Goal: Information Seeking & Learning: Find specific fact

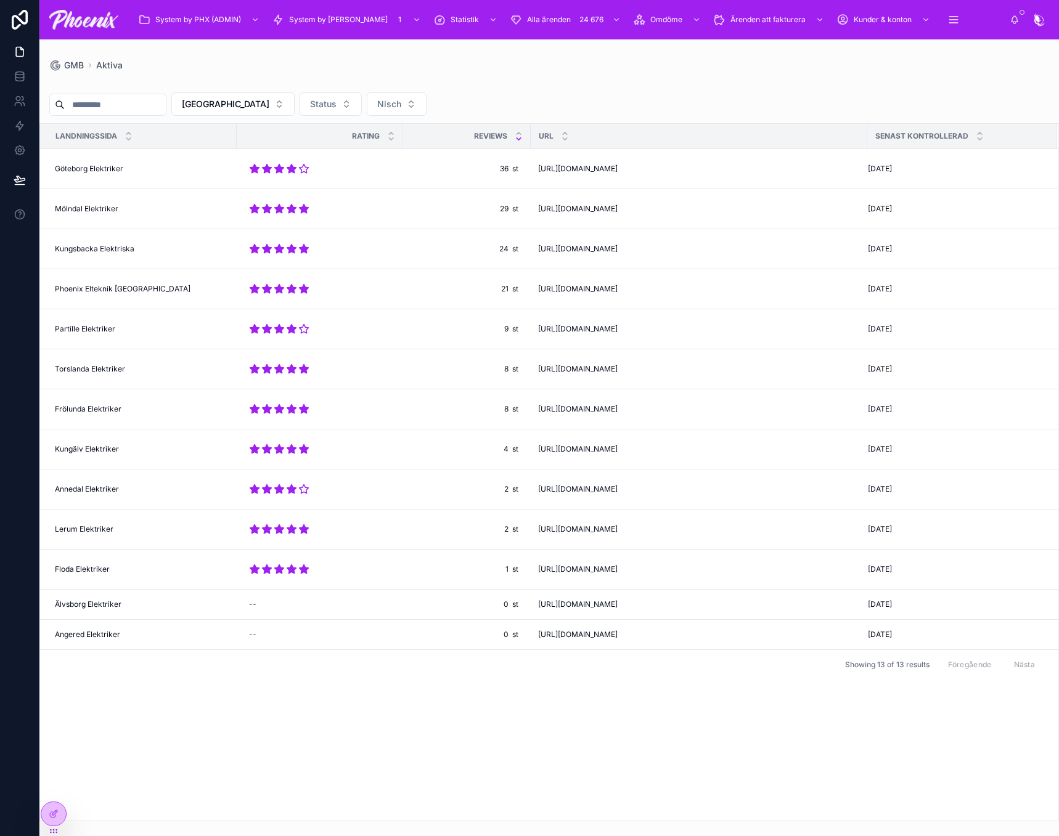
click at [162, 110] on input "text" at bounding box center [115, 104] width 101 height 17
type input "****"
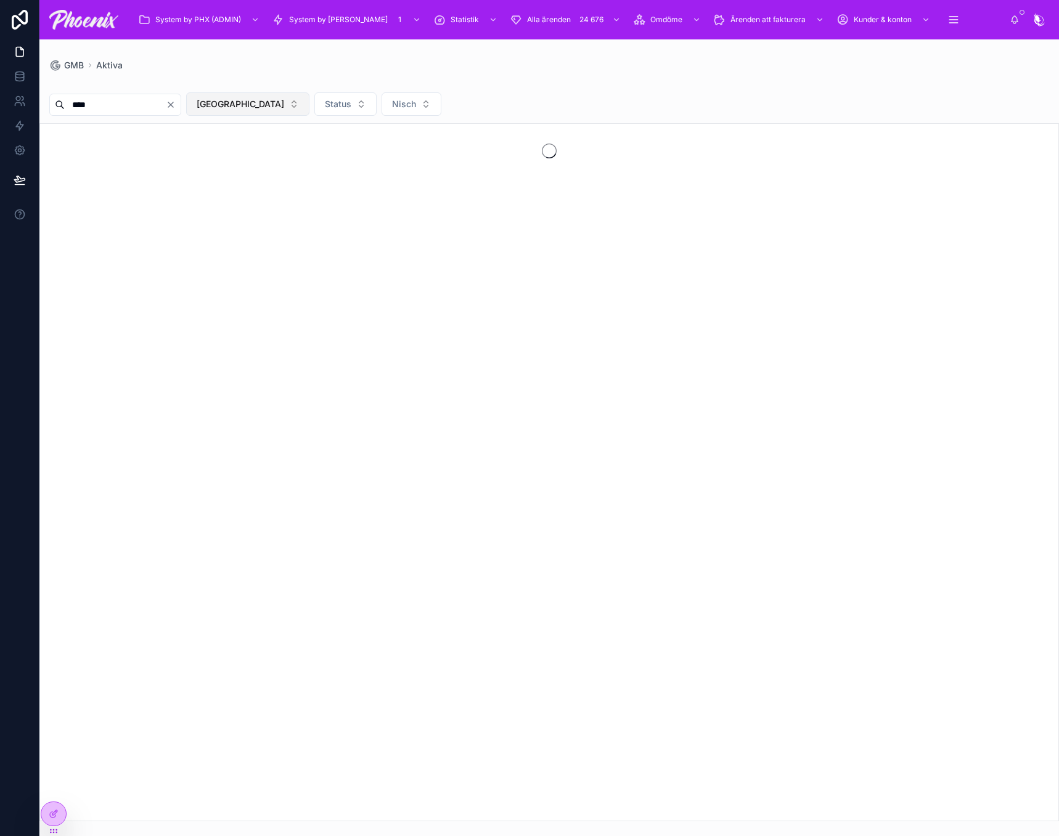
click at [266, 94] on button "[GEOGRAPHIC_DATA]" at bounding box center [247, 103] width 123 height 23
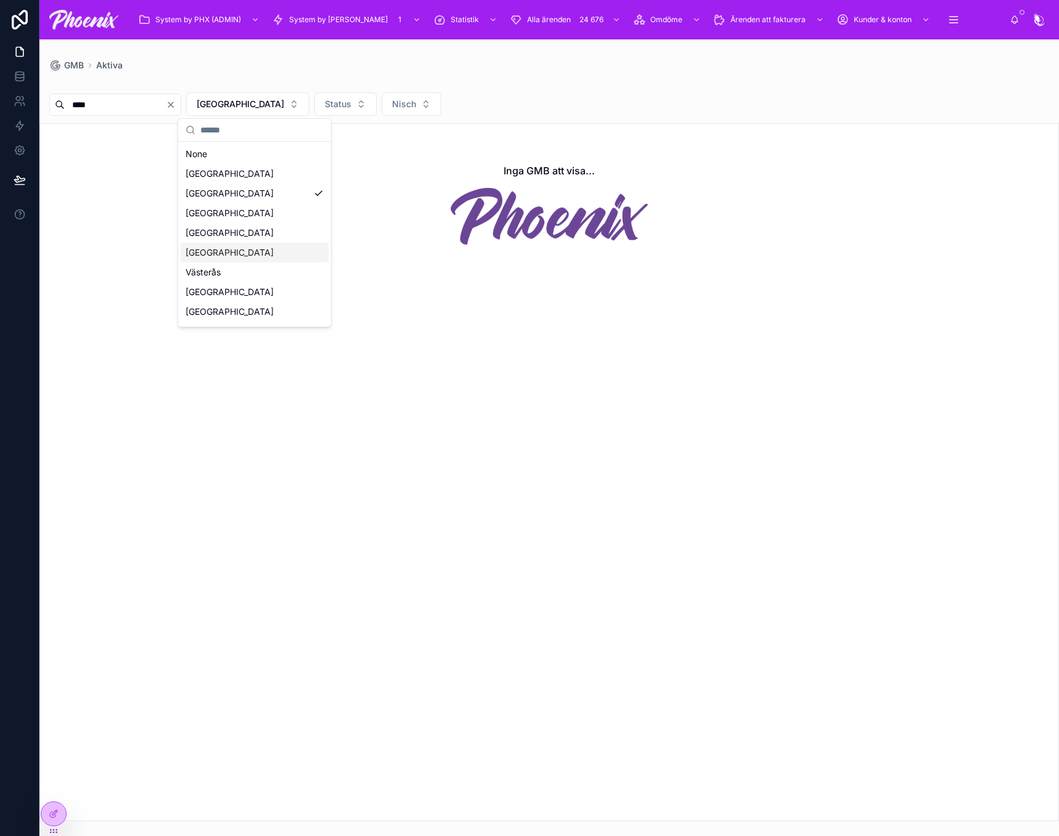
click at [234, 256] on div "[GEOGRAPHIC_DATA]" at bounding box center [255, 253] width 148 height 20
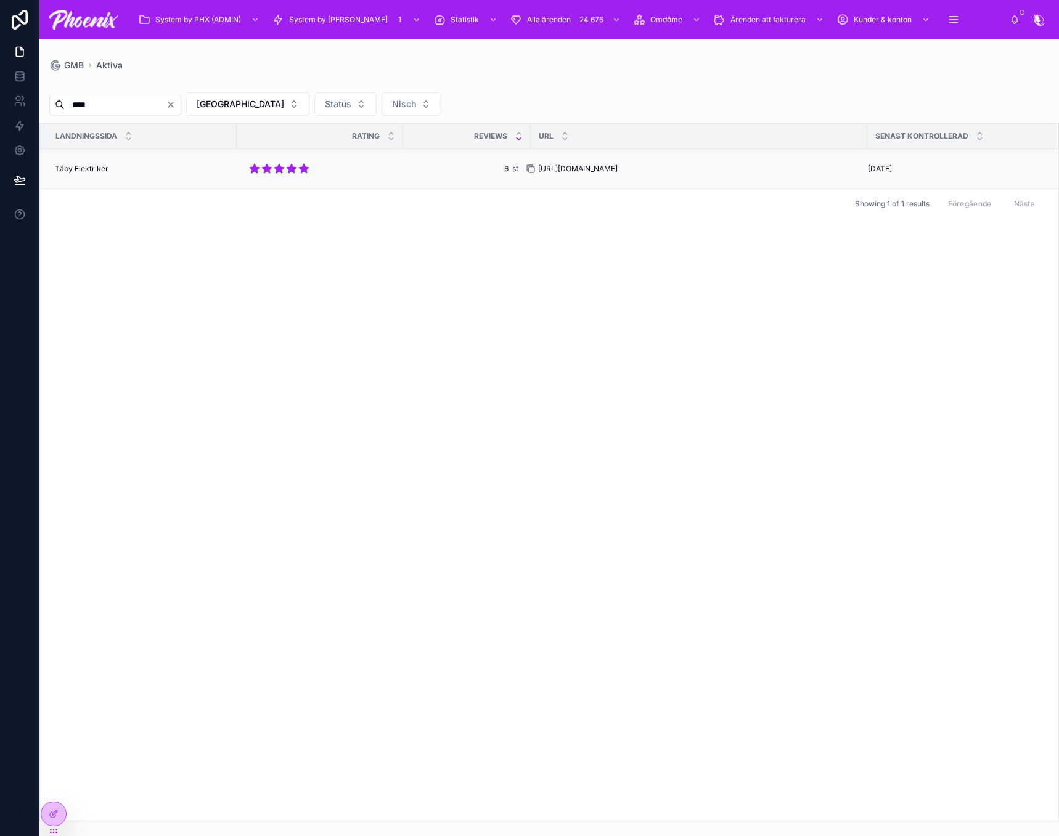
click at [531, 169] on icon at bounding box center [531, 169] width 10 height 10
click at [97, 23] on img at bounding box center [83, 20] width 69 height 20
drag, startPoint x: 533, startPoint y: 168, endPoint x: 777, endPoint y: 160, distance: 244.2
click at [0, 0] on icon at bounding box center [0, 0] width 0 height 0
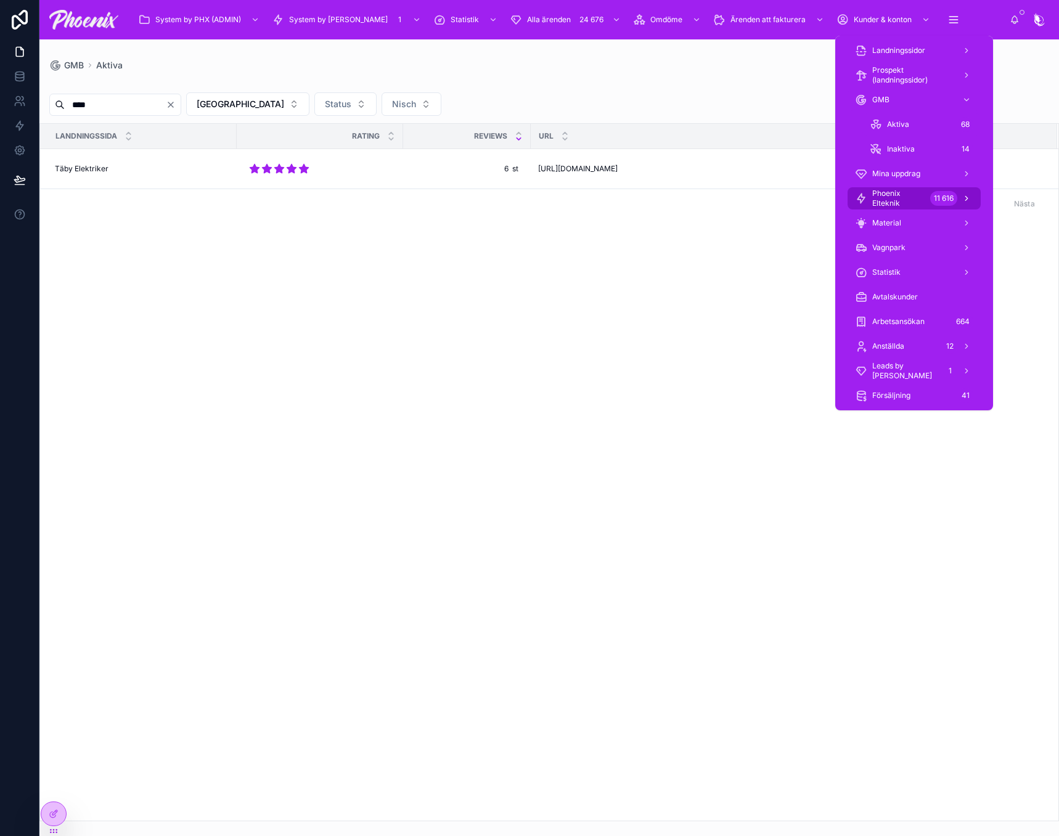
click at [917, 189] on span "Phoenix Elteknik" at bounding box center [898, 199] width 53 height 20
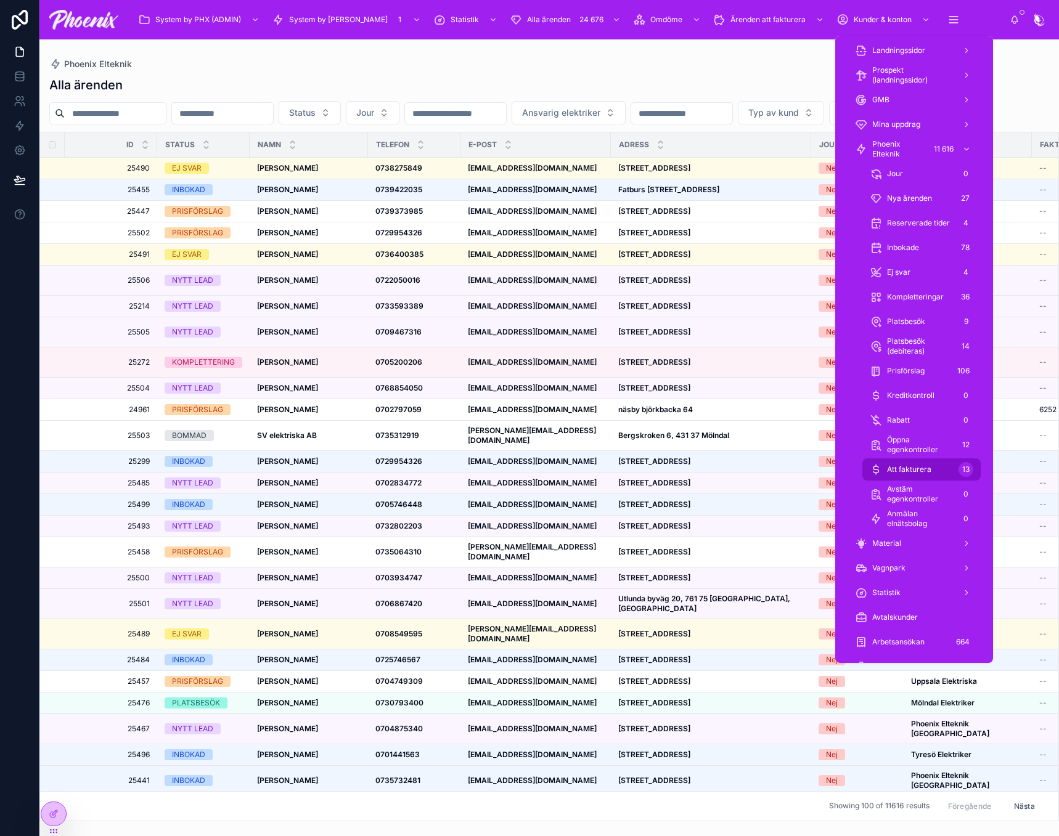
click at [928, 475] on div "Att fakturera 13" at bounding box center [922, 470] width 104 height 20
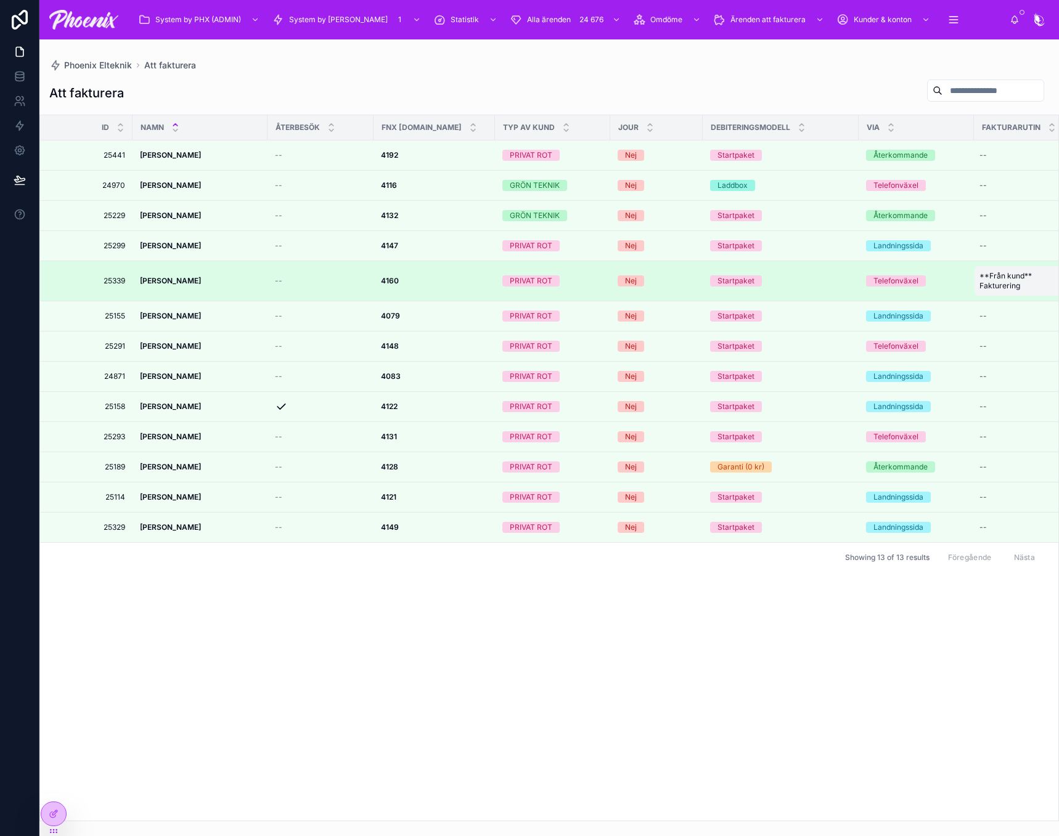
click at [989, 291] on span "**Från kund** Fakturering" at bounding box center [1026, 281] width 95 height 20
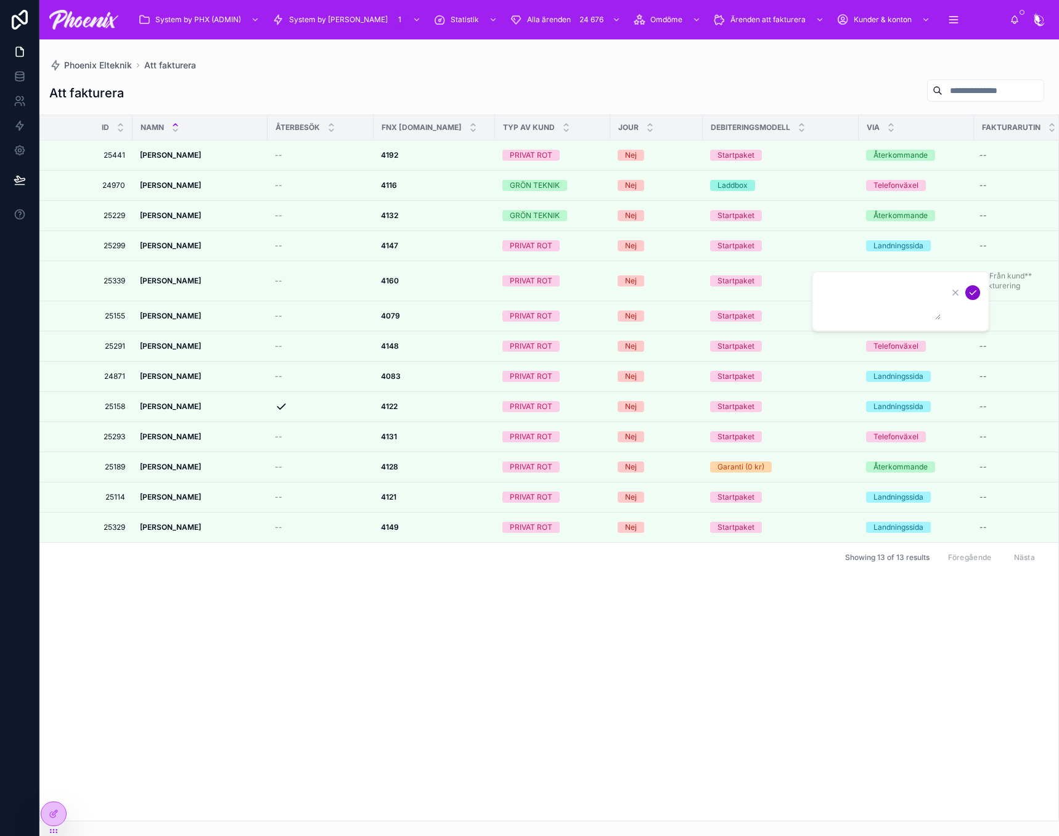
click at [975, 295] on icon "submit" at bounding box center [973, 293] width 10 height 10
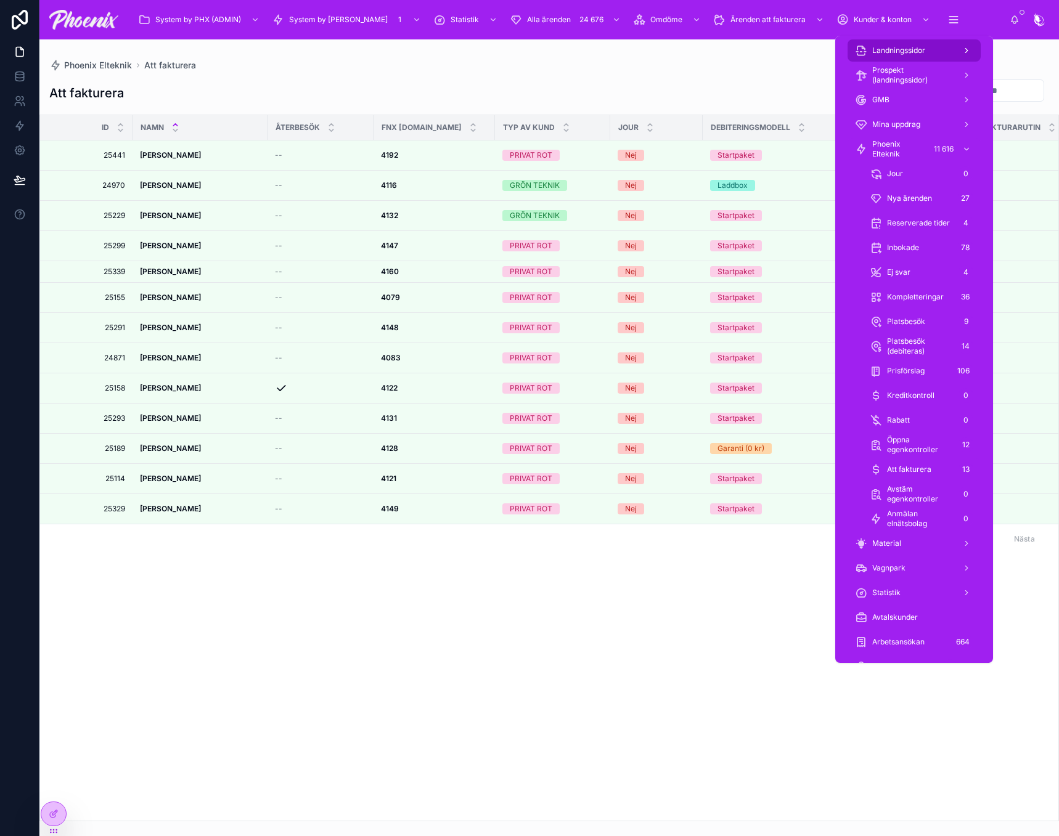
click at [917, 52] on span "Landningssidor" at bounding box center [898, 51] width 53 height 10
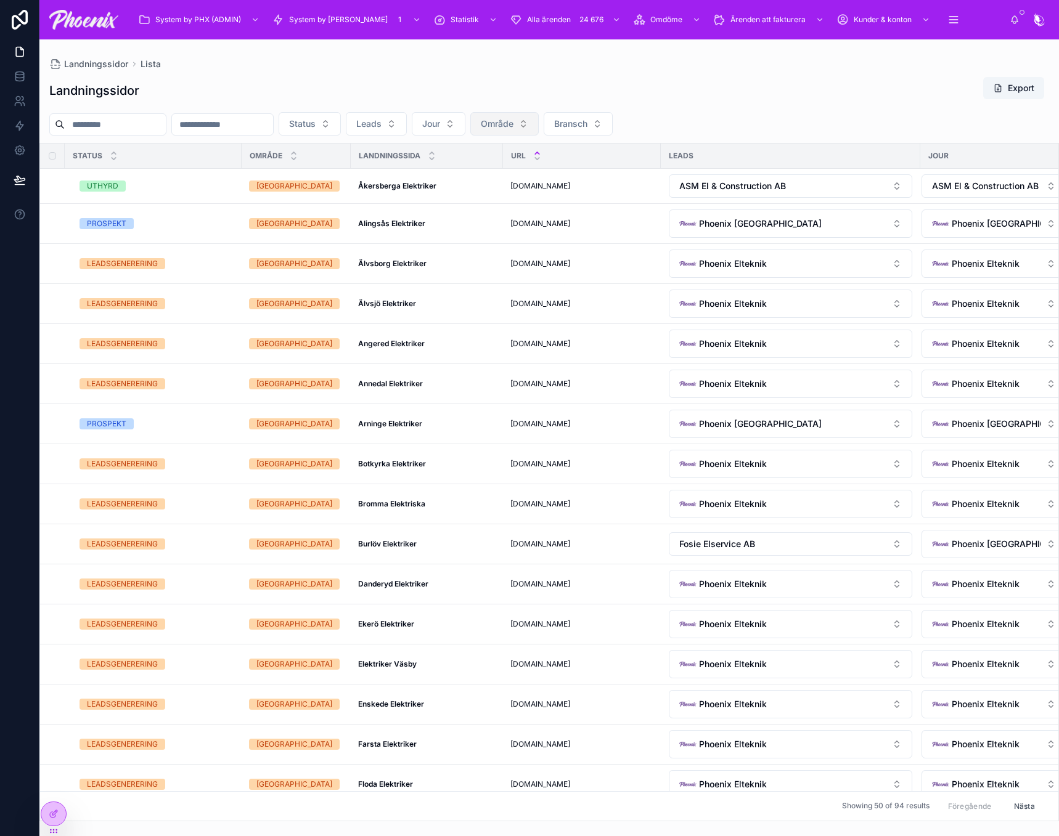
click at [535, 125] on button "Område" at bounding box center [504, 123] width 68 height 23
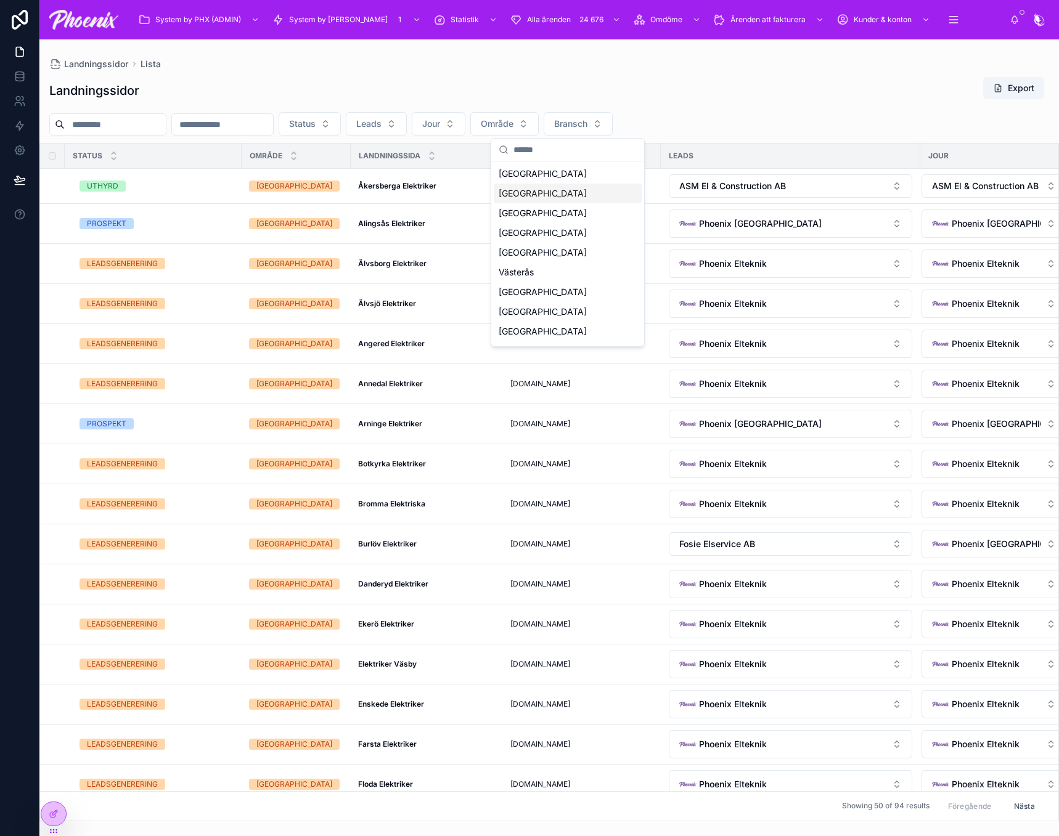
click at [540, 198] on div "[GEOGRAPHIC_DATA]" at bounding box center [568, 194] width 148 height 20
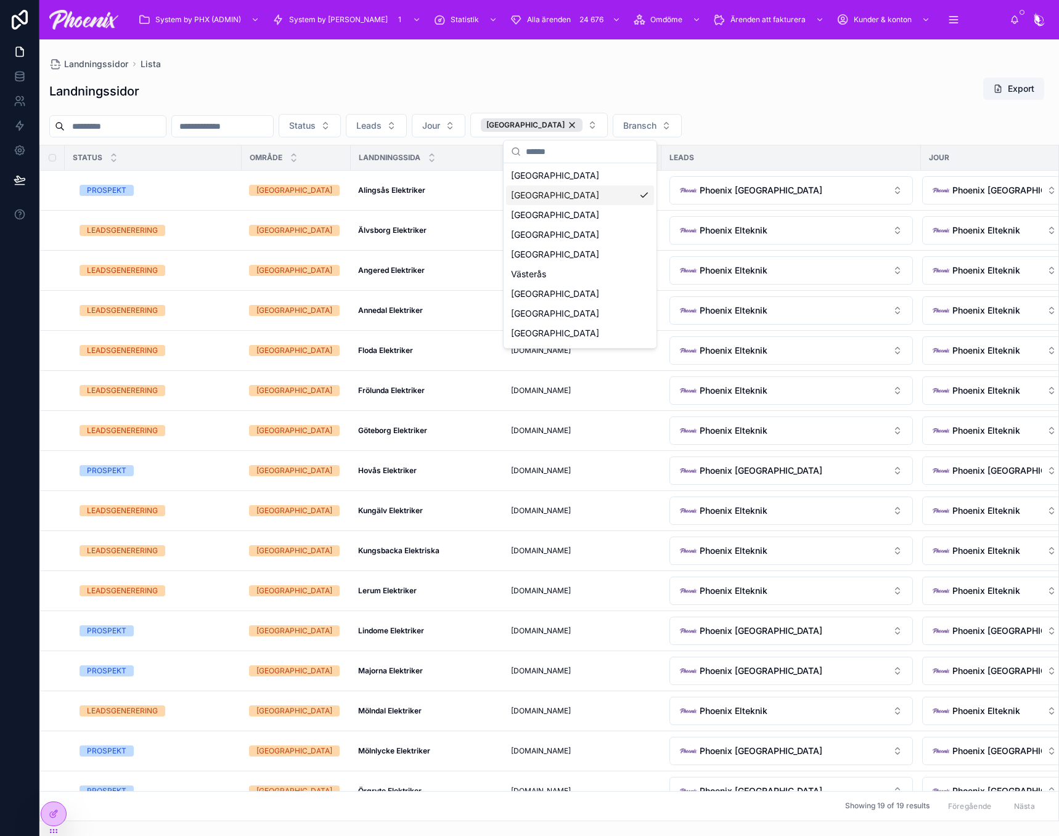
click at [312, 86] on div "Landningssidor Export" at bounding box center [549, 91] width 1000 height 28
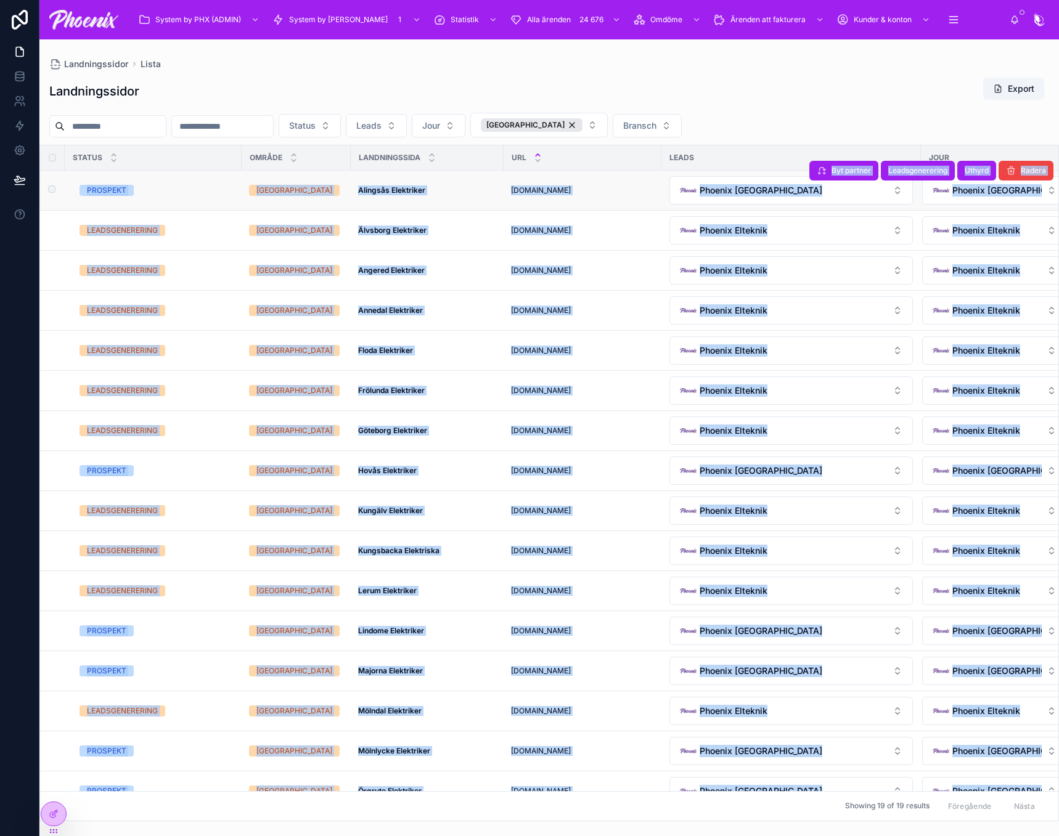
drag, startPoint x: 608, startPoint y: 805, endPoint x: 54, endPoint y: 181, distance: 834.3
click at [54, 181] on div "Status Område LANDNINGSSIDA URL Leads Jour PROSPEKT [GEOGRAPHIC_DATA] Alingsås …" at bounding box center [549, 483] width 1018 height 676
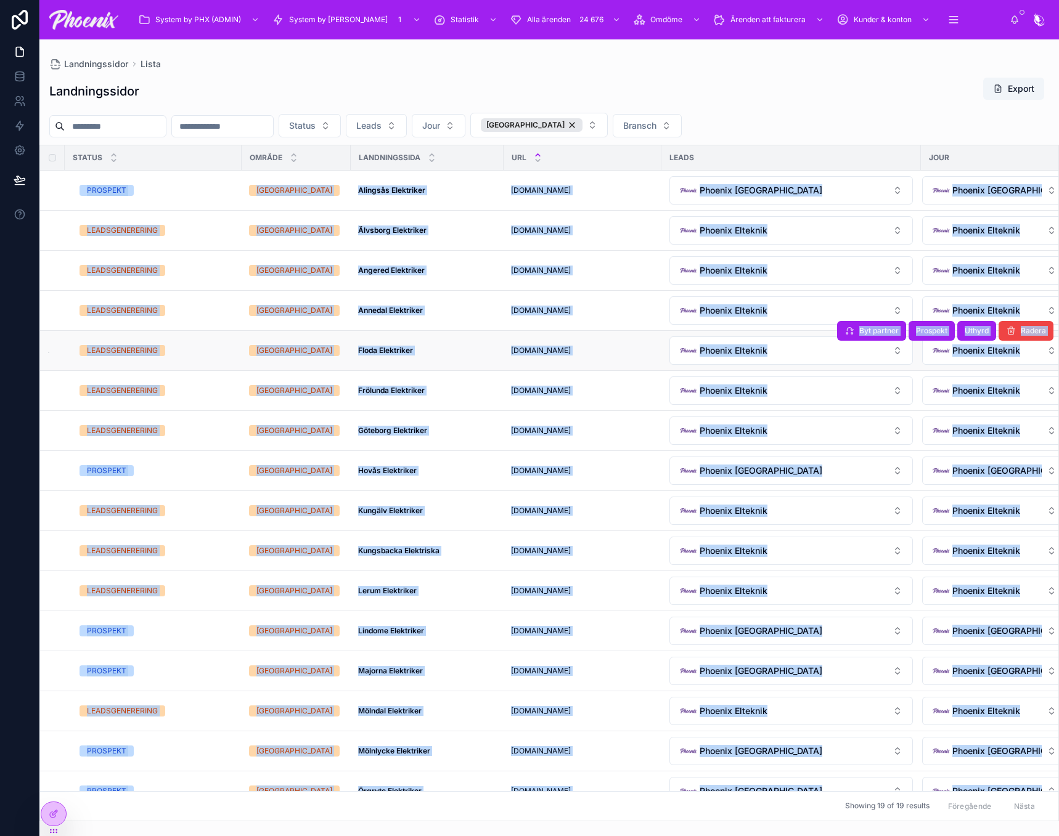
copy tbody "LOREMIPS Dolorsit Ametcons Adipiscing Elitsedd Eiusmodtem incididuntutlabore.et…"
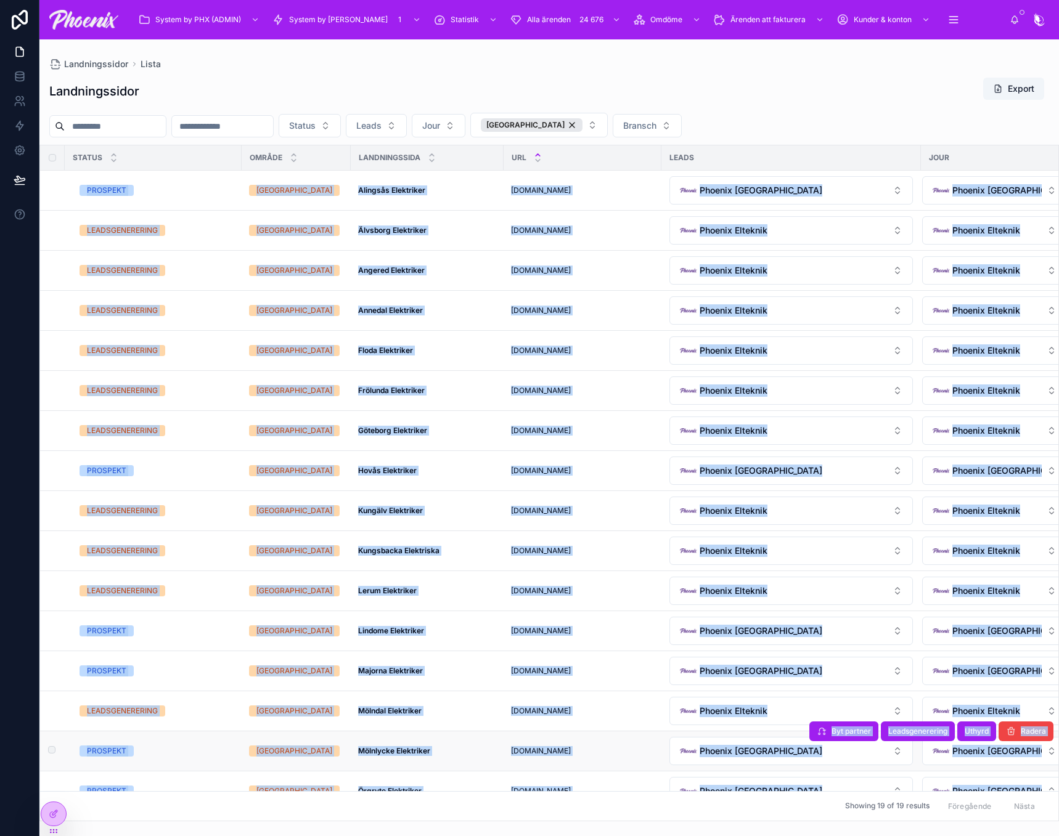
click at [779, 769] on td "Phoenix [GEOGRAPHIC_DATA]" at bounding box center [790, 751] width 259 height 40
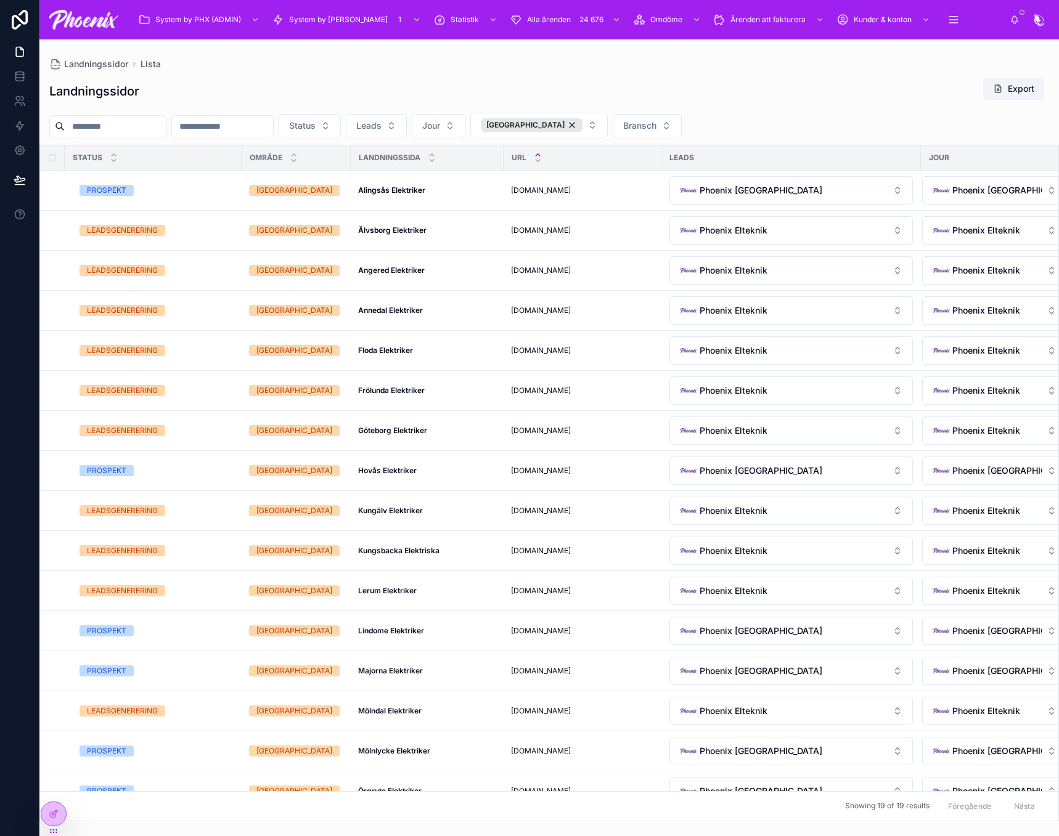
click at [1015, 73] on div "Landningssidor Export Status Leads Jour Göteborg Bransch Status Område LANDNING…" at bounding box center [548, 446] width 1019 height 752
click at [1013, 81] on button "Export" at bounding box center [1013, 89] width 61 height 22
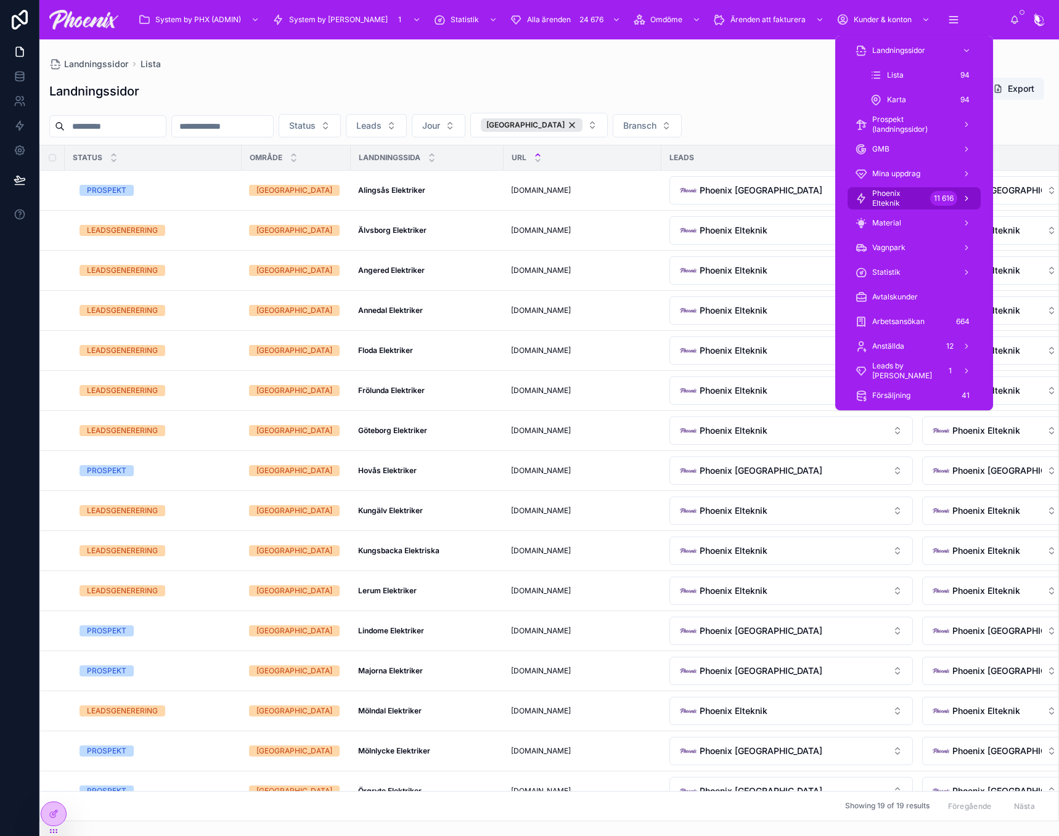
click at [907, 192] on span "Phoenix Elteknik" at bounding box center [898, 199] width 53 height 20
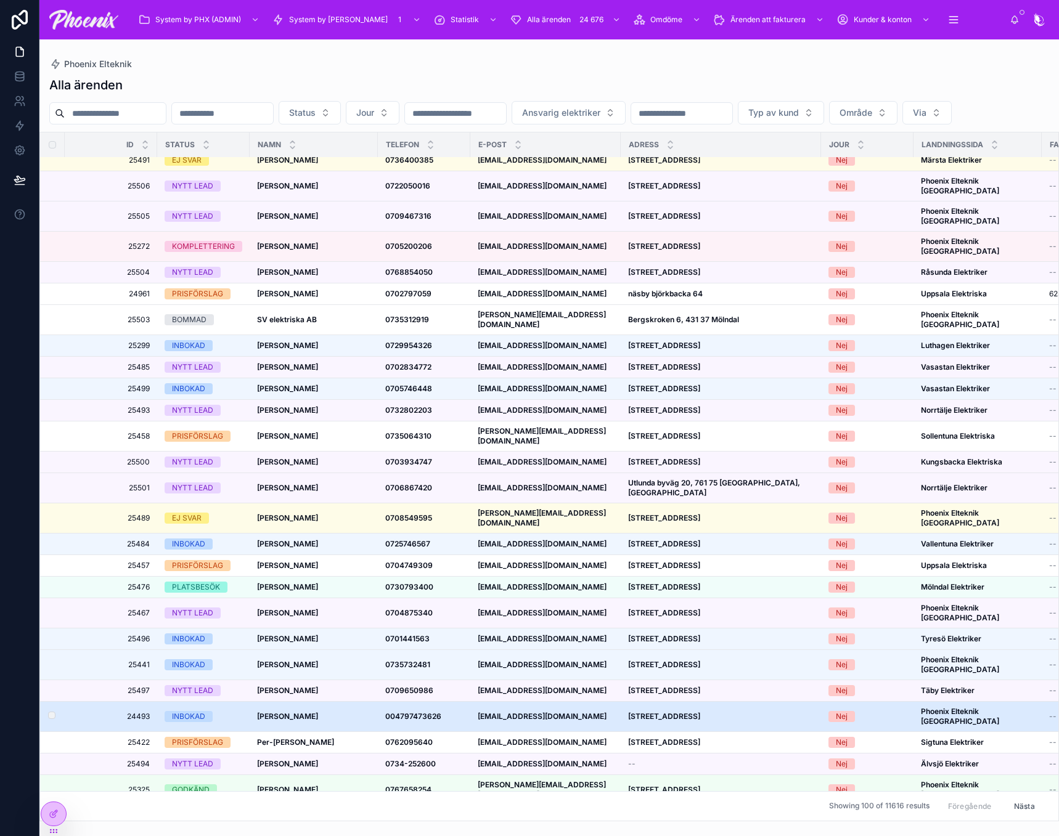
scroll to position [247, 0]
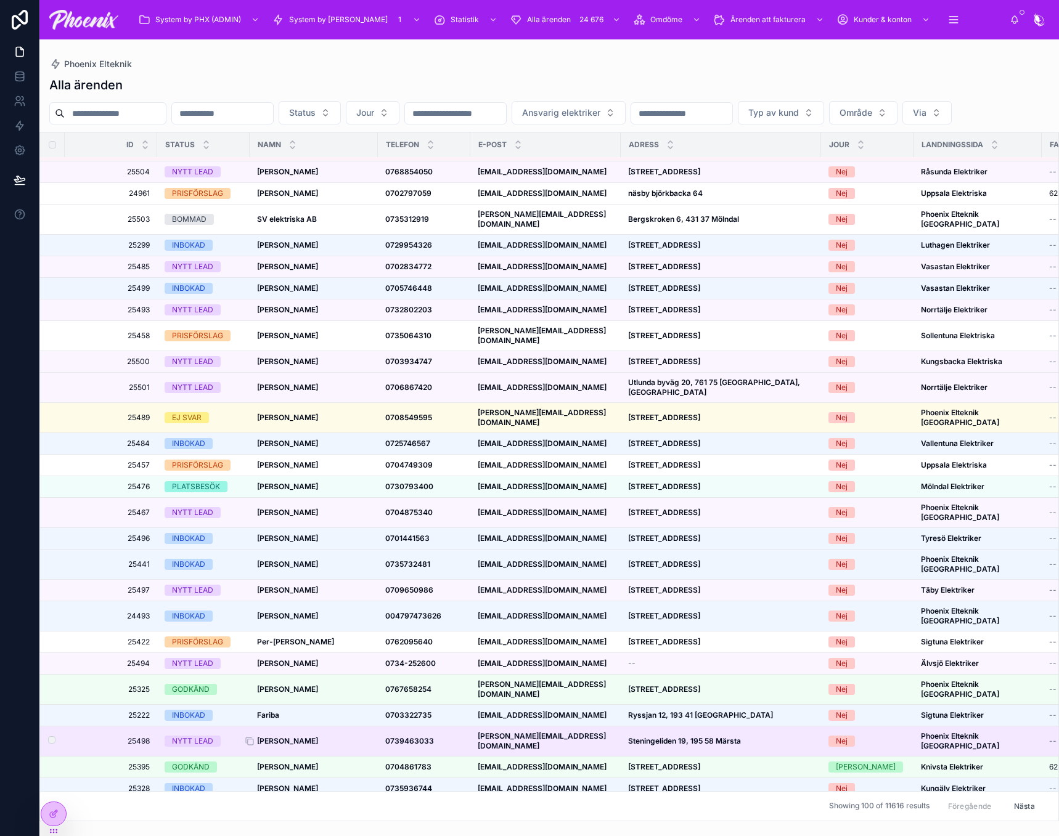
click at [294, 737] on strong "[PERSON_NAME]" at bounding box center [287, 741] width 61 height 9
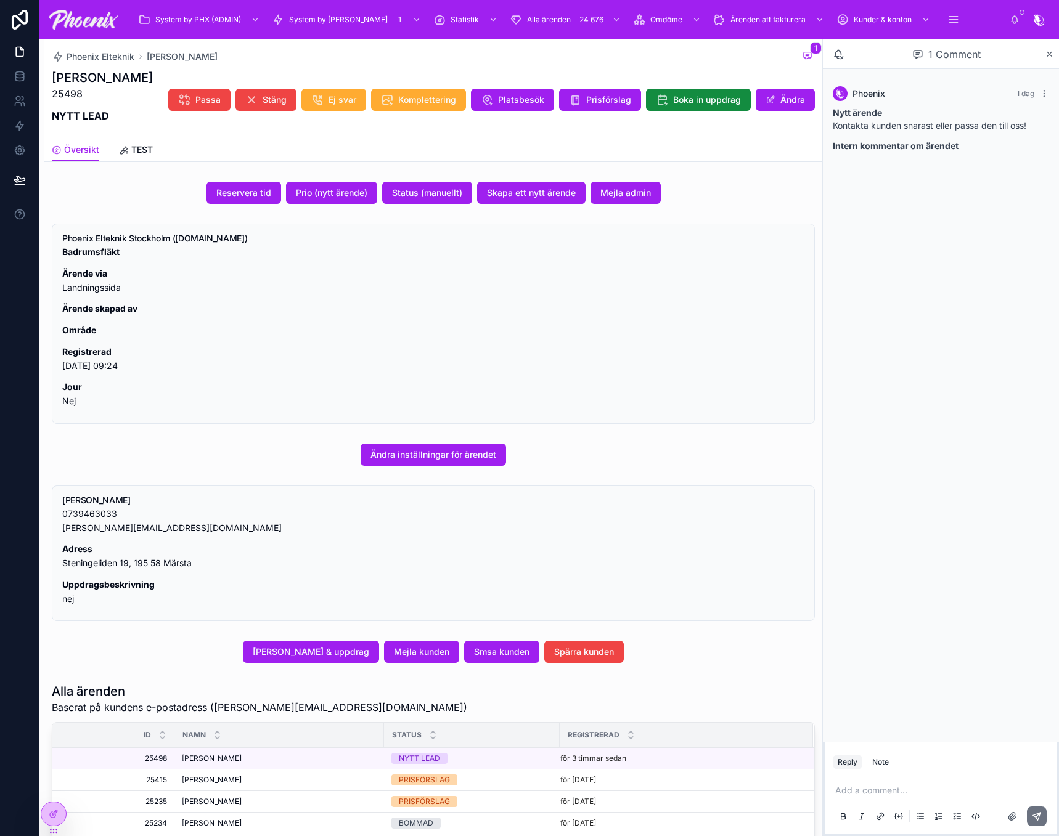
click at [70, 93] on p "25498" at bounding box center [102, 93] width 101 height 15
copy p "25498"
click at [102, 528] on p "0739463033 [PERSON_NAME][EMAIL_ADDRESS][DOMAIN_NAME]" at bounding box center [433, 521] width 742 height 28
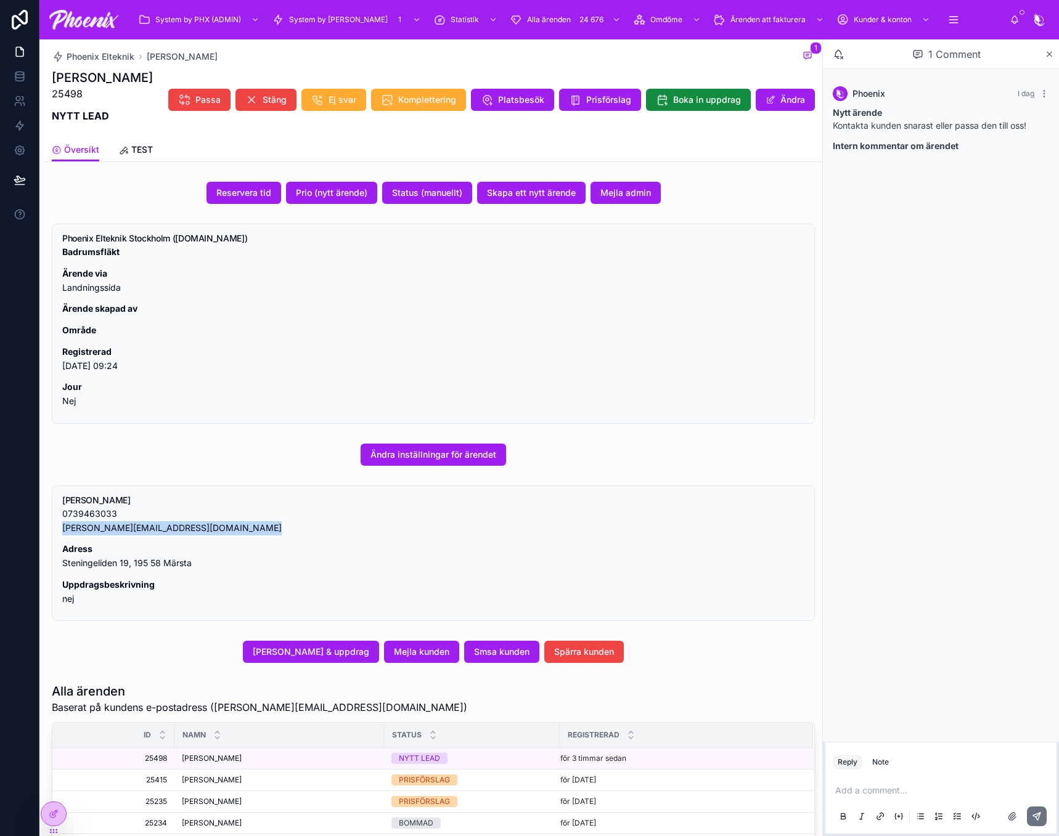
click at [102, 528] on p "0739463033 [PERSON_NAME][EMAIL_ADDRESS][DOMAIN_NAME]" at bounding box center [433, 521] width 742 height 28
copy div "[PERSON_NAME][EMAIL_ADDRESS][DOMAIN_NAME]"
click at [87, 517] on p "0739463033 [PERSON_NAME][EMAIL_ADDRESS][DOMAIN_NAME]" at bounding box center [433, 521] width 742 height 28
click at [86, 517] on p "0739463033 [PERSON_NAME][EMAIL_ADDRESS][DOMAIN_NAME]" at bounding box center [433, 521] width 742 height 28
copy p "0739463033"
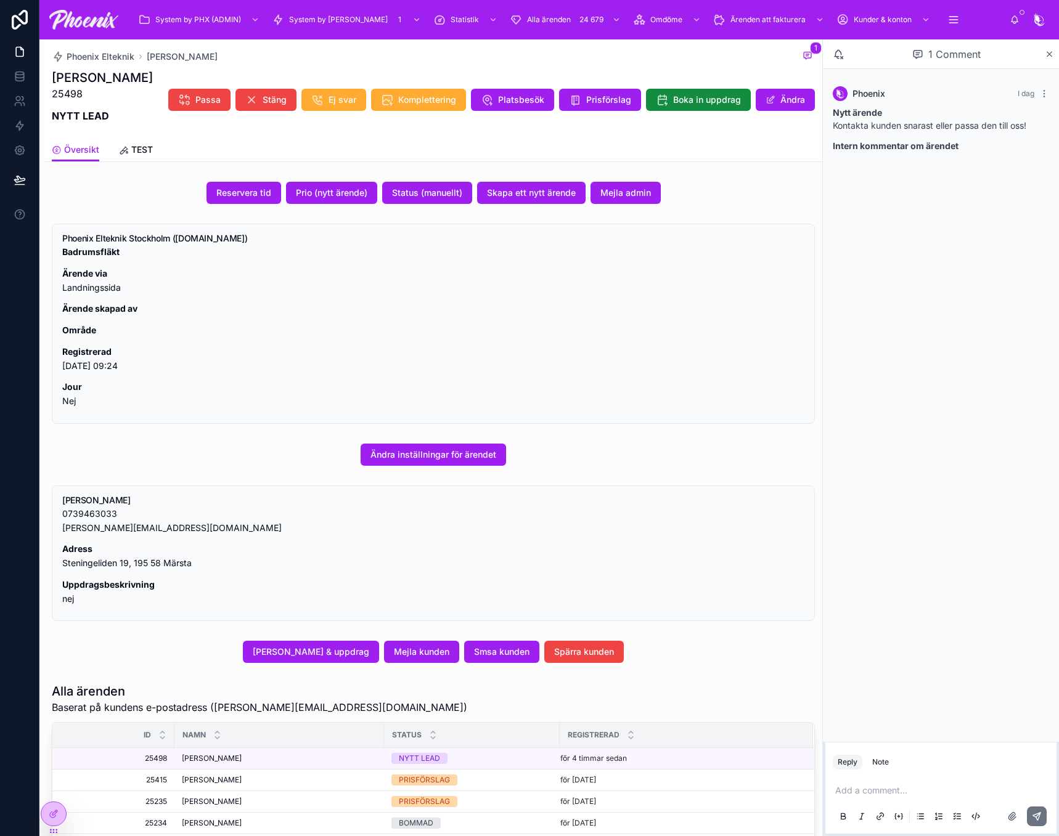
click at [689, 58] on div "Phoenix Elteknik [PERSON_NAME] Test 1" at bounding box center [433, 56] width 763 height 15
click at [592, 255] on p "Badrumsfläkt" at bounding box center [433, 252] width 742 height 14
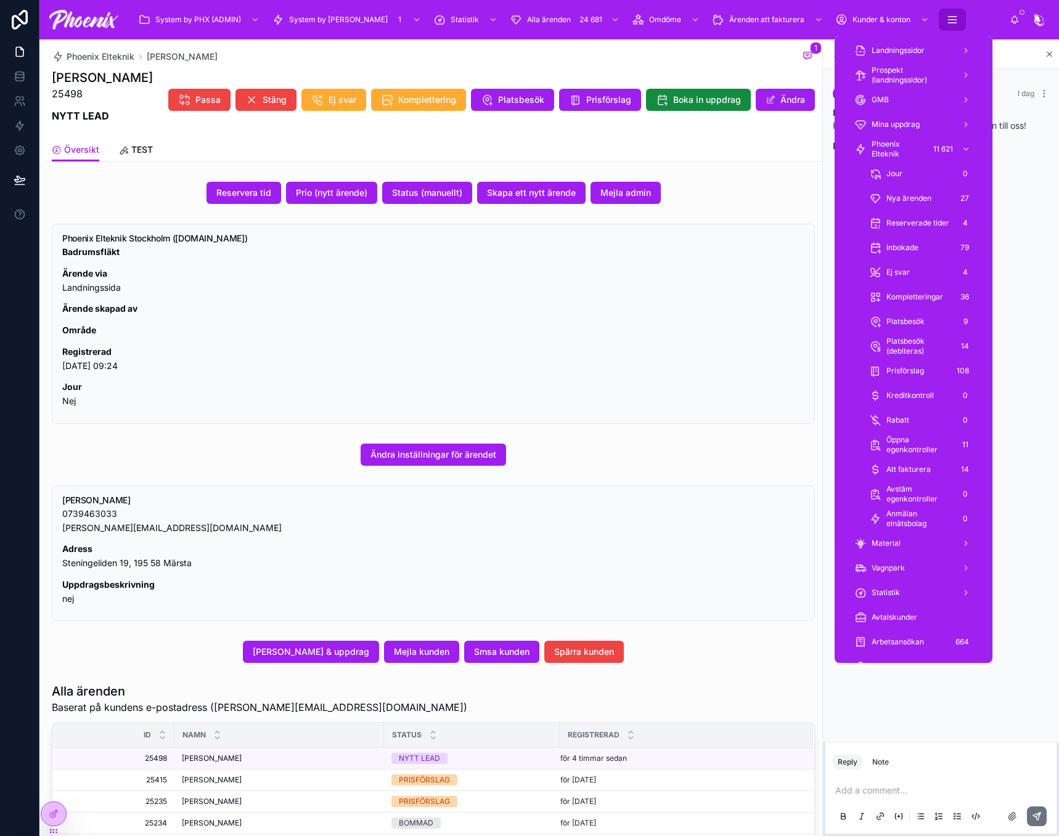
click at [948, 23] on icon "scrollable content" at bounding box center [952, 23] width 8 height 0
drag, startPoint x: 905, startPoint y: 153, endPoint x: 910, endPoint y: 166, distance: 13.6
click at [905, 153] on span "Phoenix Elteknik" at bounding box center [898, 149] width 53 height 20
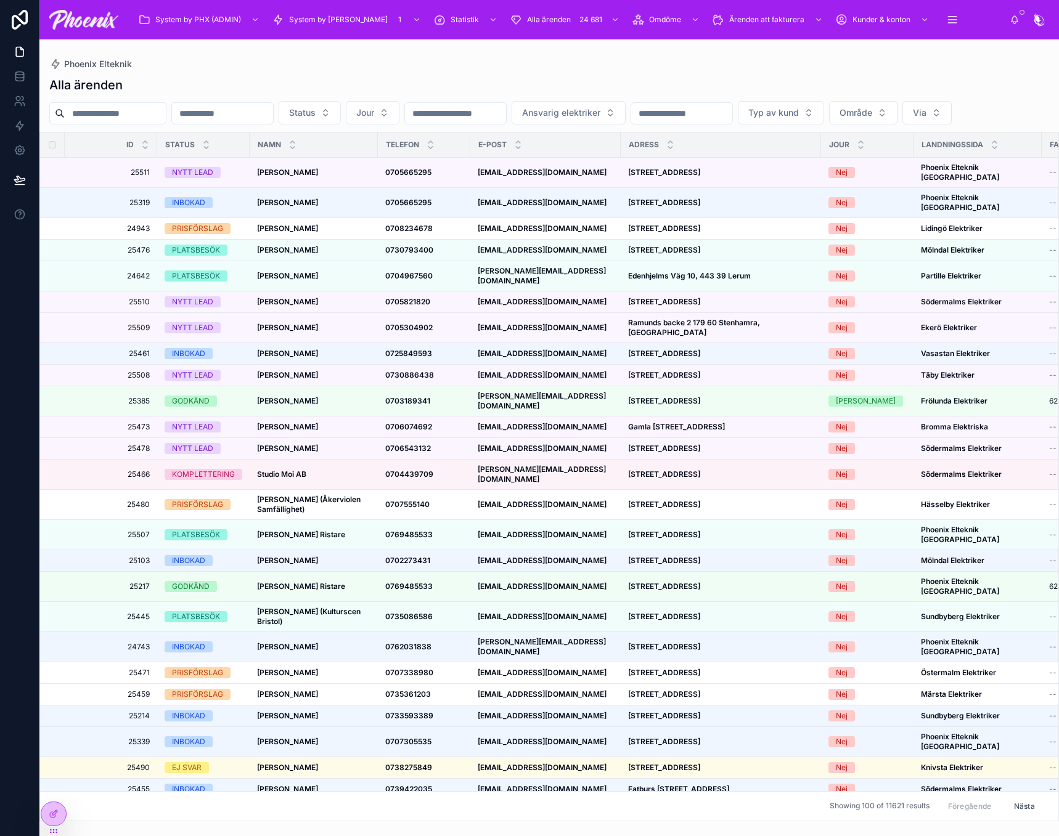
click at [1011, 25] on div "Phoenix" at bounding box center [1029, 20] width 39 height 20
click at [1016, 17] on icon at bounding box center [1014, 19] width 7 height 6
click at [130, 109] on input "text" at bounding box center [115, 113] width 101 height 17
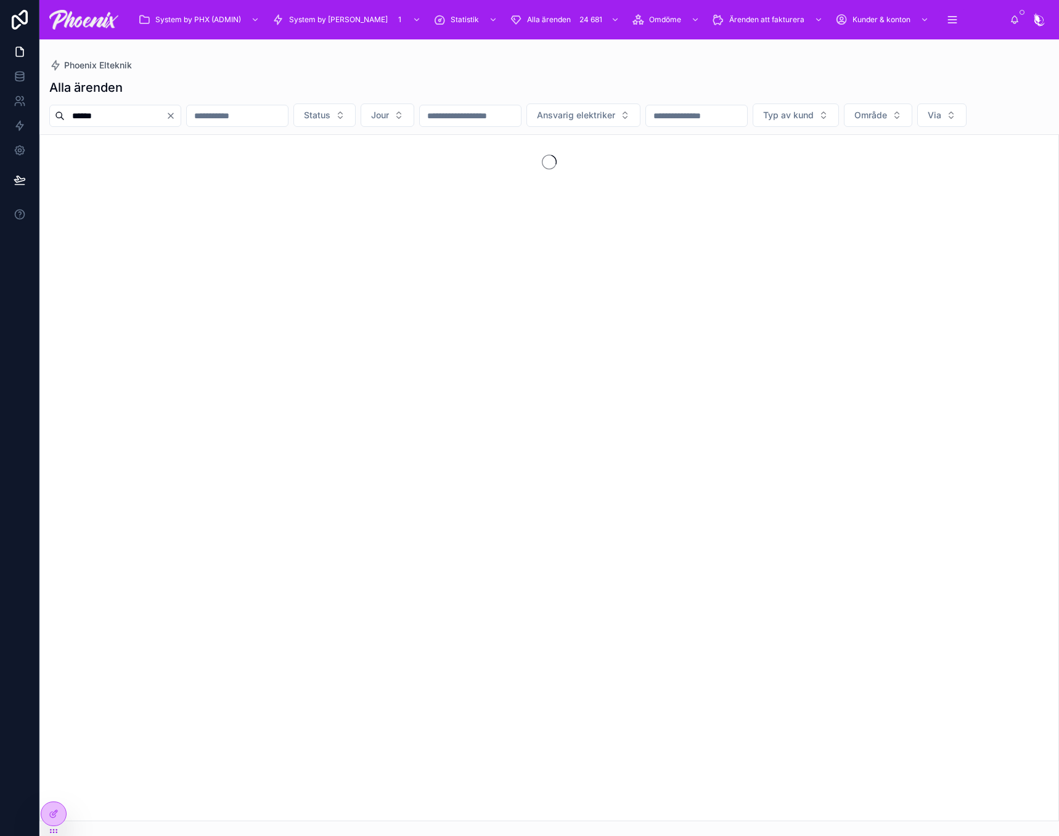
type input "******"
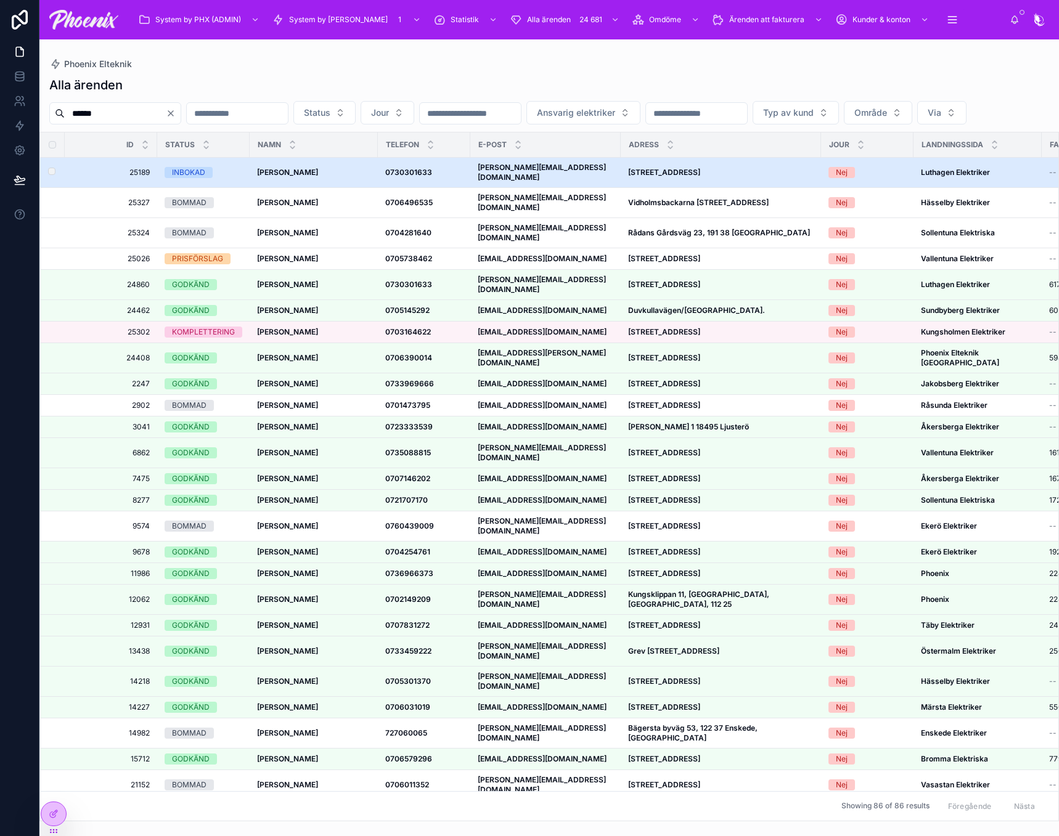
click at [529, 188] on td "[PERSON_NAME][EMAIL_ADDRESS][DOMAIN_NAME] [DOMAIN_NAME][EMAIL_ADDRESS][DOMAIN_N…" at bounding box center [545, 173] width 150 height 30
click at [531, 182] on strong "[PERSON_NAME][EMAIL_ADDRESS][DOMAIN_NAME]" at bounding box center [542, 172] width 128 height 19
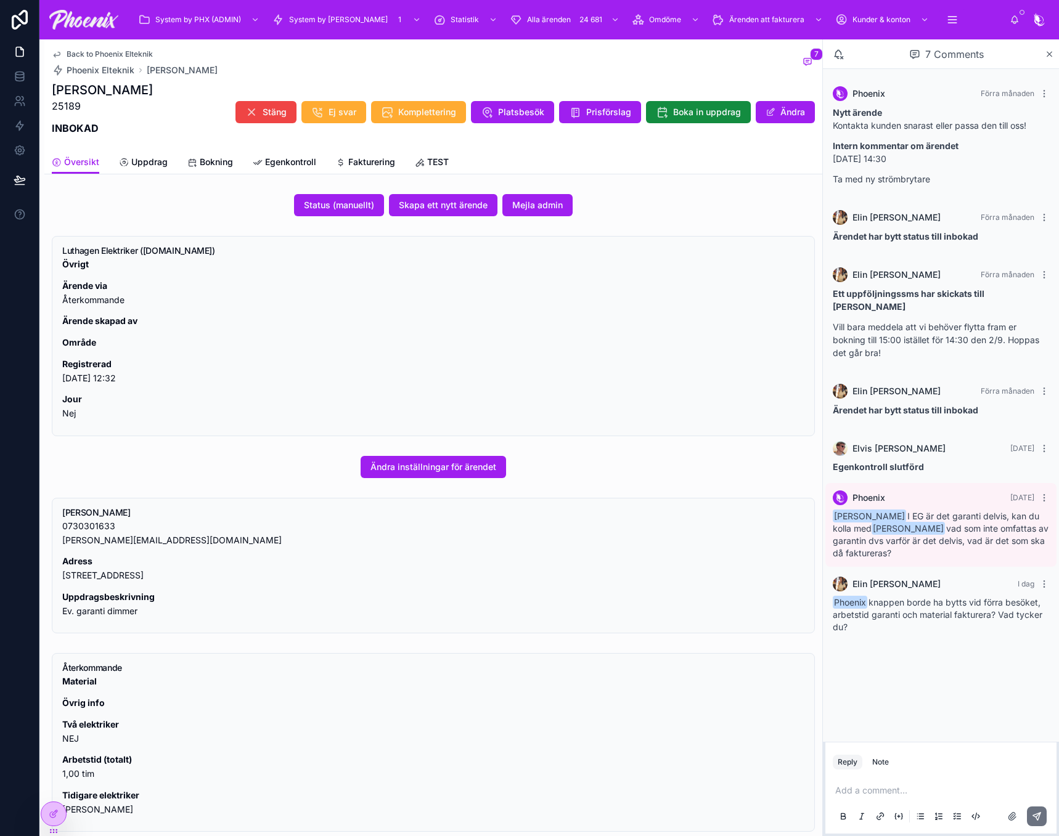
click at [918, 791] on p at bounding box center [943, 791] width 216 height 12
click at [1036, 817] on icon at bounding box center [1037, 817] width 10 height 10
click at [1011, 799] on div "Add a comment..." at bounding box center [941, 803] width 216 height 52
click at [1010, 791] on p at bounding box center [943, 791] width 216 height 12
click at [889, 775] on span "[EMAIL_ADDRESS][DOMAIN_NAME]" at bounding box center [931, 770] width 149 height 12
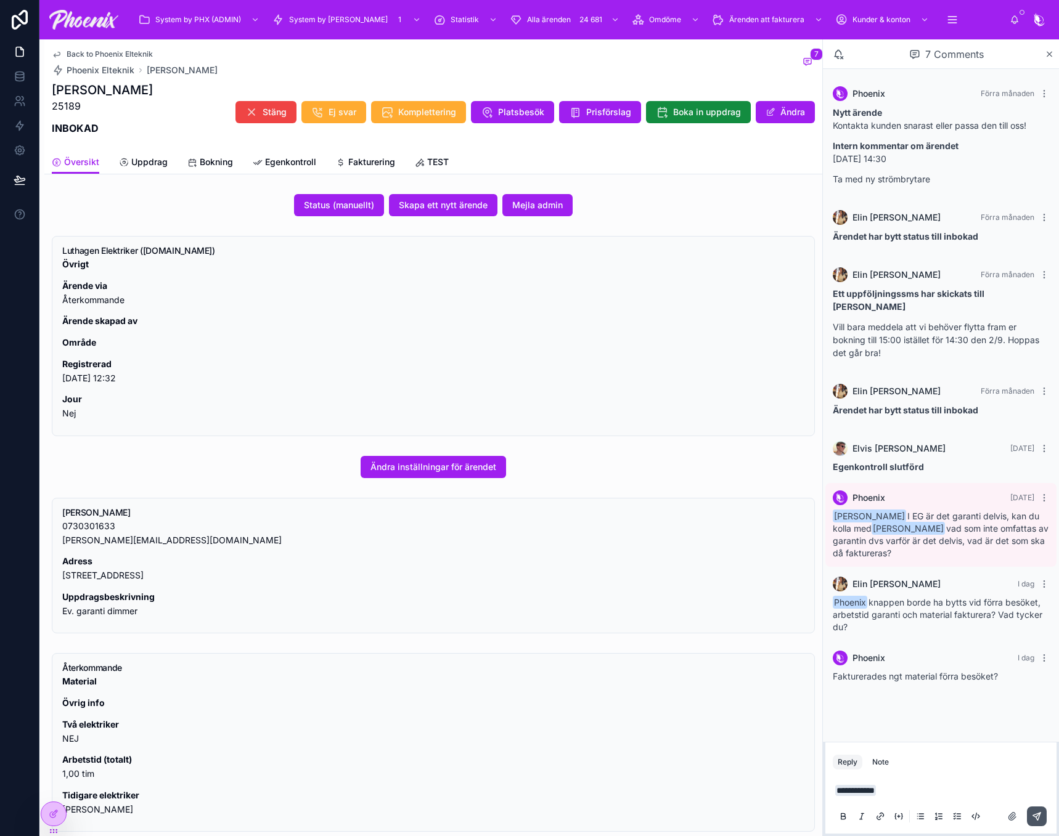
click at [1031, 814] on button at bounding box center [1037, 817] width 20 height 20
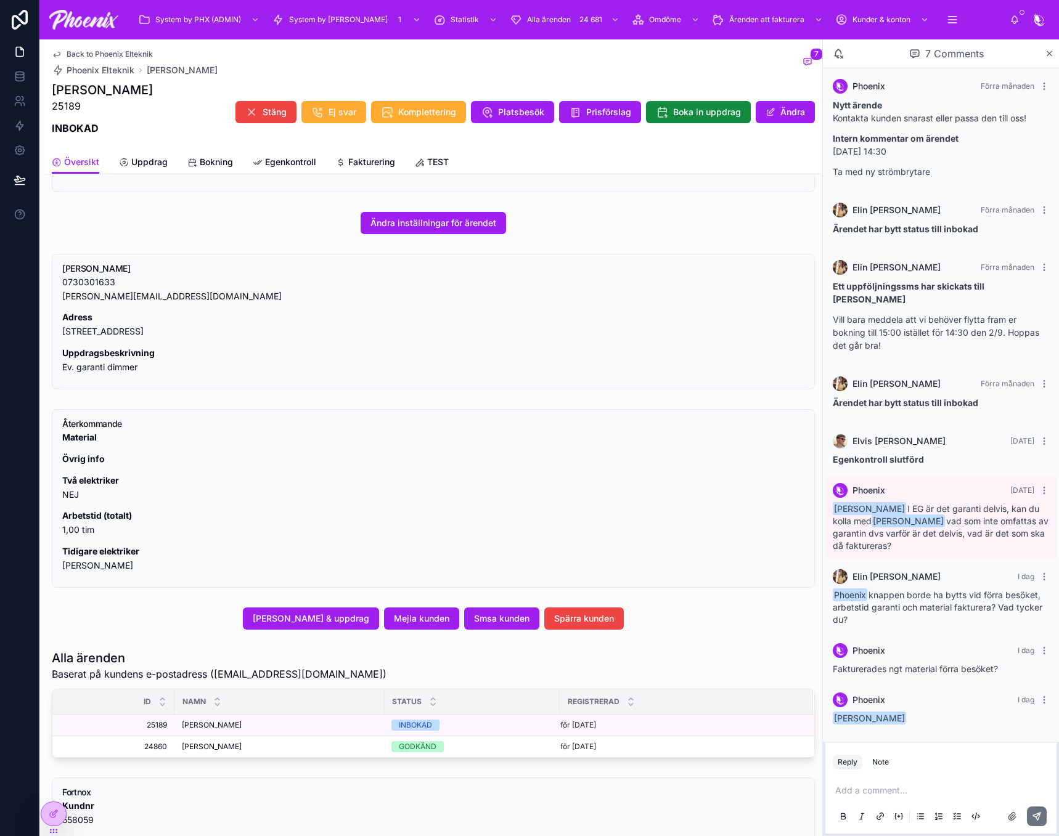
scroll to position [247, 0]
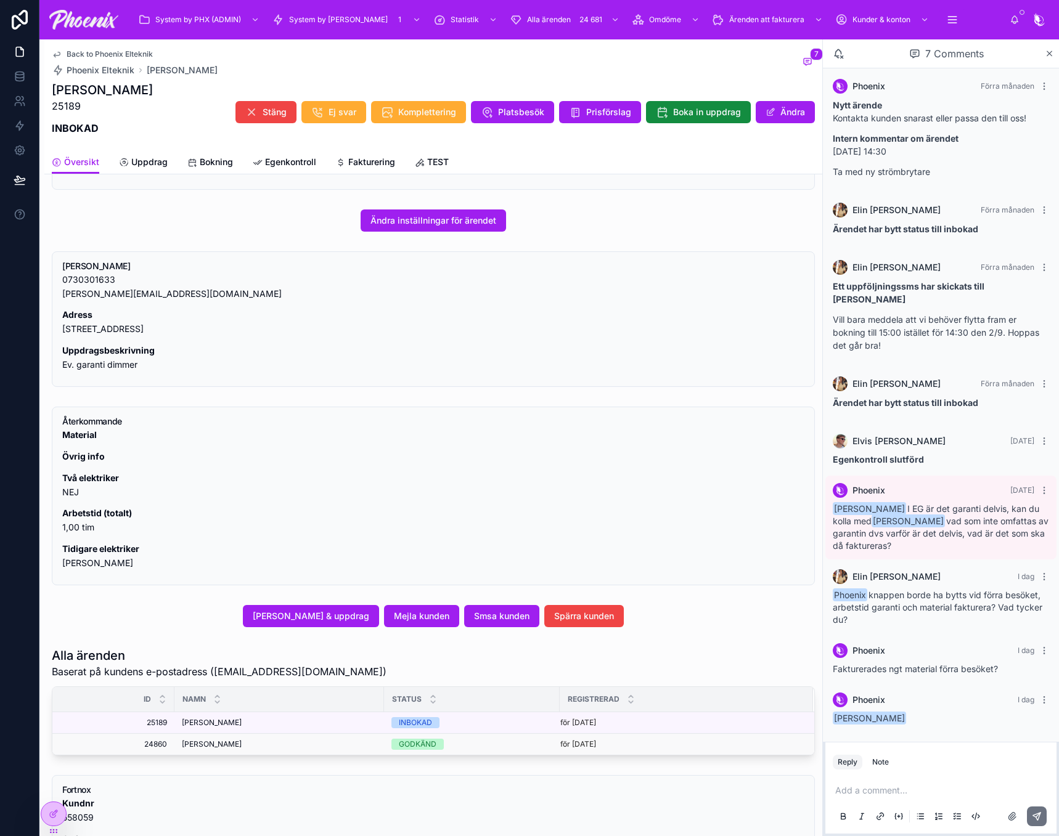
click at [232, 741] on span "[PERSON_NAME]" at bounding box center [212, 745] width 60 height 10
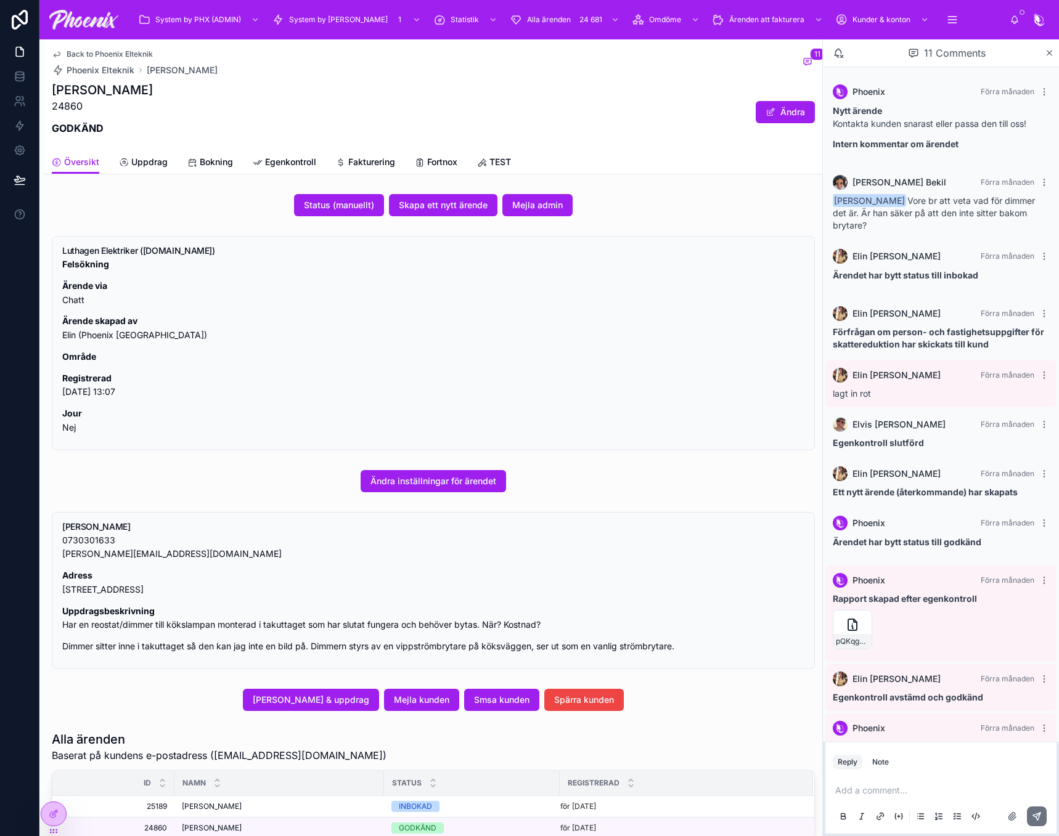
scroll to position [41, 0]
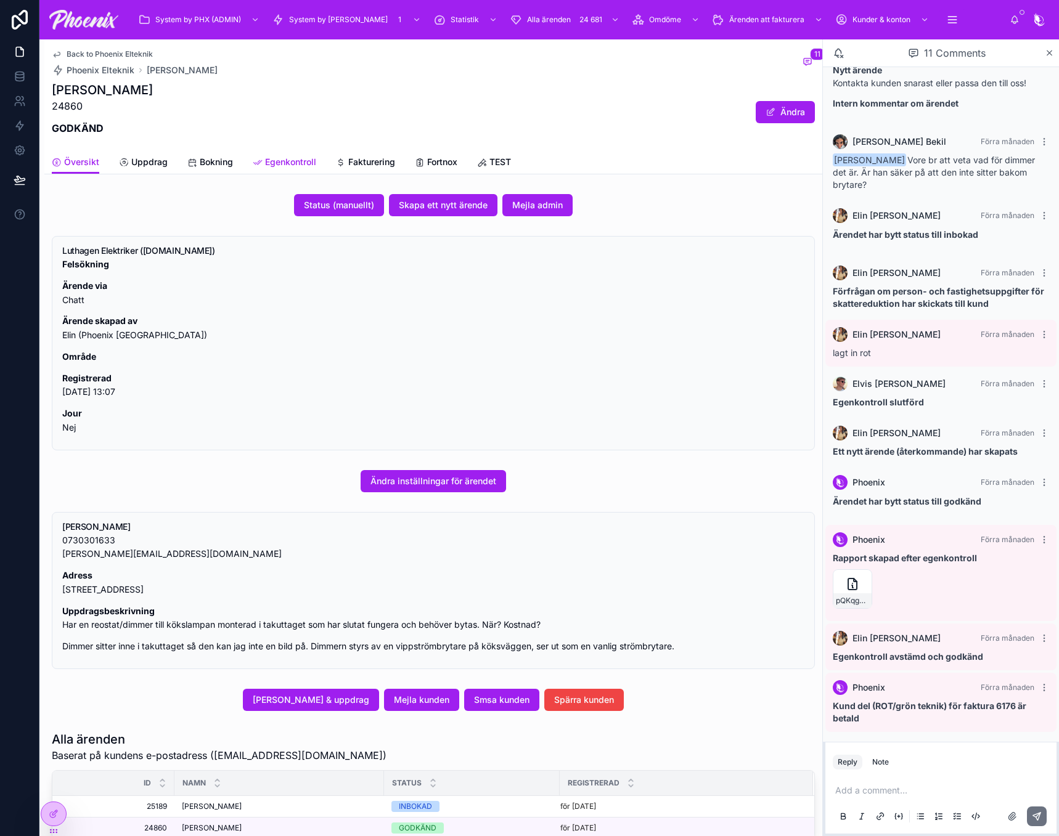
click at [287, 157] on span "Egenkontroll" at bounding box center [290, 162] width 51 height 12
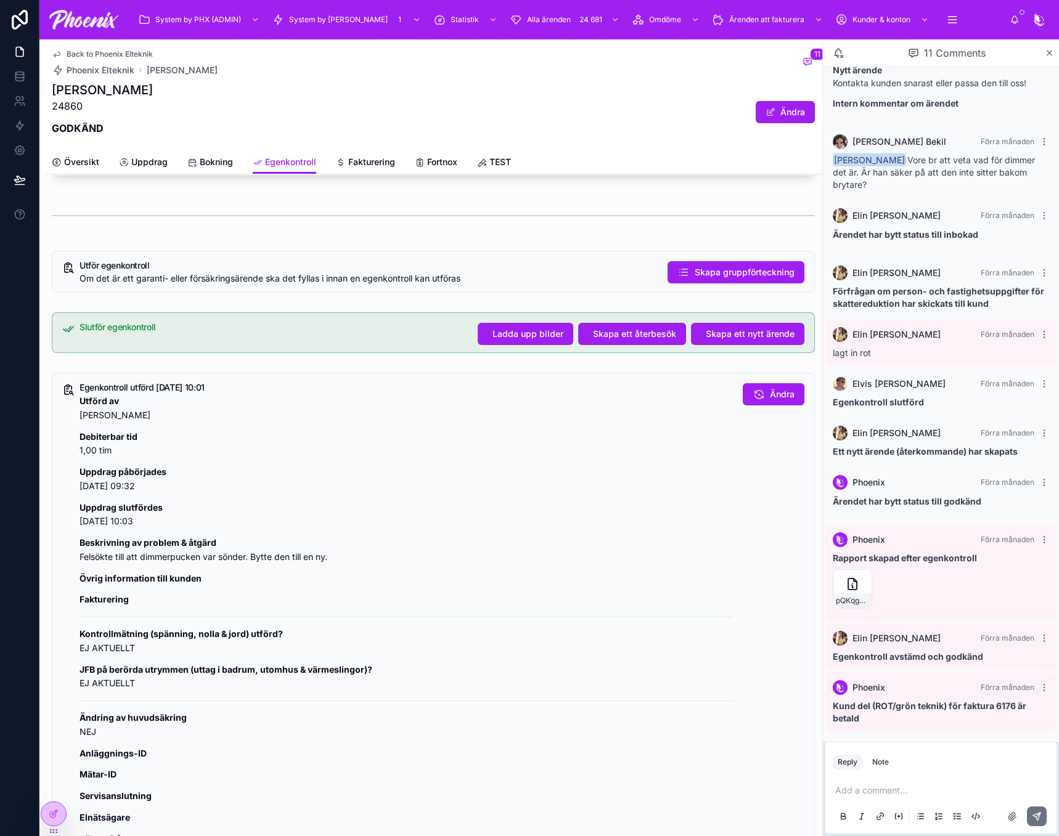
scroll to position [247, 0]
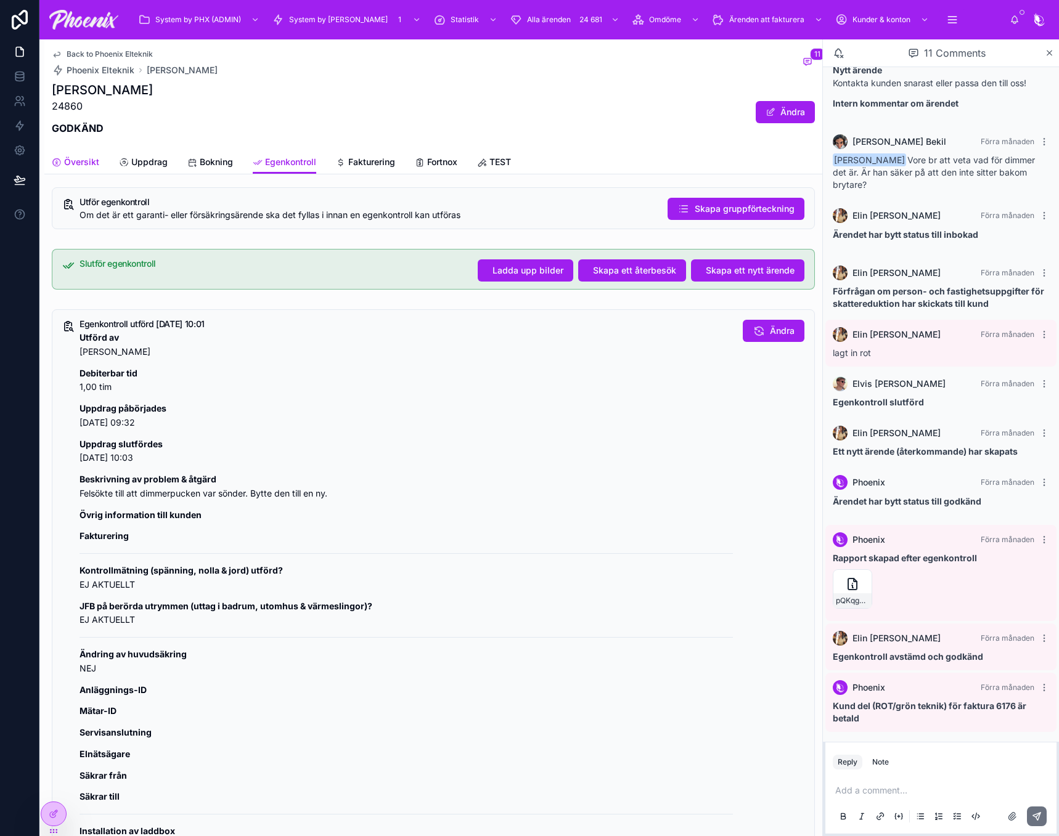
click at [80, 160] on span "Översikt" at bounding box center [81, 162] width 35 height 12
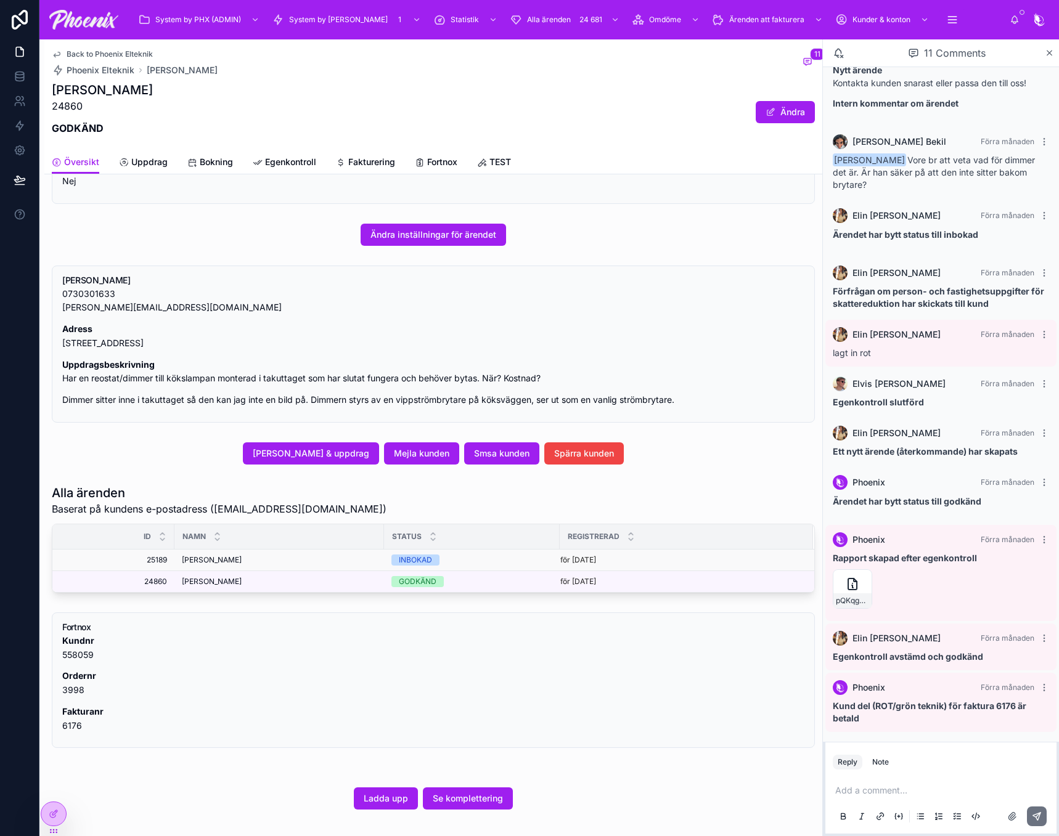
click at [240, 557] on span "[PERSON_NAME]" at bounding box center [212, 560] width 60 height 10
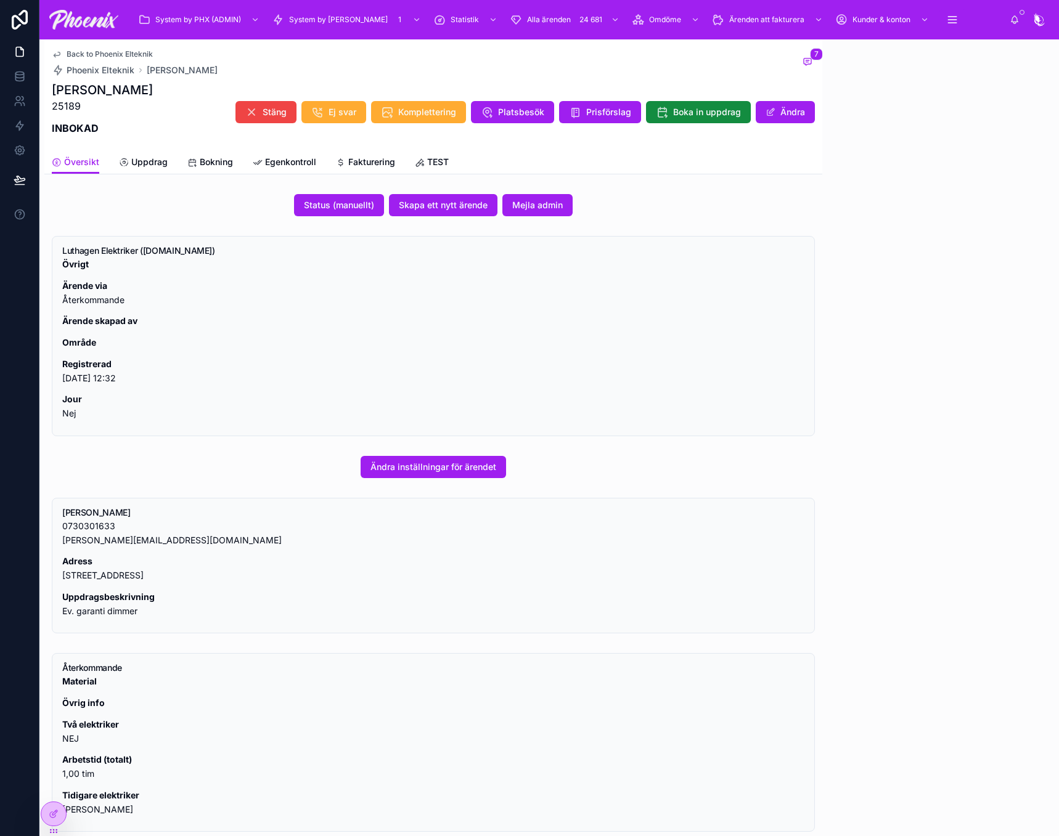
scroll to position [7, 0]
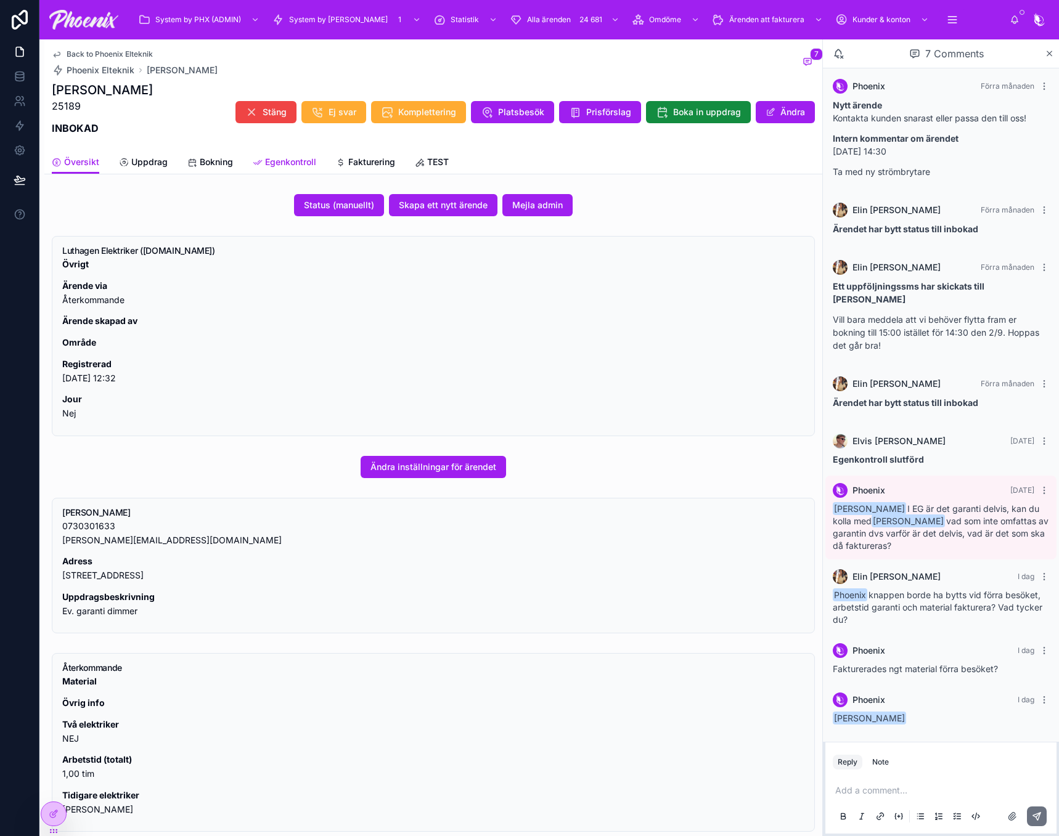
click at [290, 167] on span "Egenkontroll" at bounding box center [290, 162] width 51 height 12
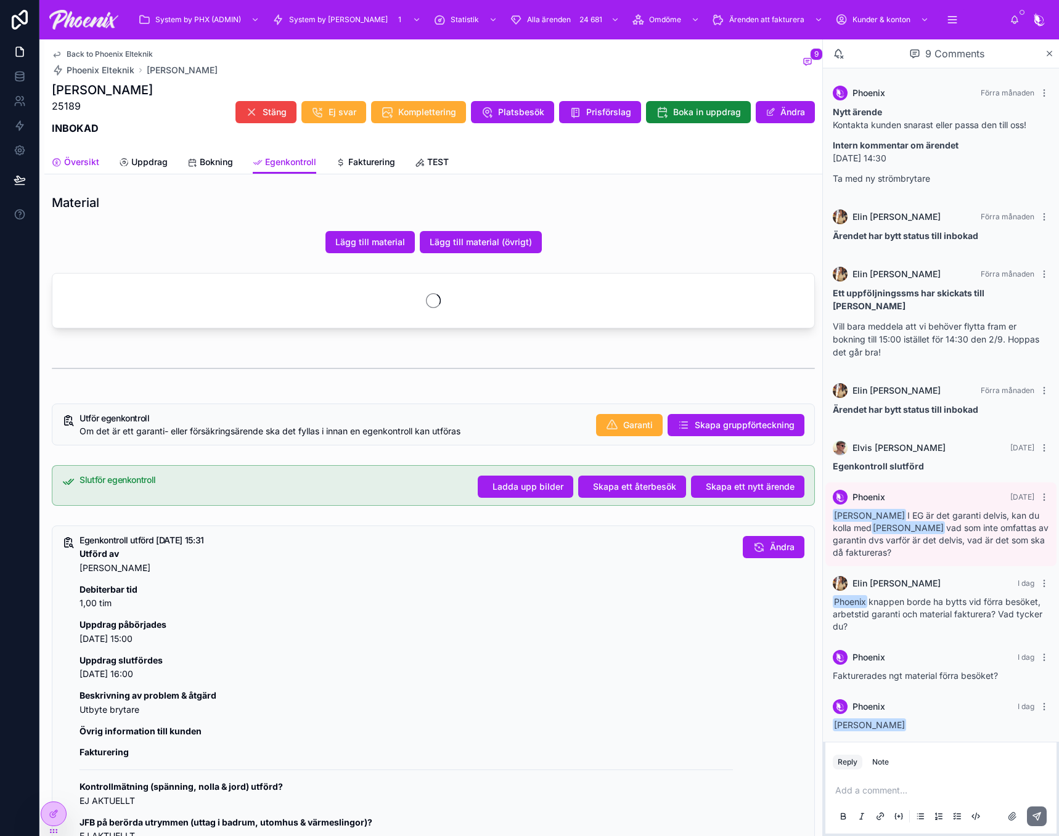
scroll to position [7, 0]
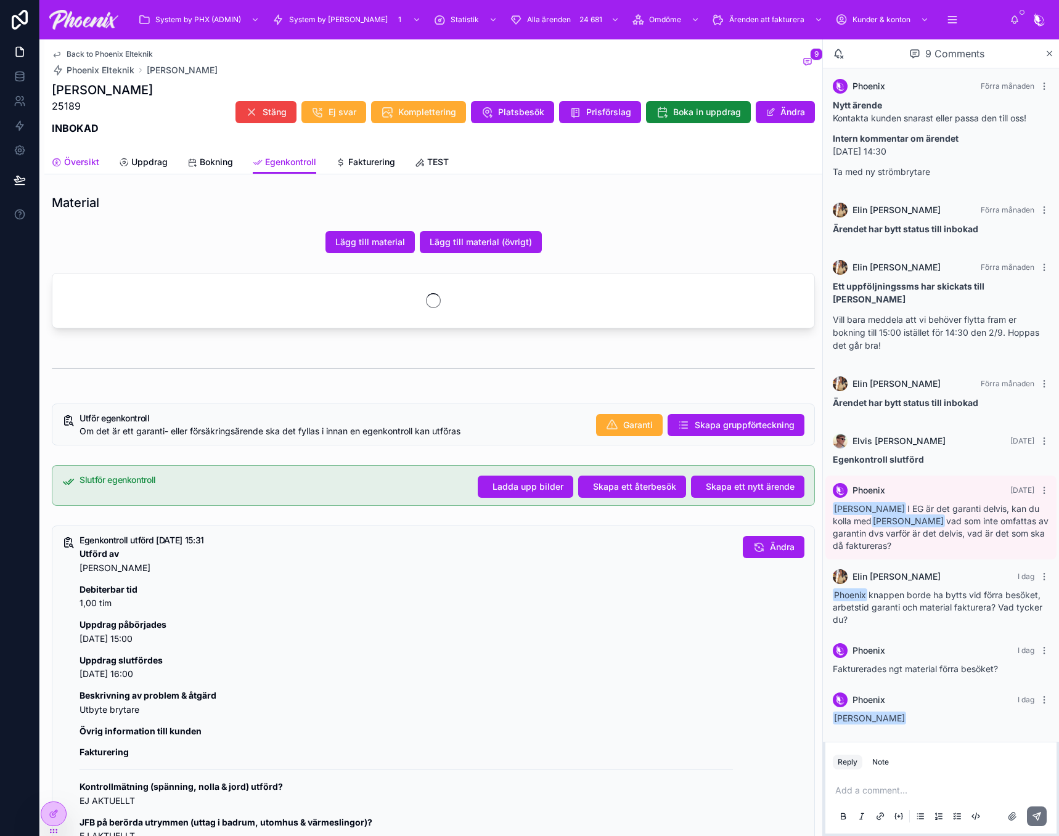
click at [77, 160] on span "Översikt" at bounding box center [81, 162] width 35 height 12
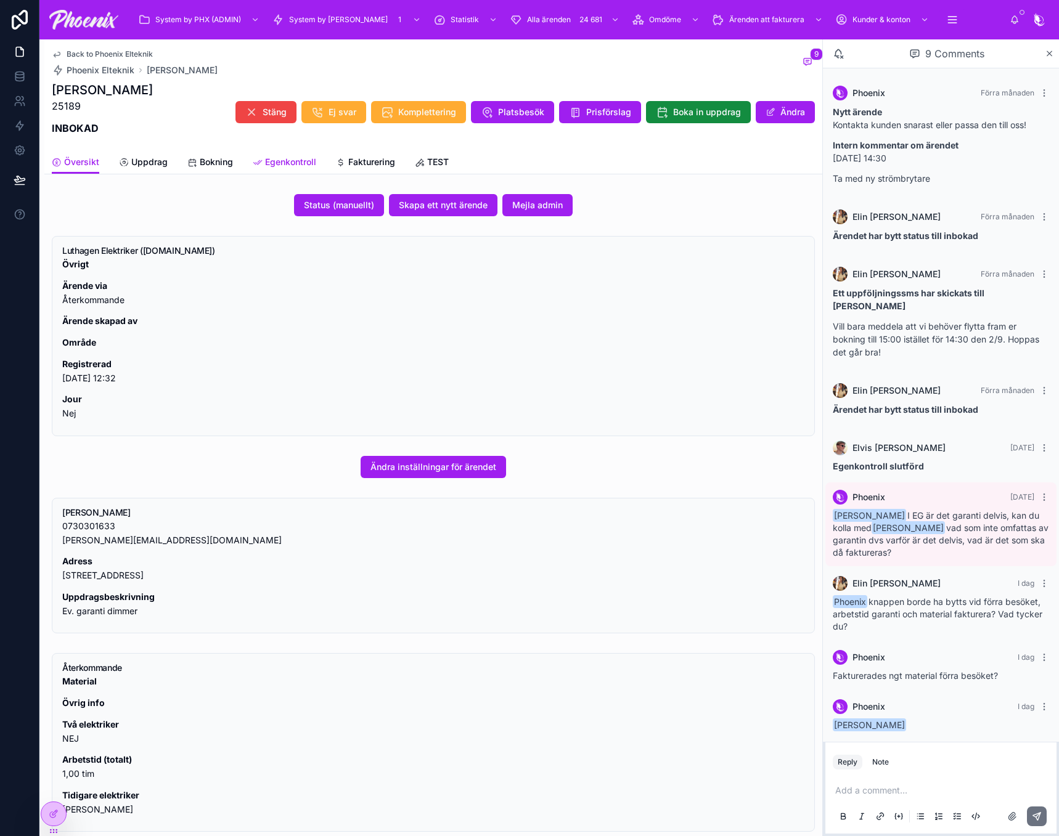
click at [310, 162] on span "Egenkontroll" at bounding box center [290, 162] width 51 height 12
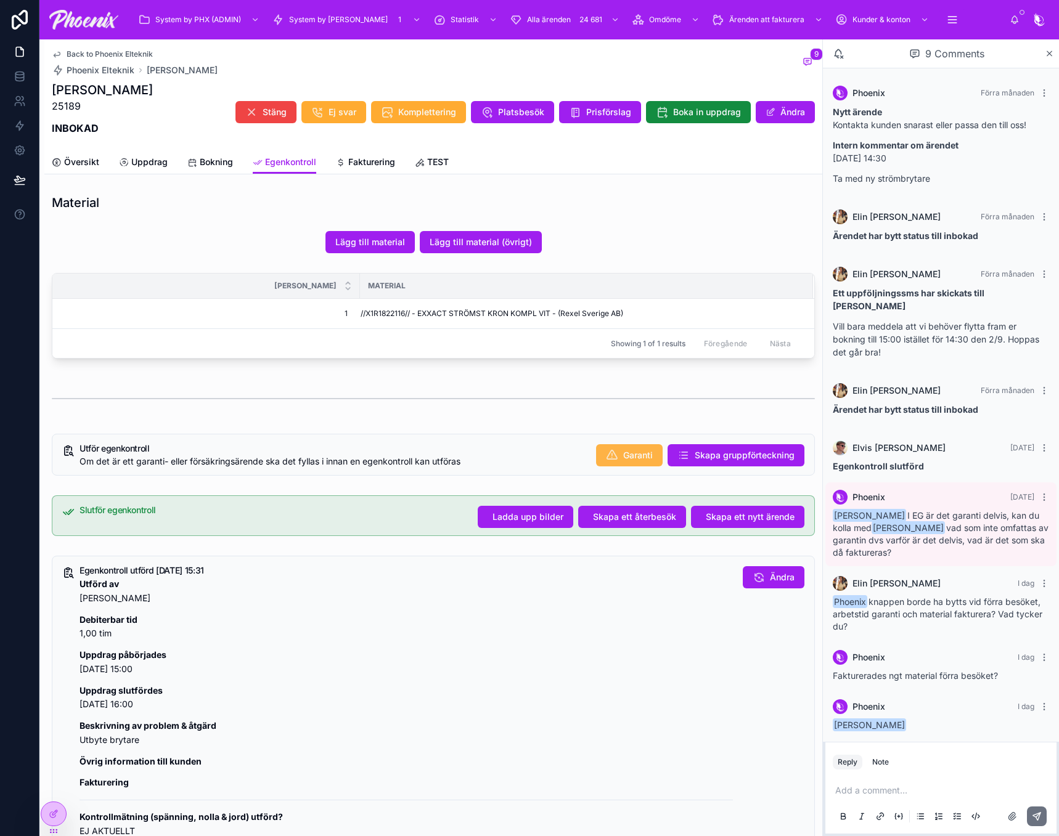
click at [650, 467] on button "Garanti" at bounding box center [629, 455] width 67 height 22
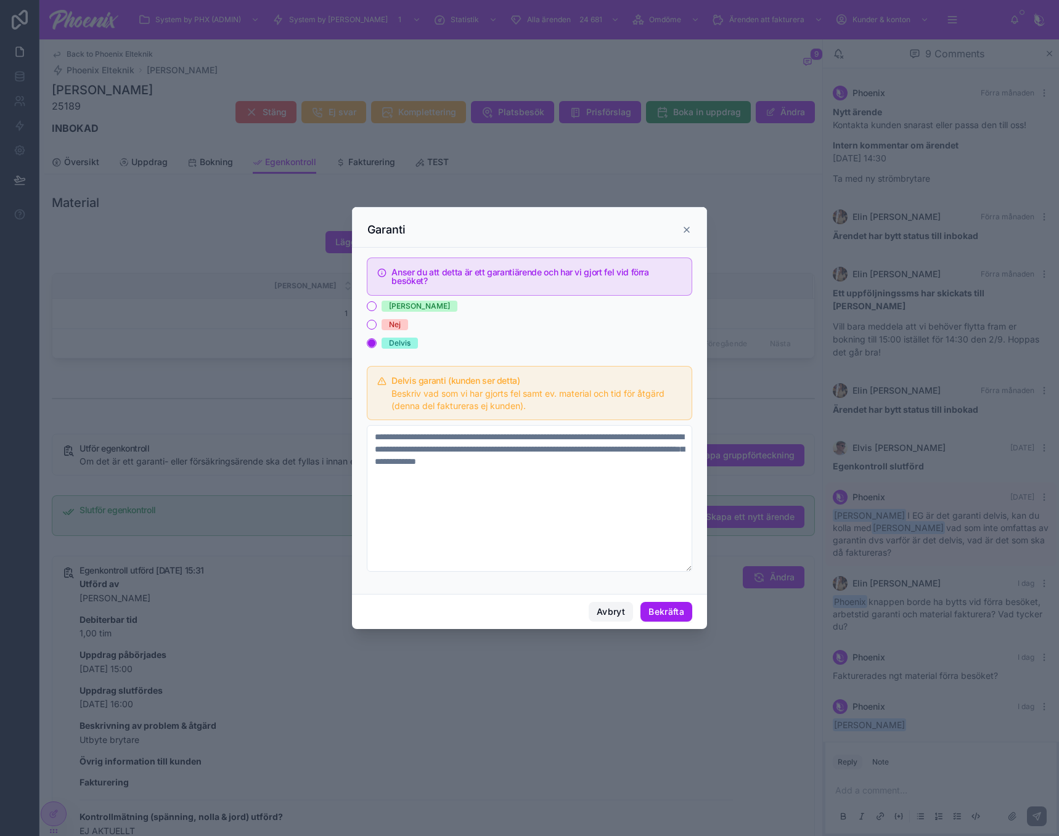
click at [602, 618] on button "Avbryt" at bounding box center [611, 612] width 44 height 20
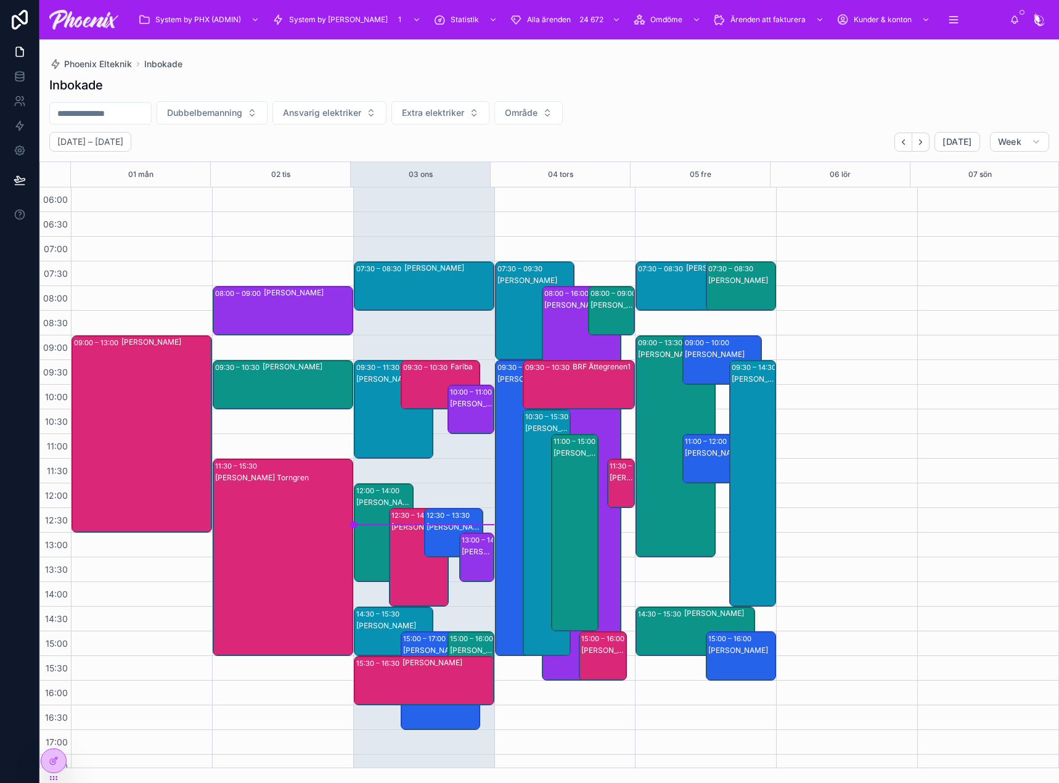
scroll to position [296, 0]
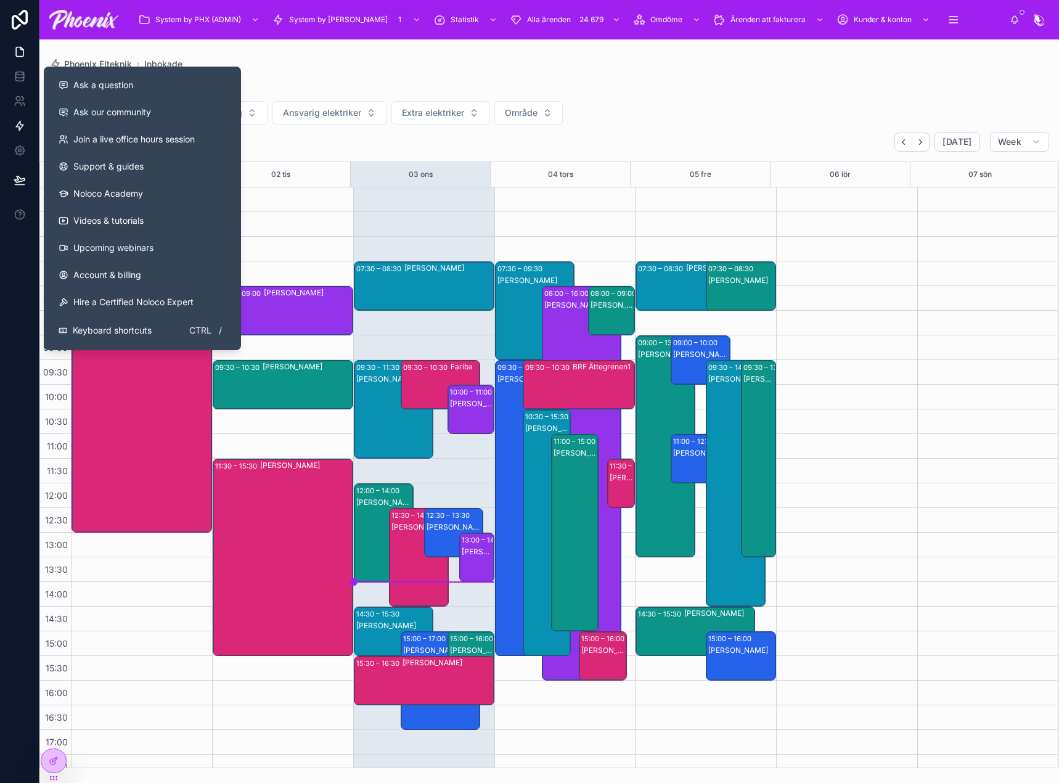
scroll to position [296, 0]
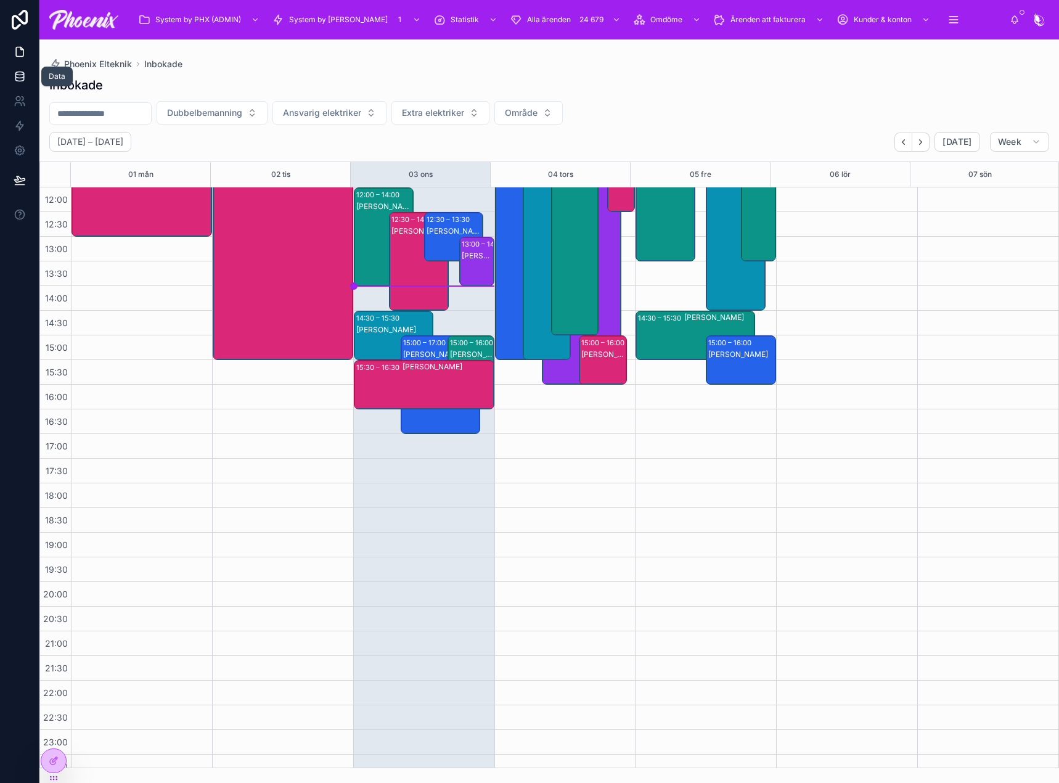
click at [23, 71] on icon at bounding box center [20, 76] width 12 height 12
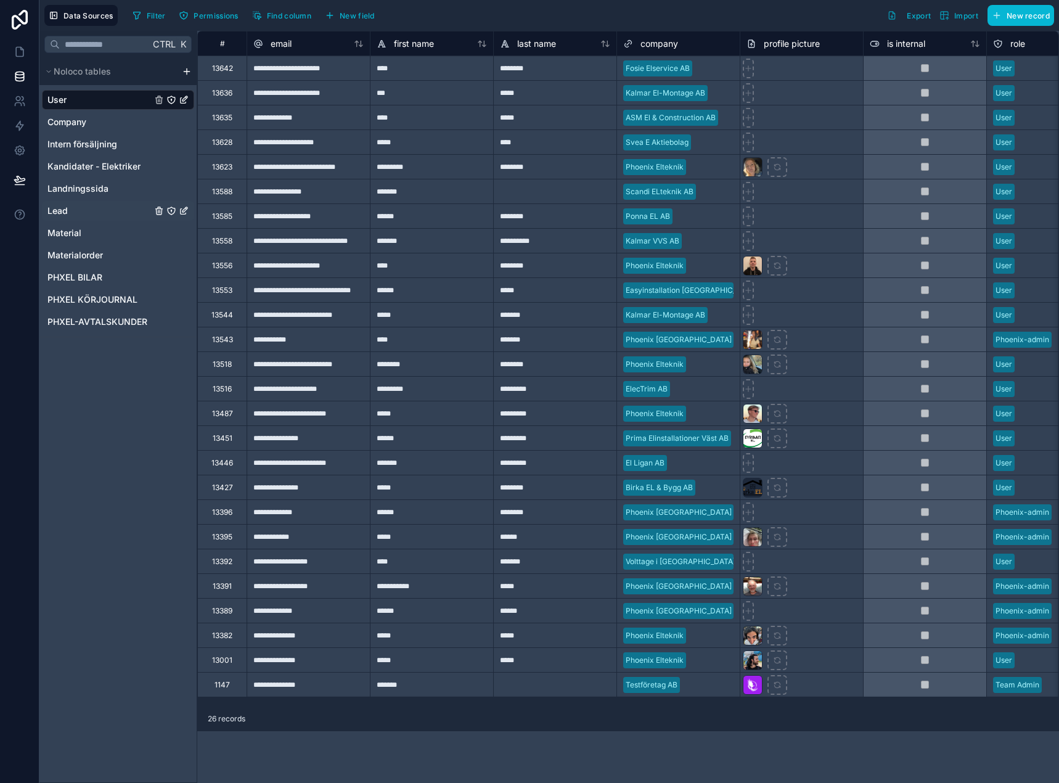
click at [65, 213] on span "Lead" at bounding box center [57, 211] width 20 height 12
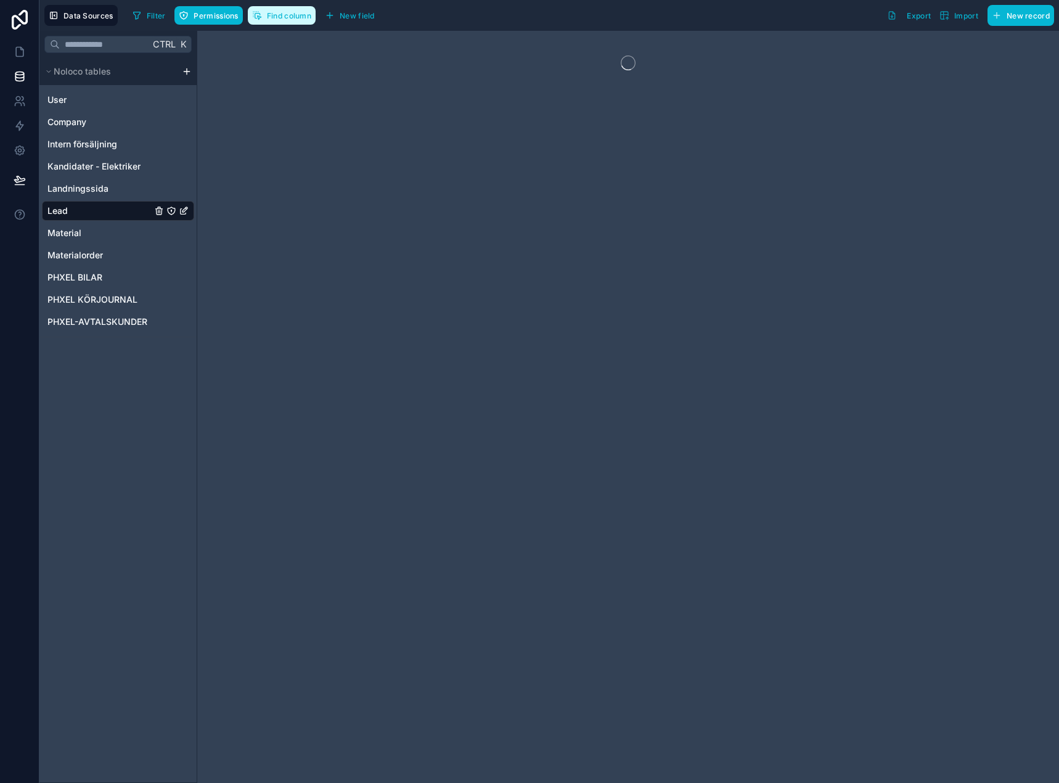
click at [283, 20] on button "Find column" at bounding box center [282, 15] width 68 height 18
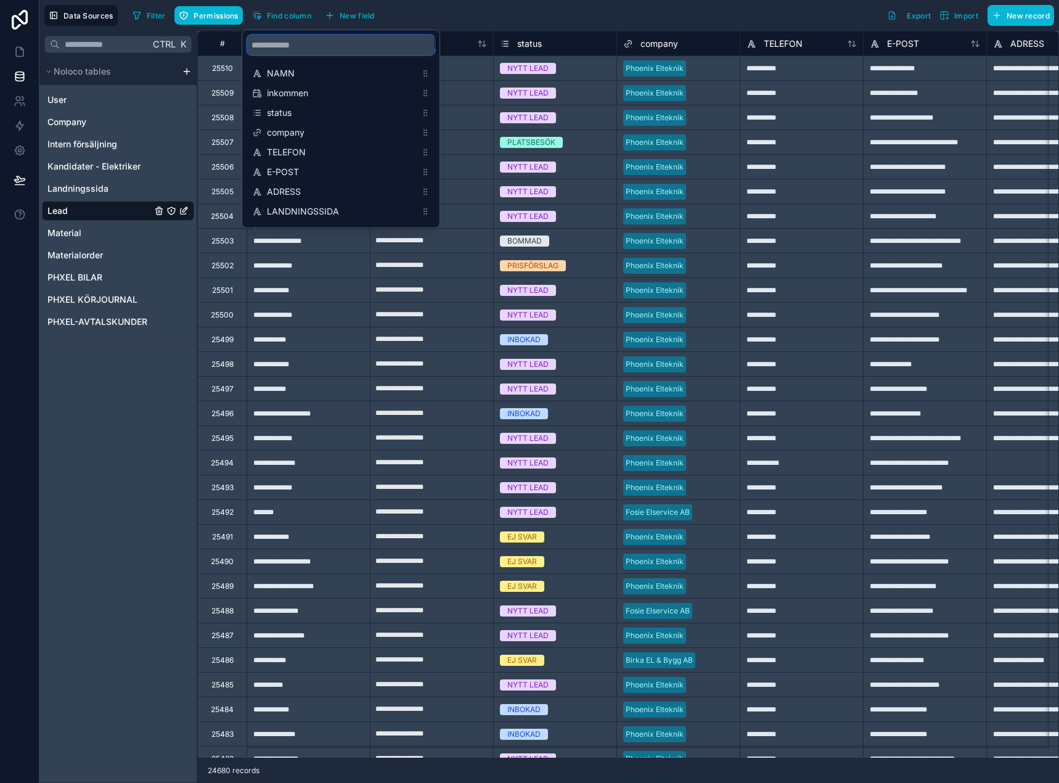
click at [328, 52] on input "scrollable content" at bounding box center [340, 45] width 187 height 20
type input "*******"
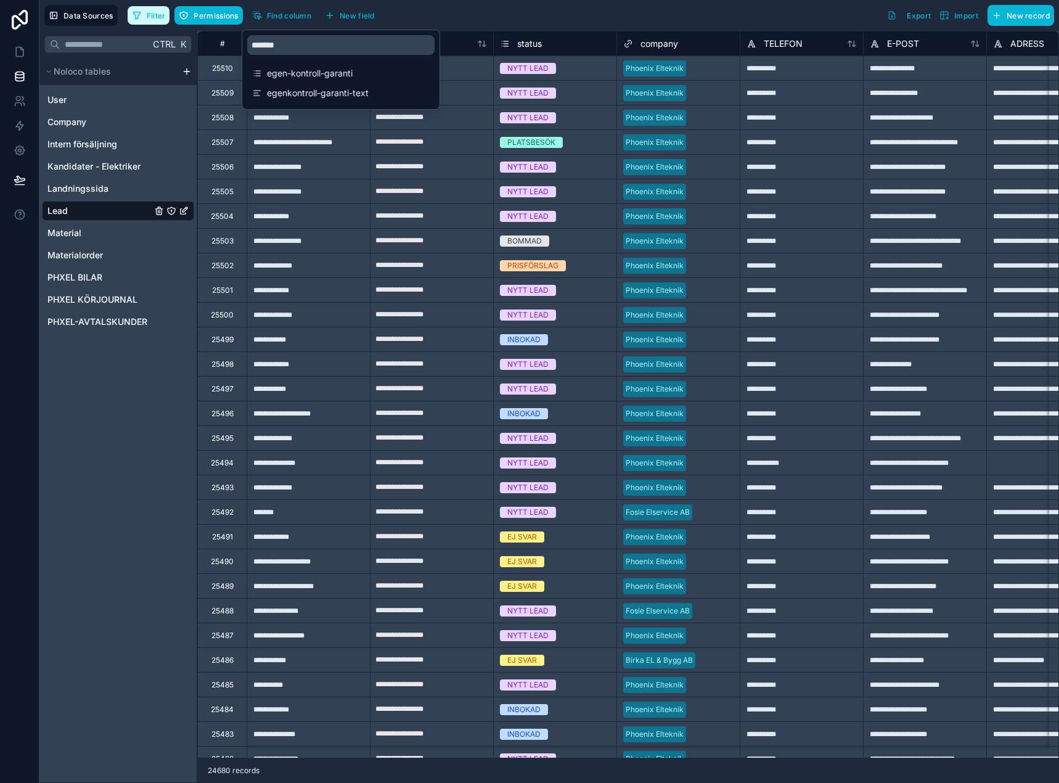
click at [161, 18] on span "Filter" at bounding box center [156, 15] width 19 height 9
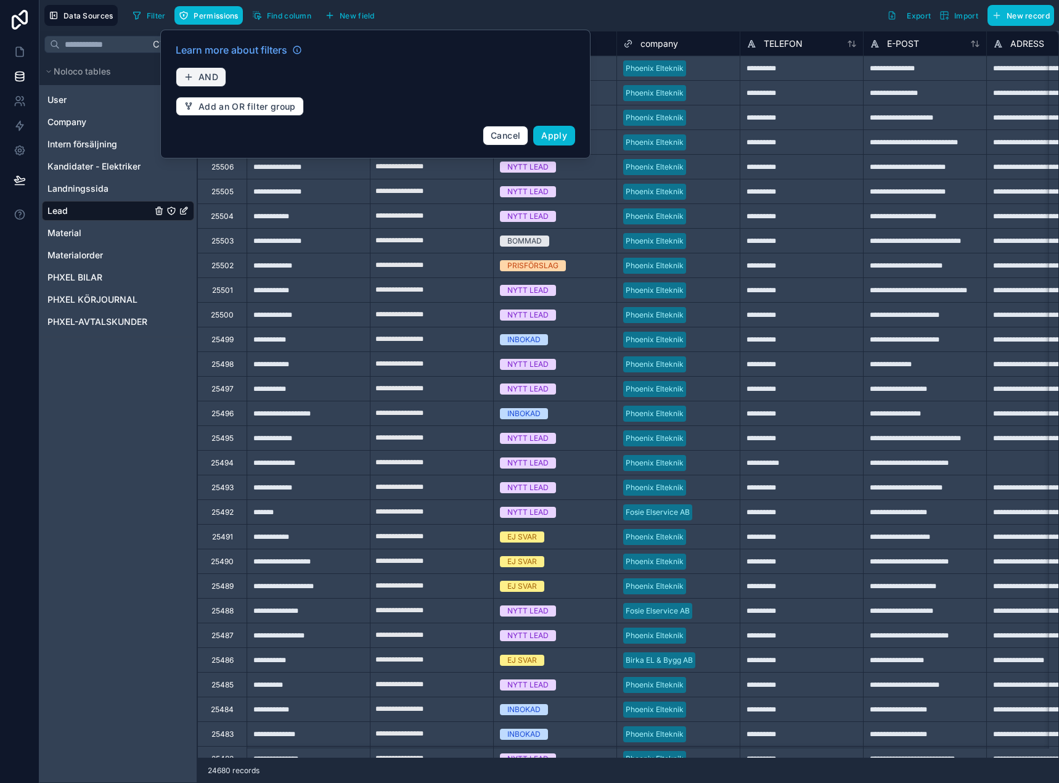
click at [210, 78] on span "AND" at bounding box center [208, 76] width 20 height 11
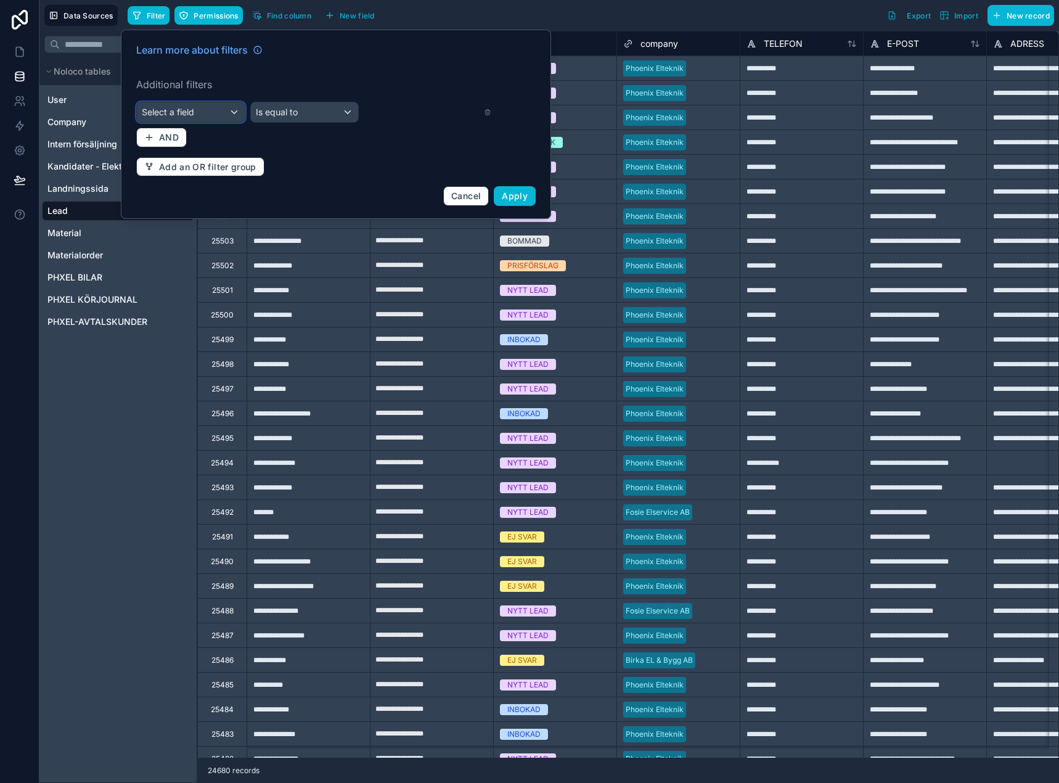
click at [203, 118] on div "Select a field" at bounding box center [191, 112] width 108 height 20
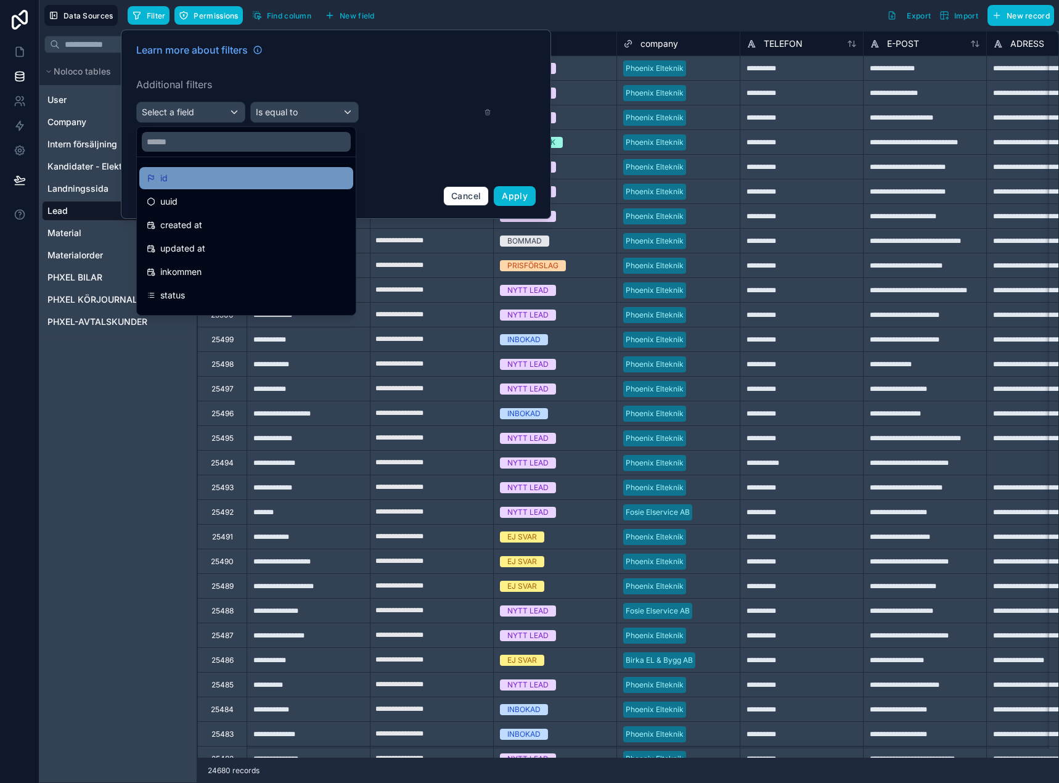
click at [161, 176] on span "id" at bounding box center [163, 178] width 7 height 15
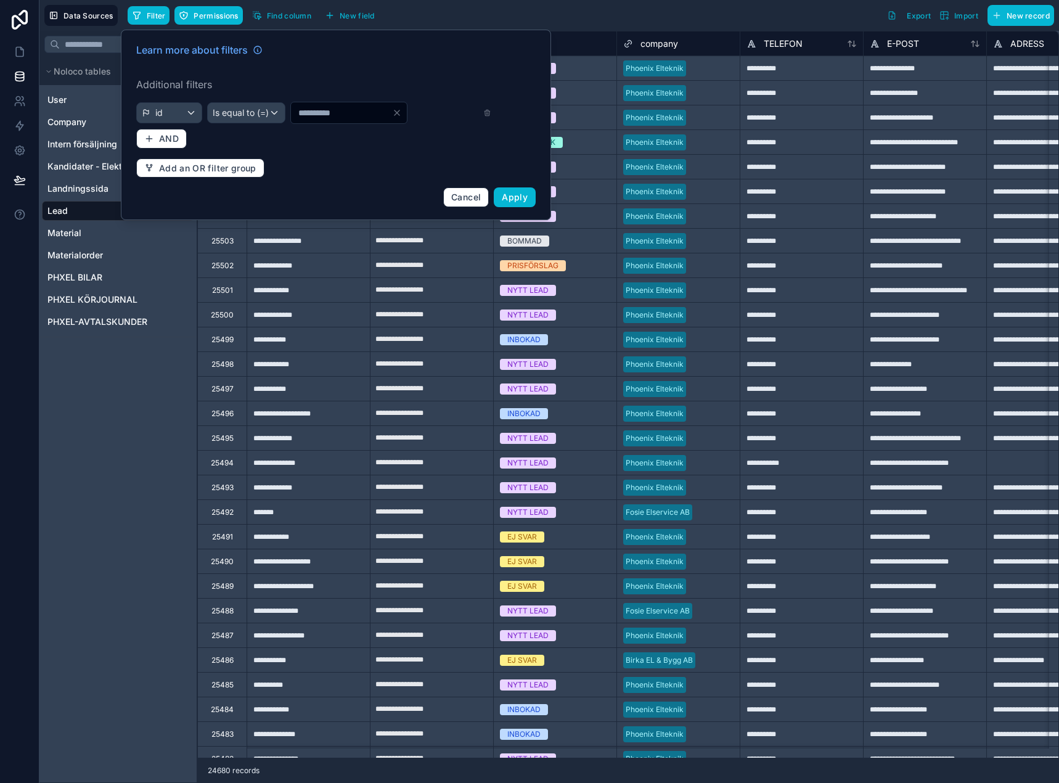
click at [296, 112] on input "*" at bounding box center [341, 112] width 101 height 17
click at [297, 112] on input "*" at bounding box center [341, 112] width 101 height 17
type input "*****"
click at [526, 198] on span "Apply" at bounding box center [515, 197] width 26 height 10
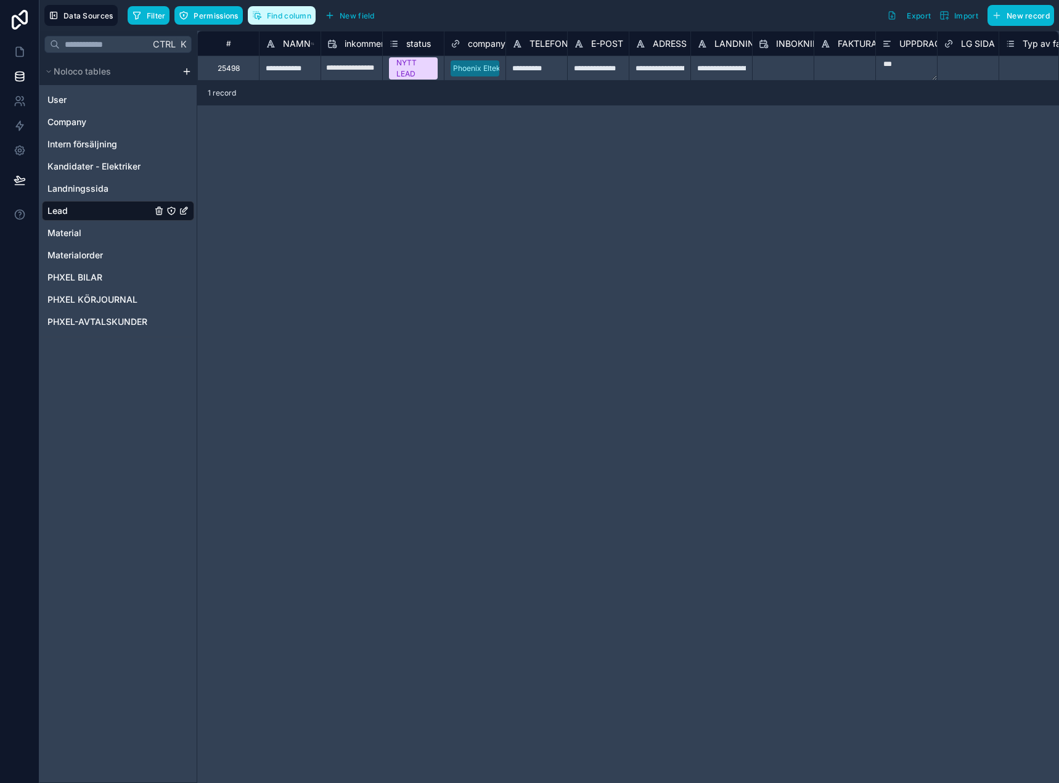
click at [285, 22] on button "Find column" at bounding box center [282, 15] width 68 height 18
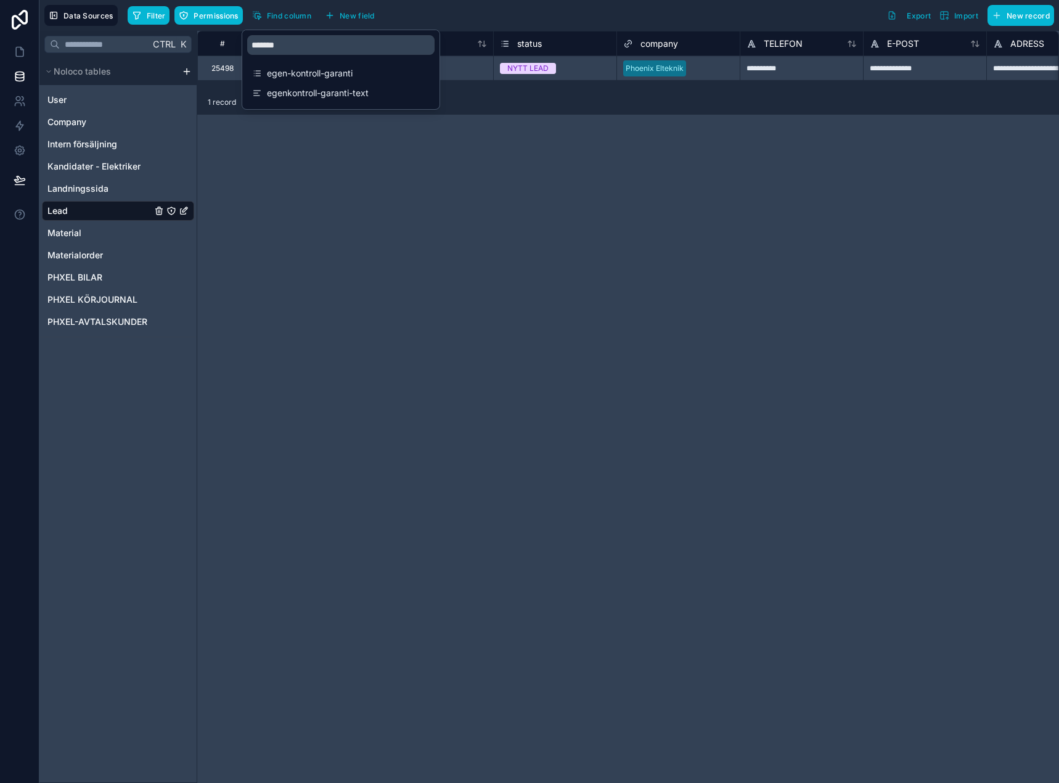
click at [409, 151] on div "**********" at bounding box center [628, 407] width 862 height 752
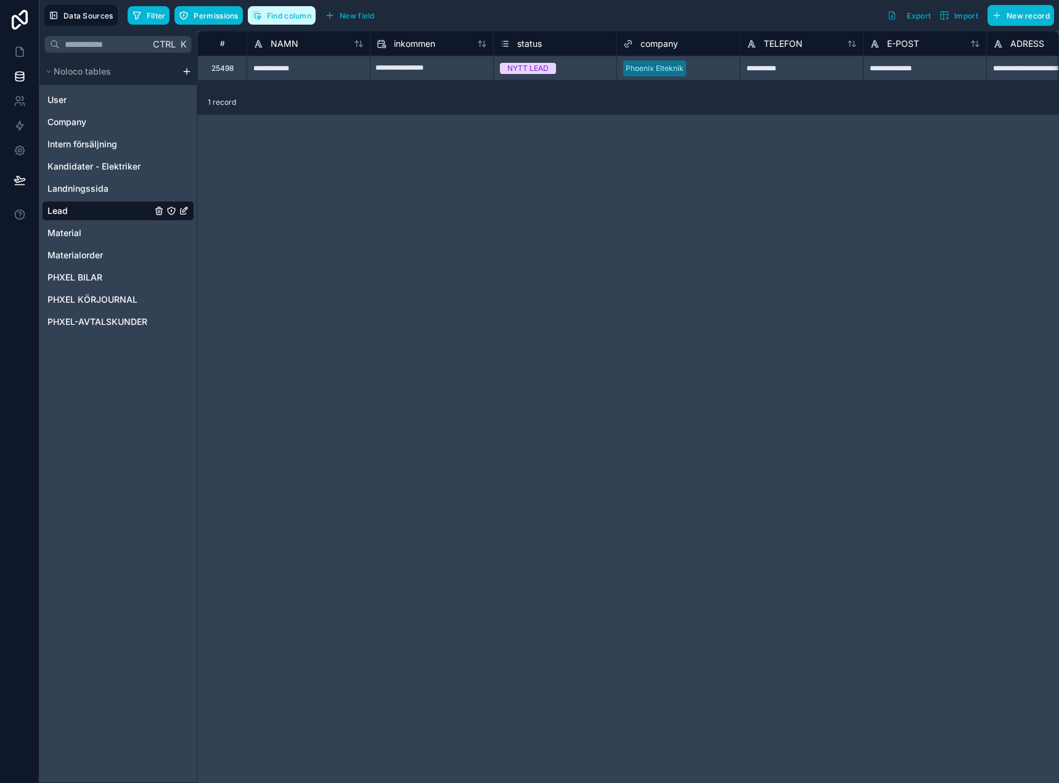
click at [281, 16] on span "Find column" at bounding box center [289, 15] width 44 height 9
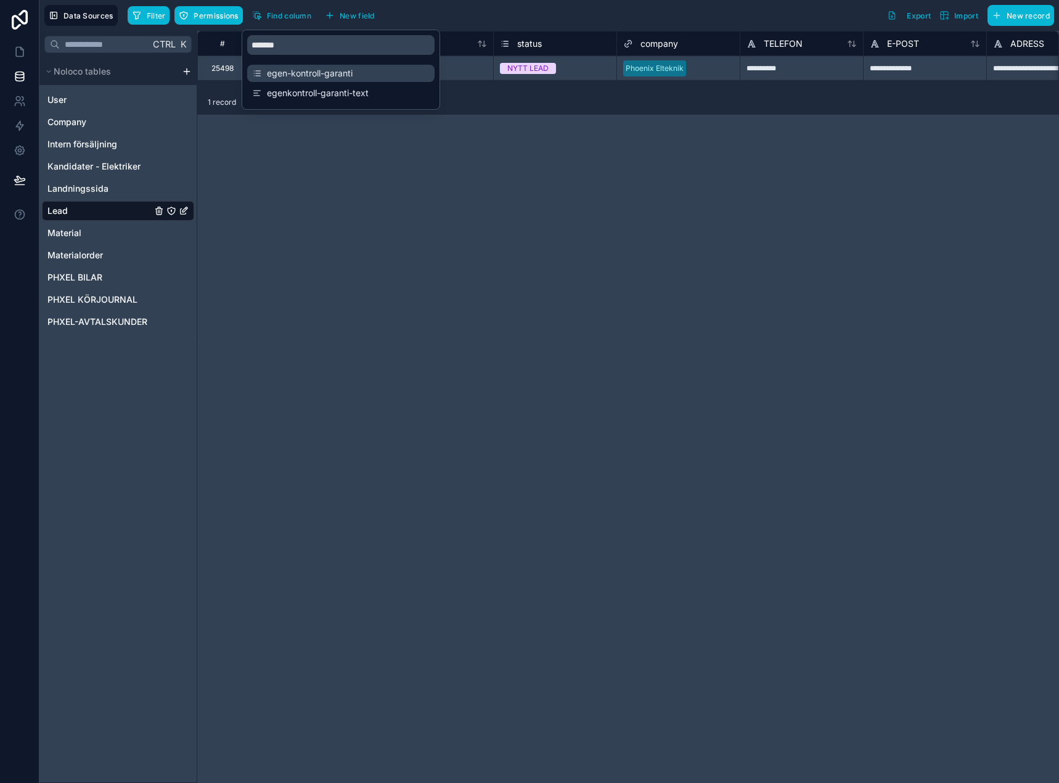
click at [305, 74] on span "egen-kontroll-garanti" at bounding box center [341, 73] width 149 height 12
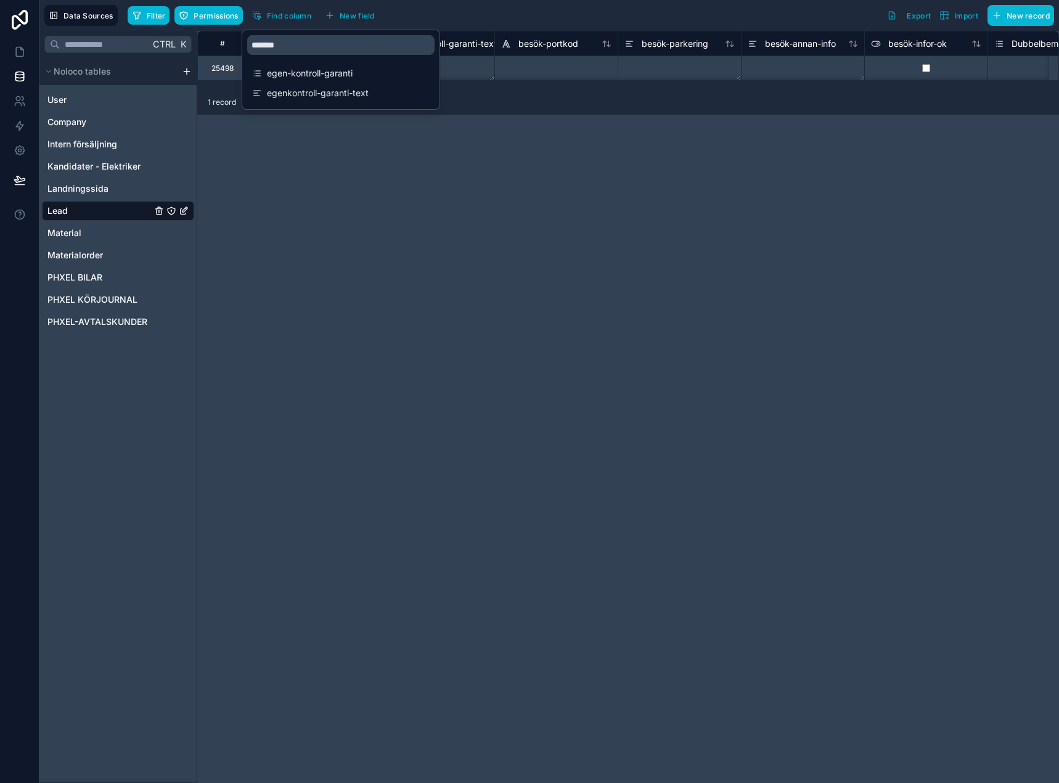
scroll to position [0, 18244]
click at [450, 171] on div "# Pris per timme fakturadatum Pris per timme slutbetald datum egen-kontroll-gar…" at bounding box center [628, 407] width 862 height 752
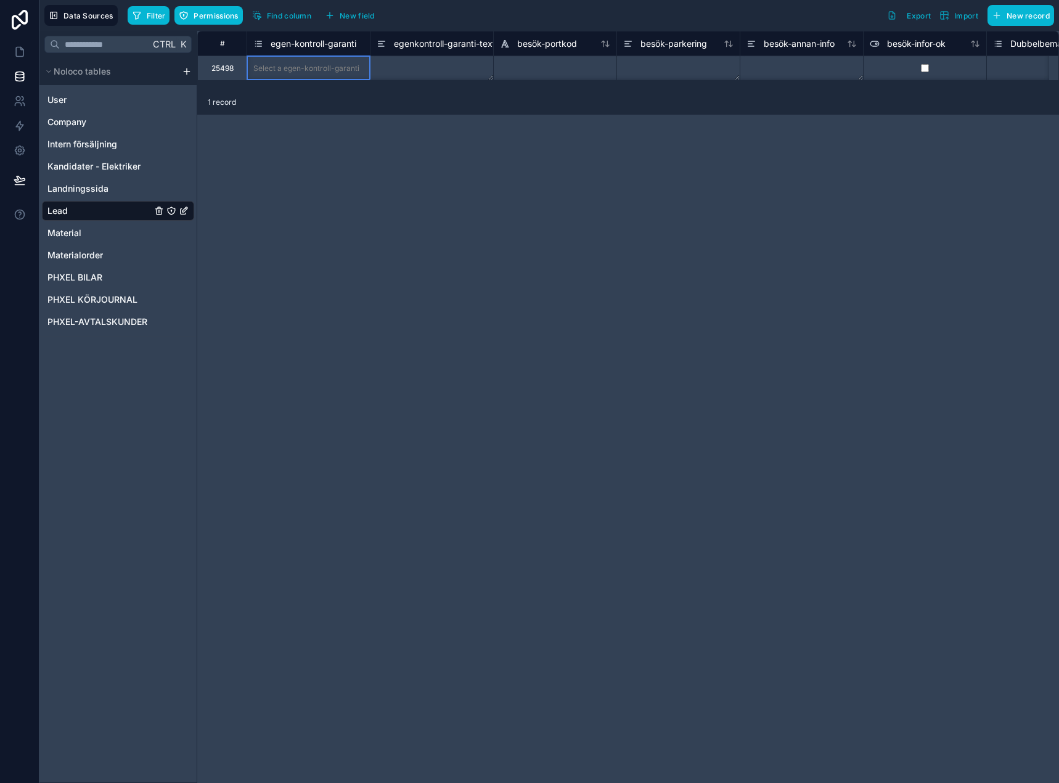
click at [324, 43] on span "egen-kontroll-garanti" at bounding box center [314, 44] width 86 height 12
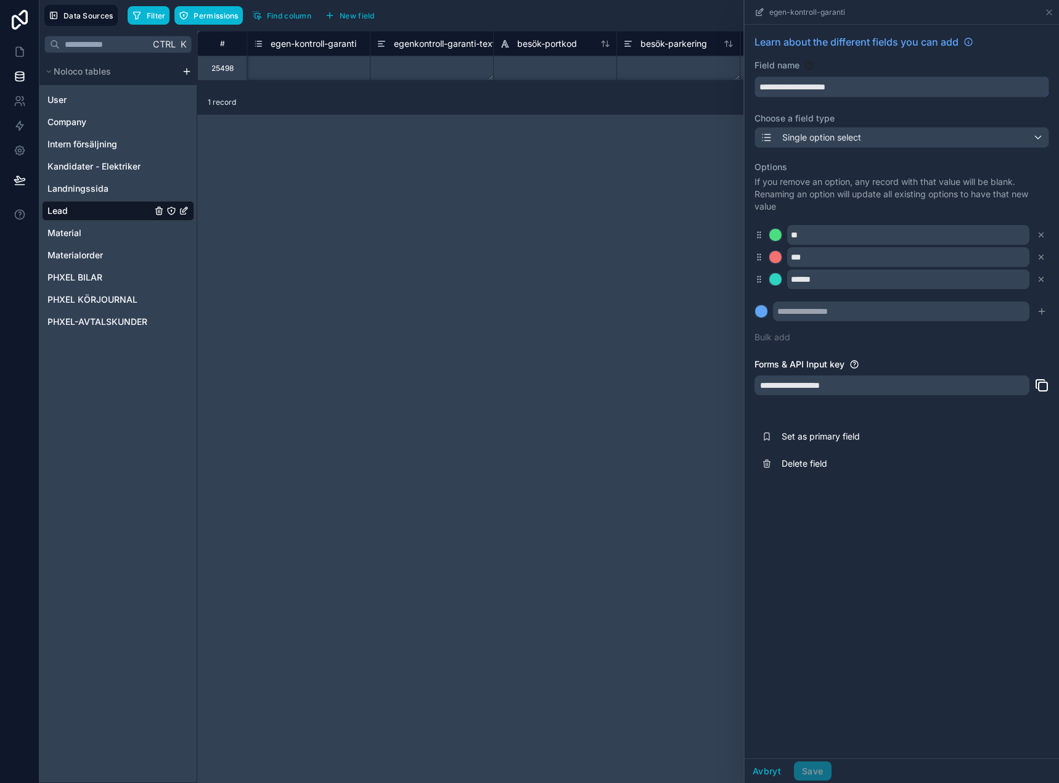
click at [818, 83] on input "**********" at bounding box center [901, 87] width 293 height 20
drag, startPoint x: 663, startPoint y: 184, endPoint x: 708, endPoint y: 89, distance: 104.8
click at [663, 182] on div "# Pris per timme fakturadatum Pris per timme slutbetald datum egen-kontroll-gar…" at bounding box center [628, 407] width 862 height 752
click at [365, 17] on span "New field" at bounding box center [357, 15] width 35 height 9
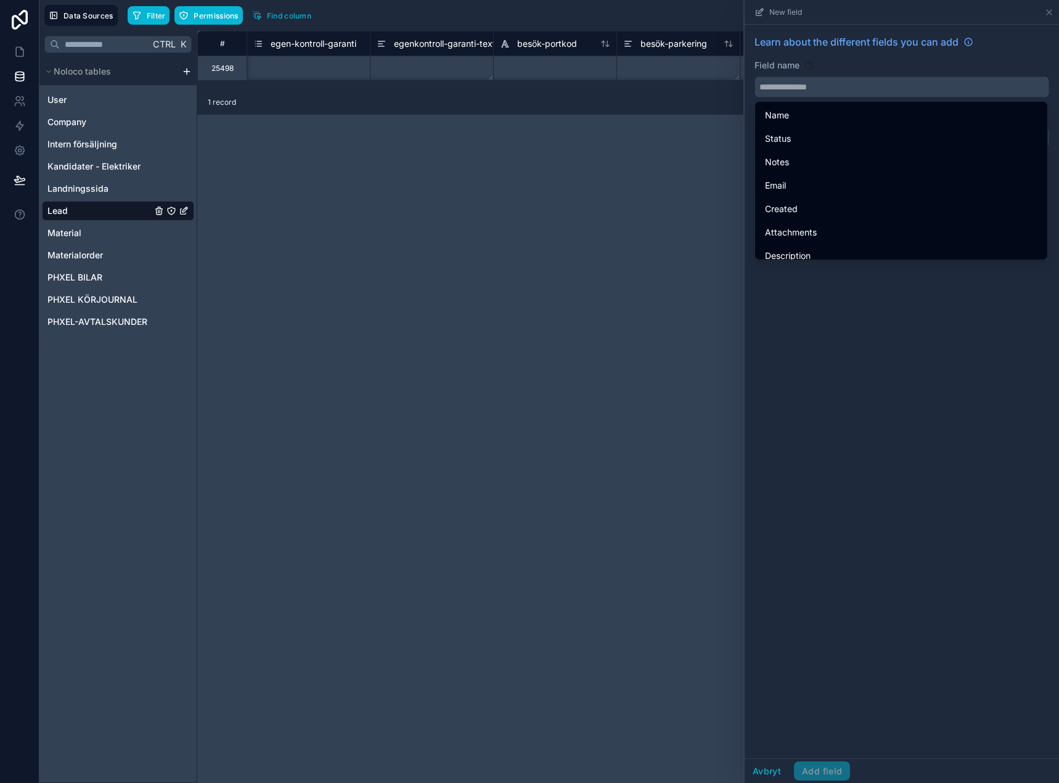
click at [793, 88] on input "text" at bounding box center [901, 87] width 293 height 20
paste input "**********"
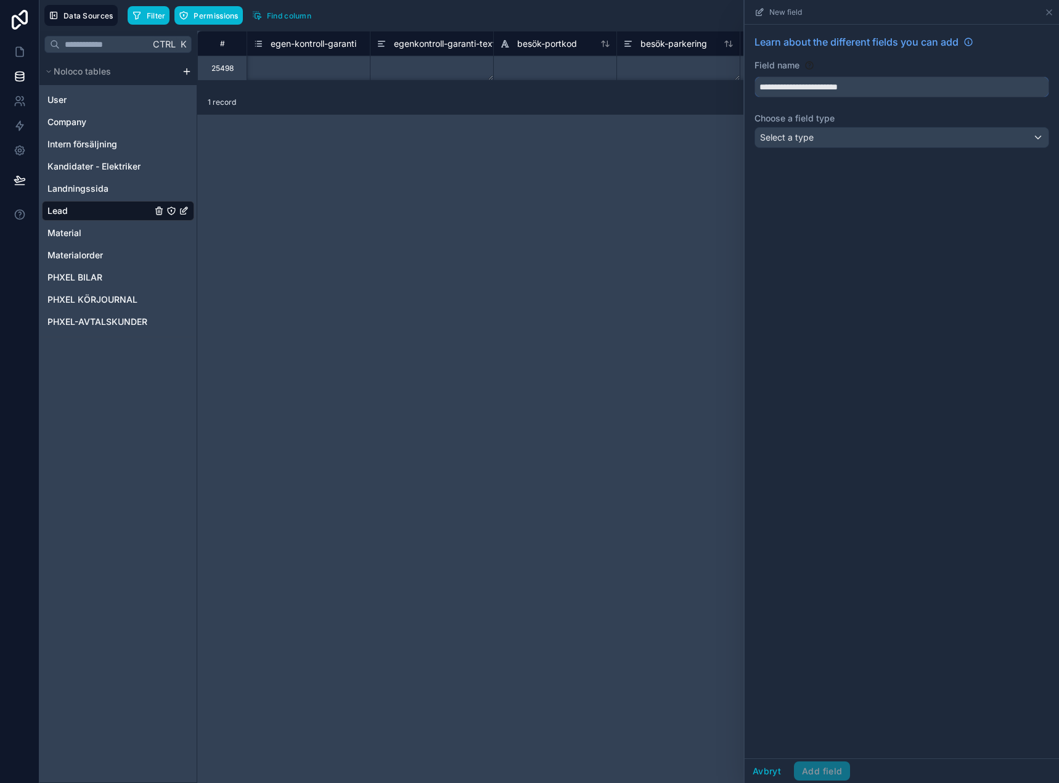
type input "**********"
click at [838, 139] on div "Select a type" at bounding box center [901, 138] width 293 height 20
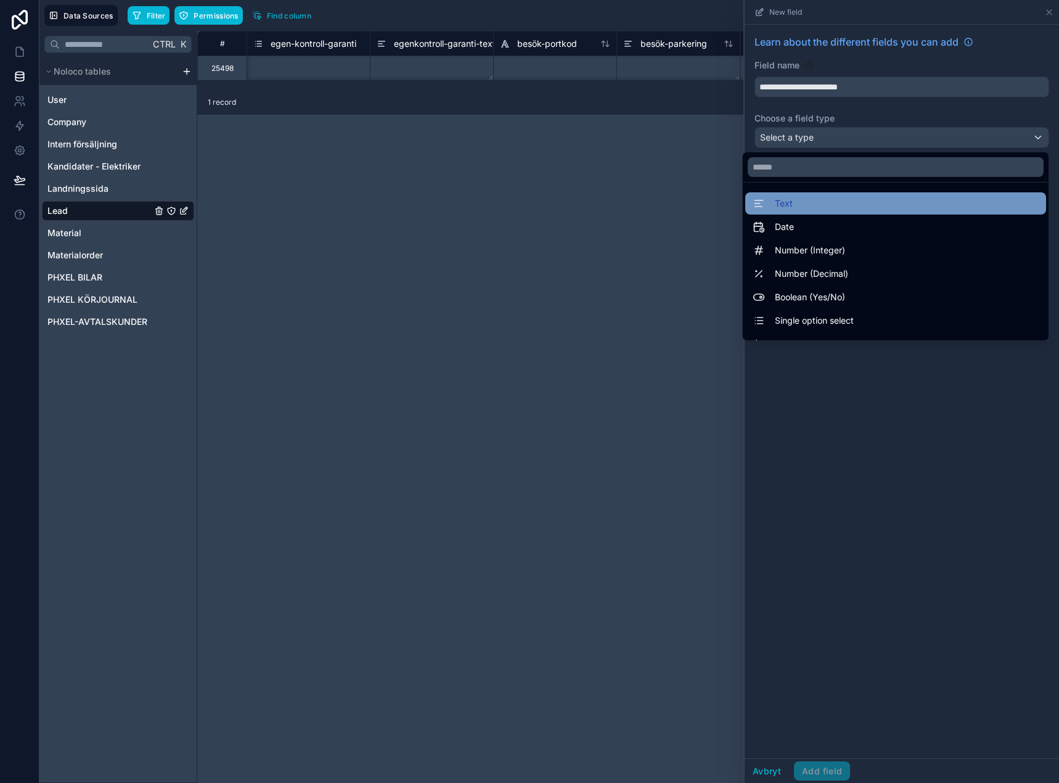
click at [846, 207] on div "Text" at bounding box center [896, 203] width 286 height 15
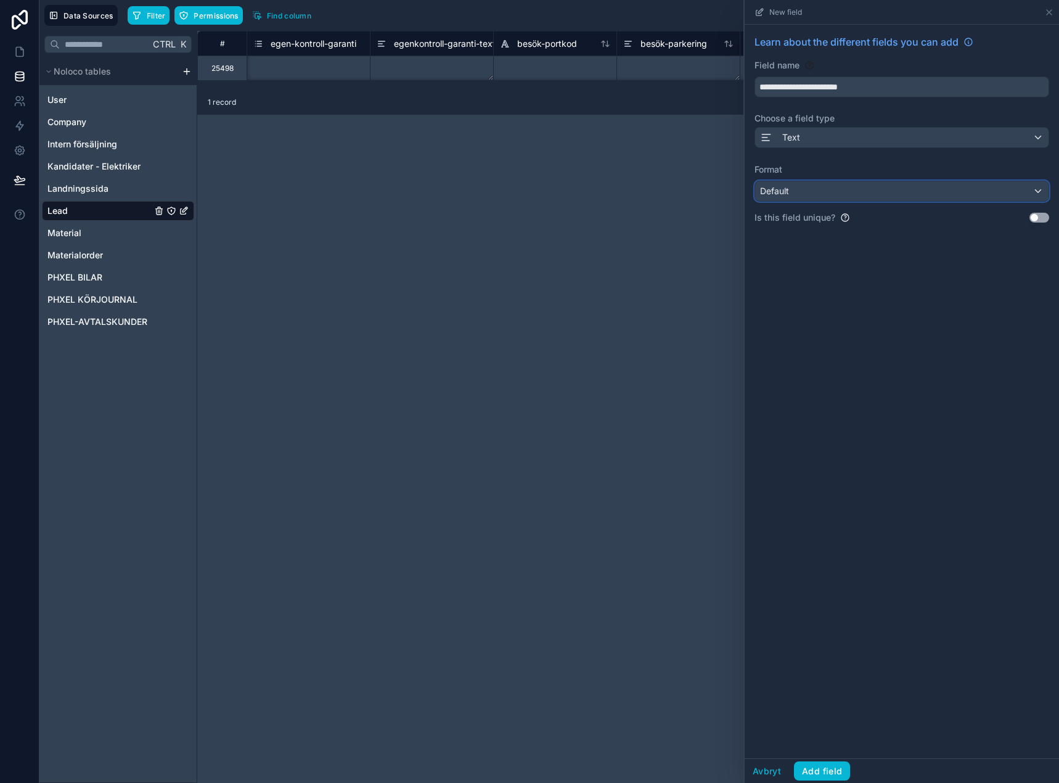
click at [854, 195] on div "Default" at bounding box center [901, 191] width 293 height 20
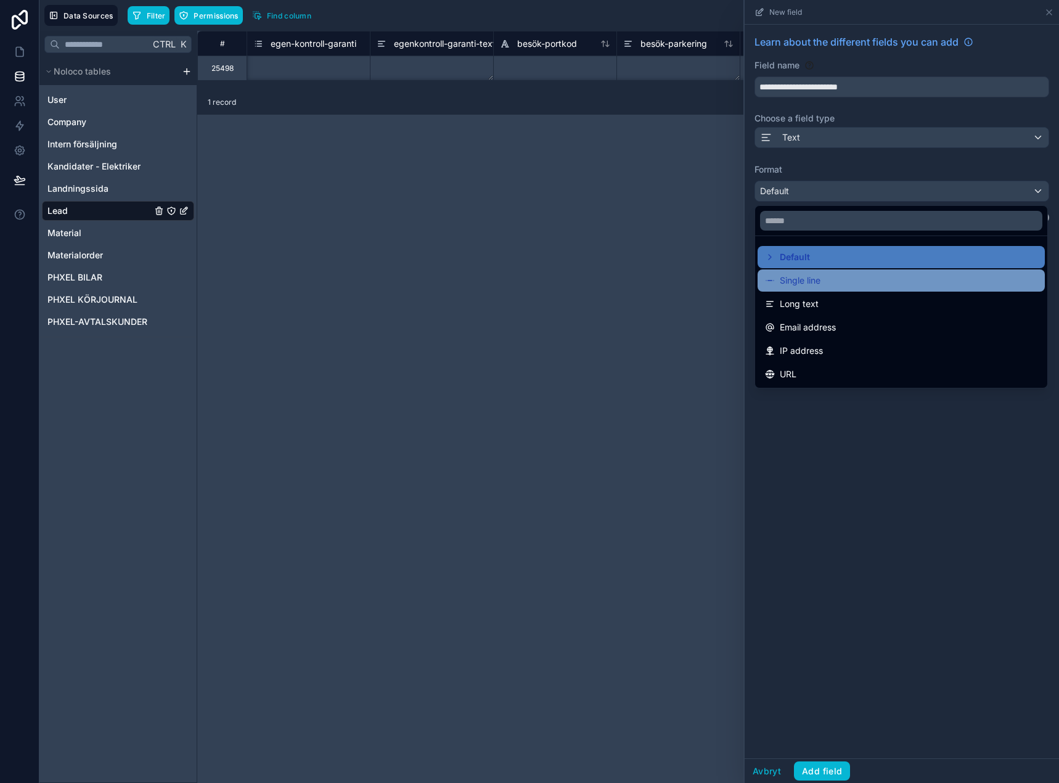
click at [842, 276] on div "Single line" at bounding box center [901, 280] width 272 height 15
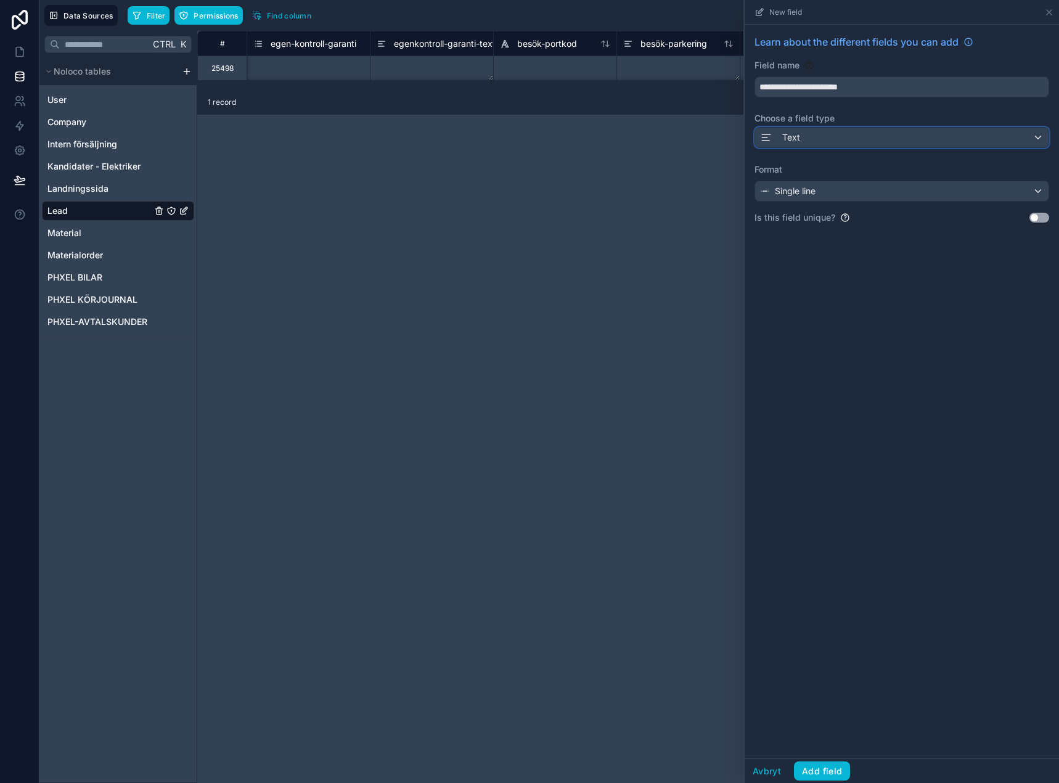
click at [836, 134] on div "Text" at bounding box center [901, 138] width 293 height 20
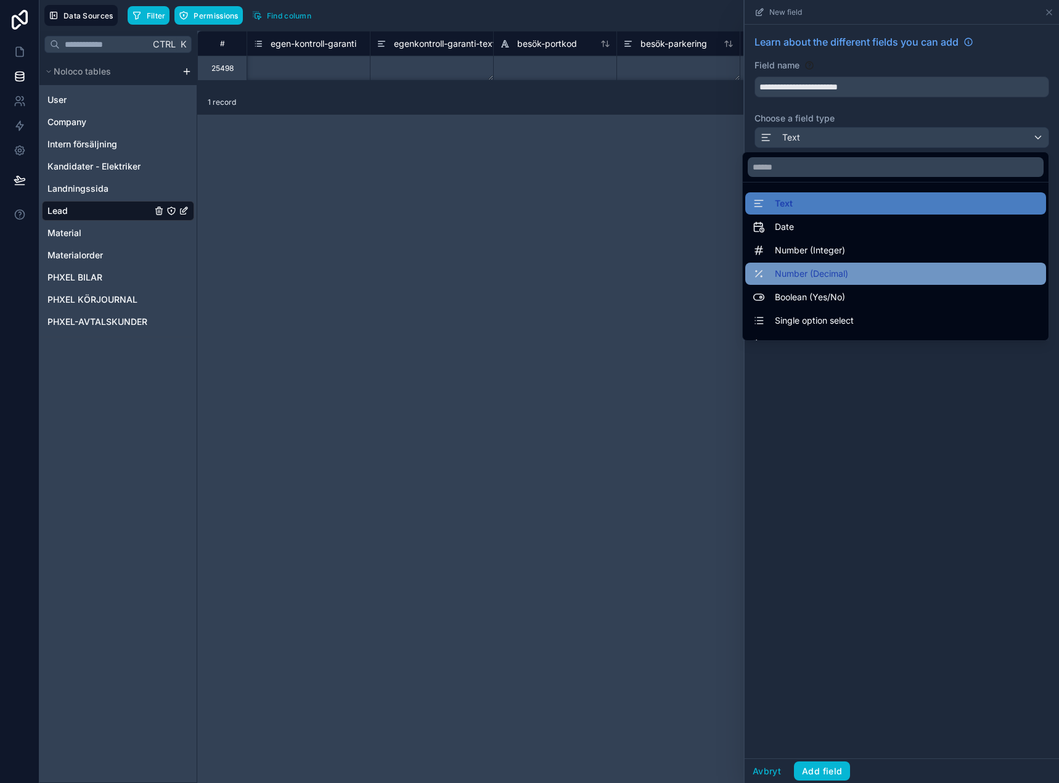
click at [831, 269] on span "Number (Decimal)" at bounding box center [811, 273] width 73 height 15
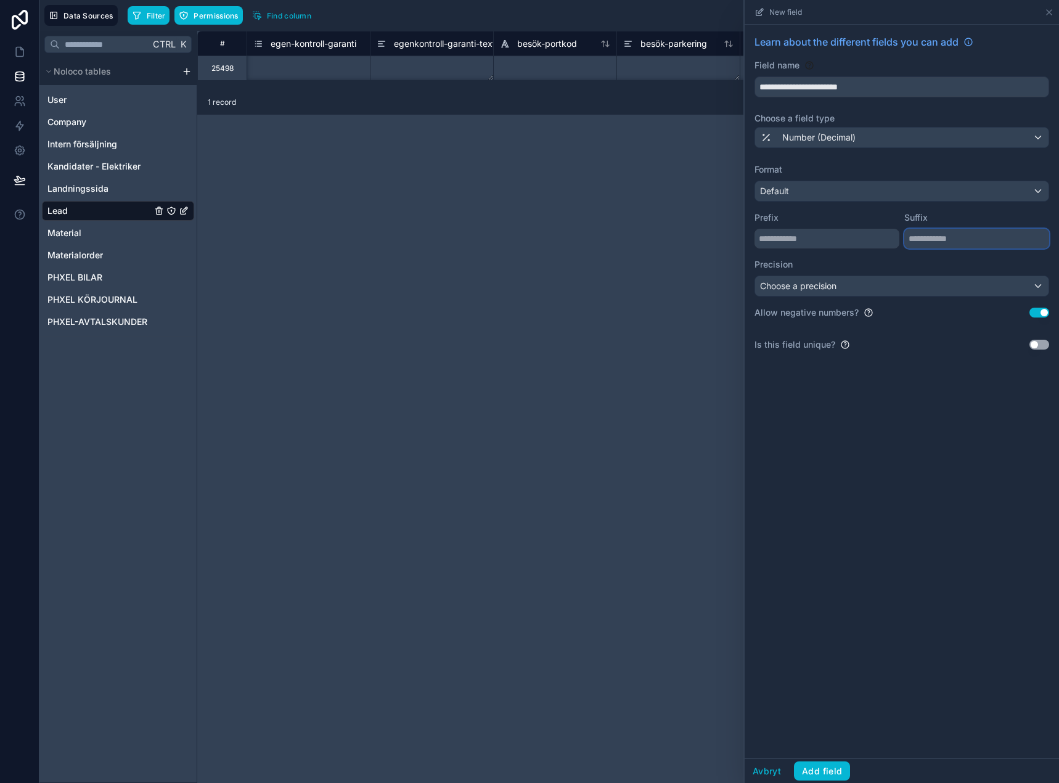
click at [955, 237] on input "text" at bounding box center [976, 239] width 145 height 20
type input "*"
type input "***"
click at [921, 189] on div "Default" at bounding box center [901, 191] width 293 height 20
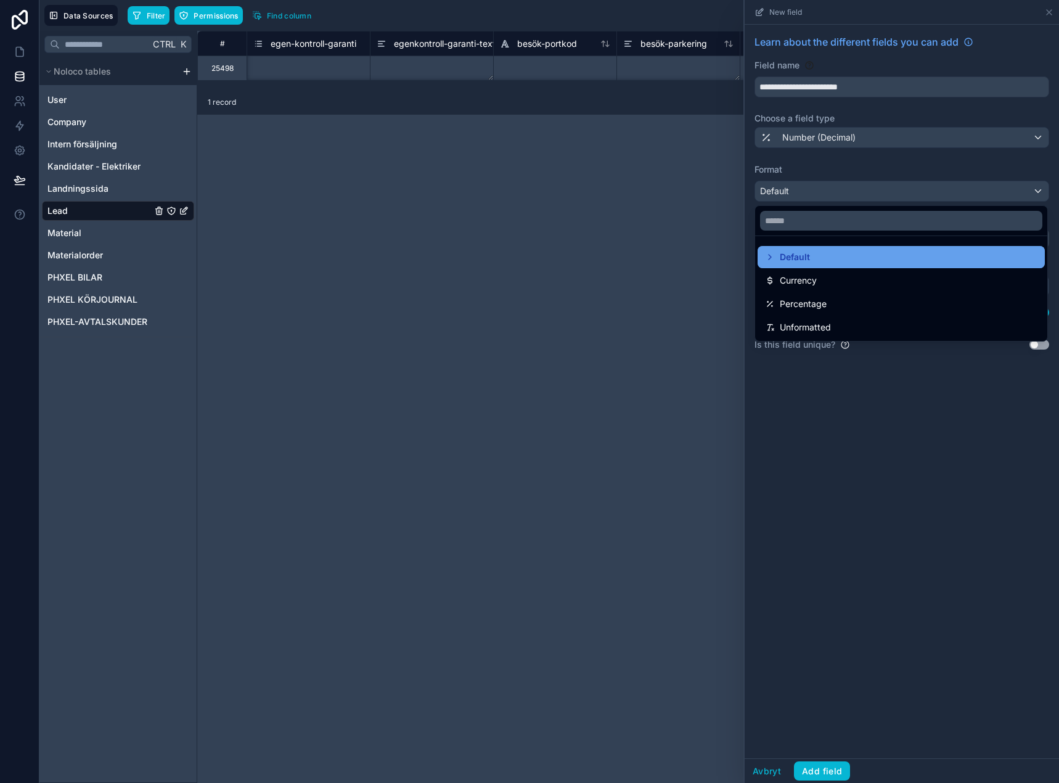
click at [850, 255] on div "Default" at bounding box center [901, 257] width 272 height 15
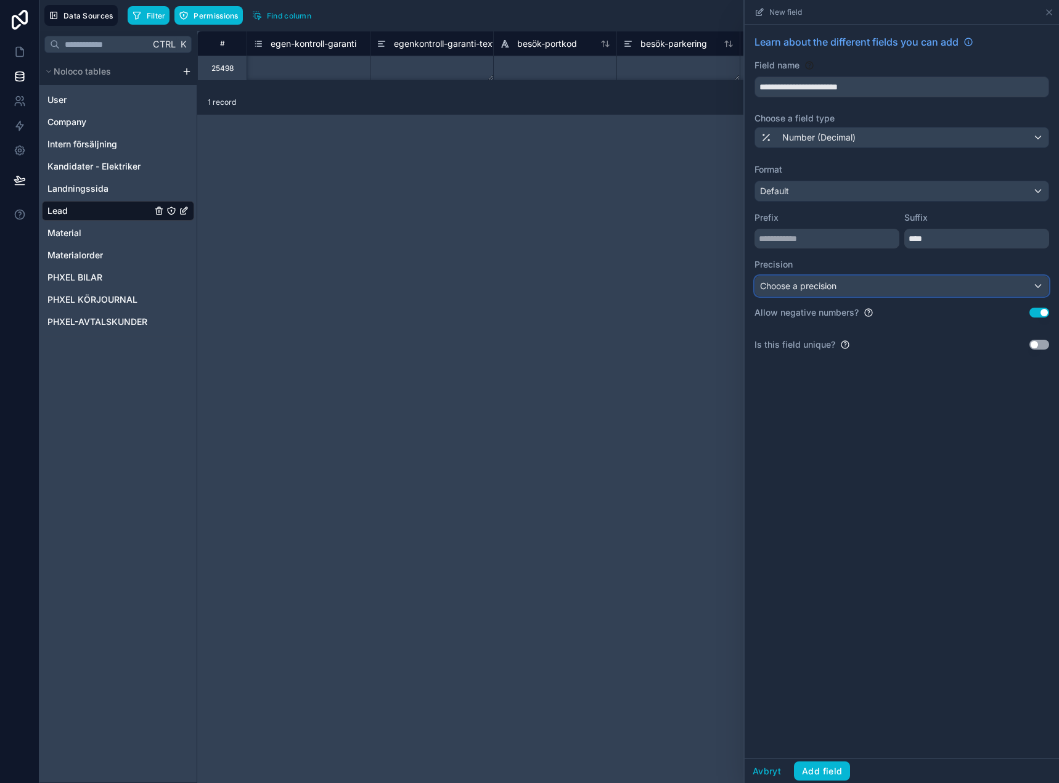
click at [902, 284] on div "Choose a precision" at bounding box center [901, 286] width 293 height 20
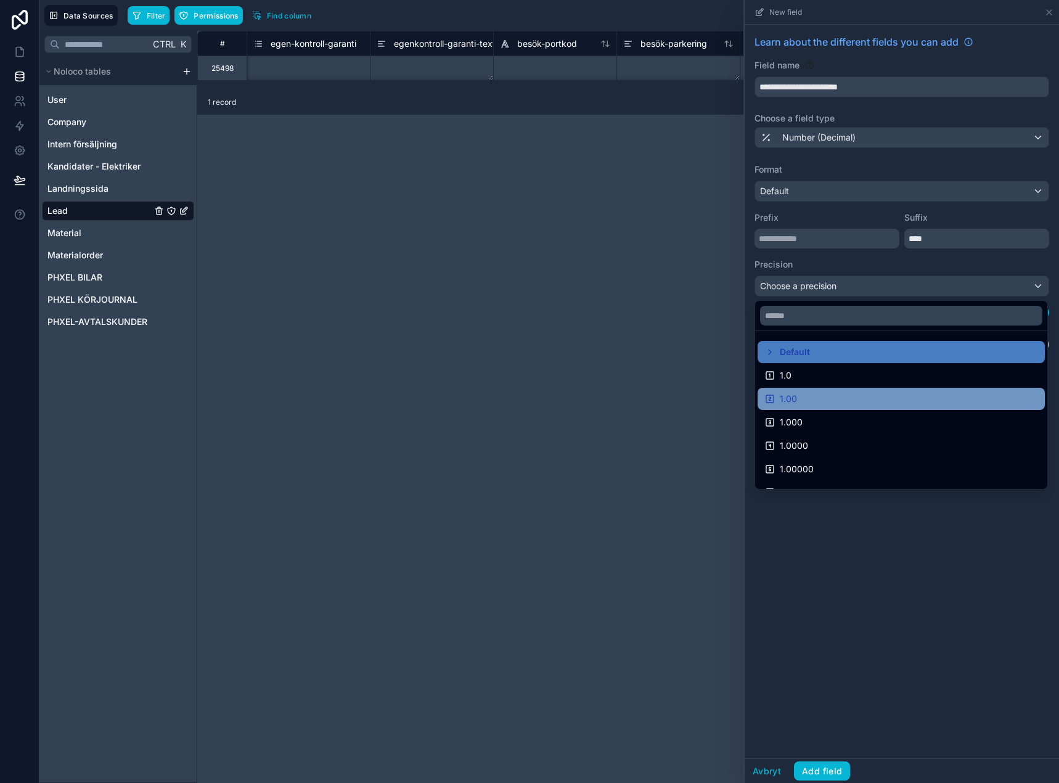
drag, startPoint x: 815, startPoint y: 369, endPoint x: 820, endPoint y: 401, distance: 32.4
click at [820, 401] on ul "Default 1.0 1.00 1.000 1.0000 1.00000 1.000000 1.0000000 1.00000000" at bounding box center [901, 410] width 292 height 158
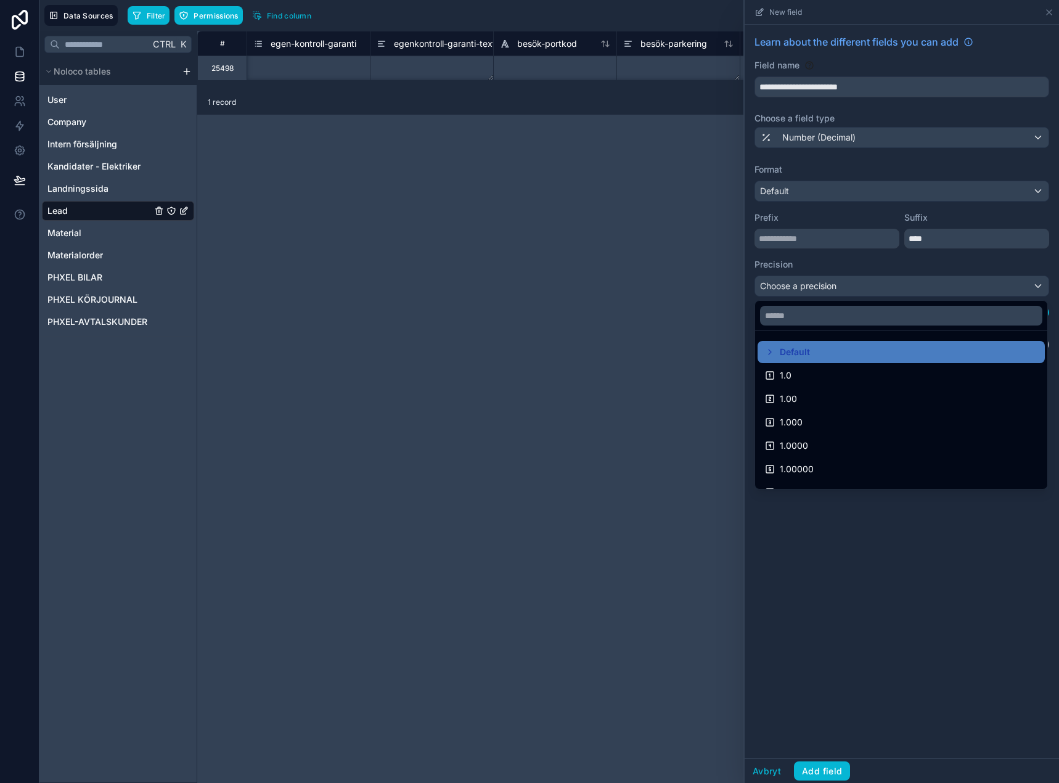
drag, startPoint x: 820, startPoint y: 399, endPoint x: 819, endPoint y: 444, distance: 45.0
click at [820, 398] on div "1.00" at bounding box center [901, 398] width 272 height 15
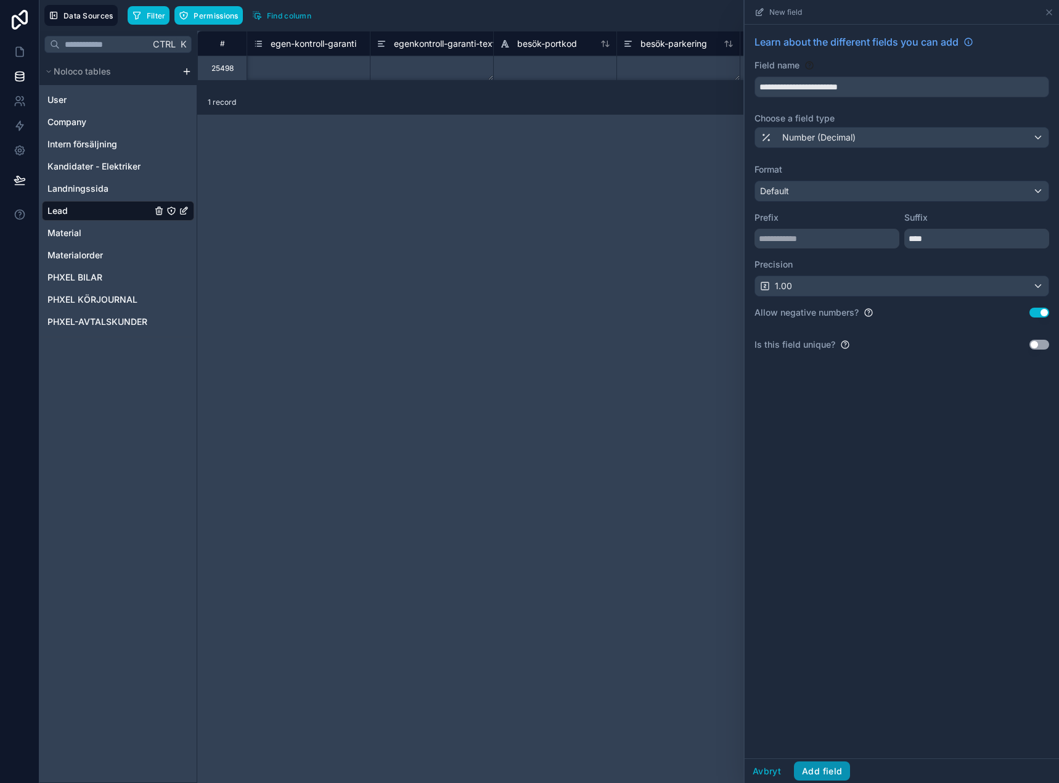
drag, startPoint x: 831, startPoint y: 771, endPoint x: 790, endPoint y: 751, distance: 45.8
click at [830, 771] on button "Add field" at bounding box center [822, 771] width 56 height 20
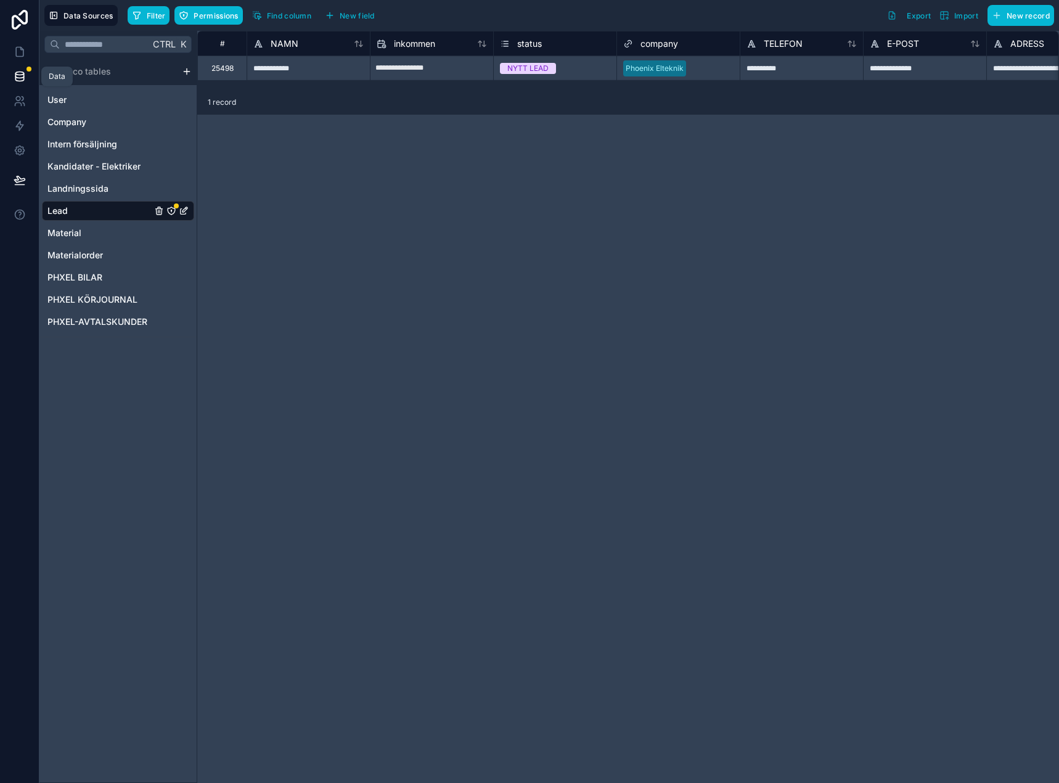
drag, startPoint x: 21, startPoint y: 77, endPoint x: 205, endPoint y: 63, distance: 184.8
click at [21, 77] on icon at bounding box center [20, 76] width 12 height 12
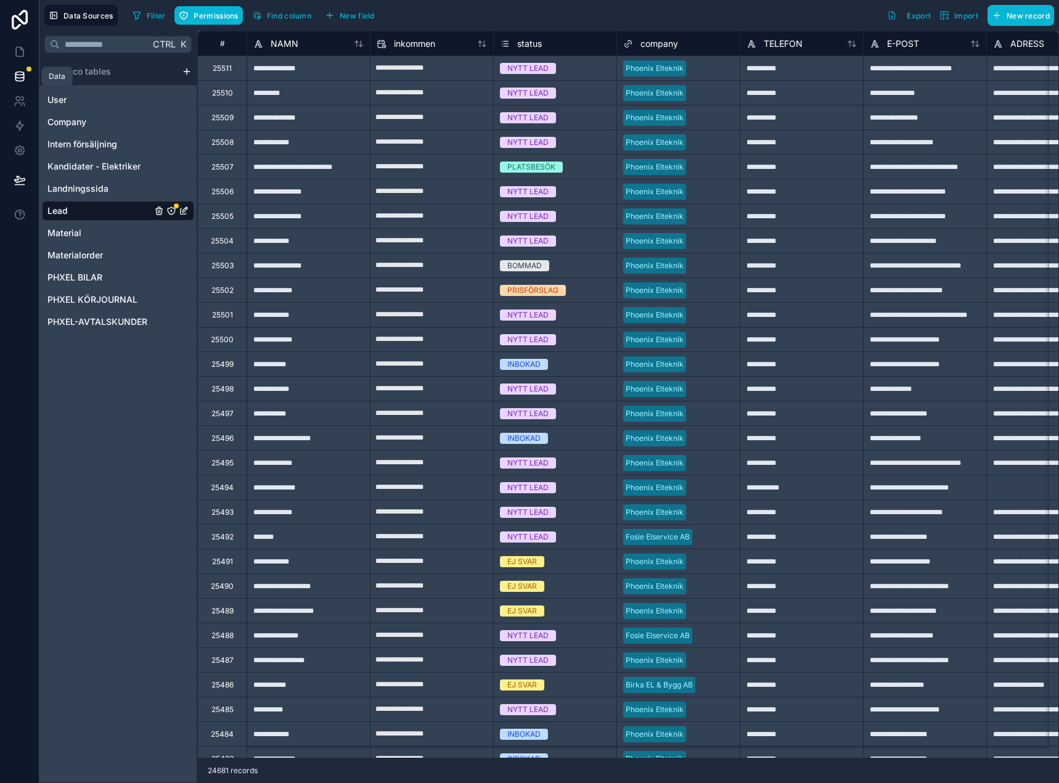
click at [23, 75] on icon at bounding box center [19, 75] width 8 height 5
click at [171, 211] on icon "Lead" at bounding box center [171, 210] width 1 height 1
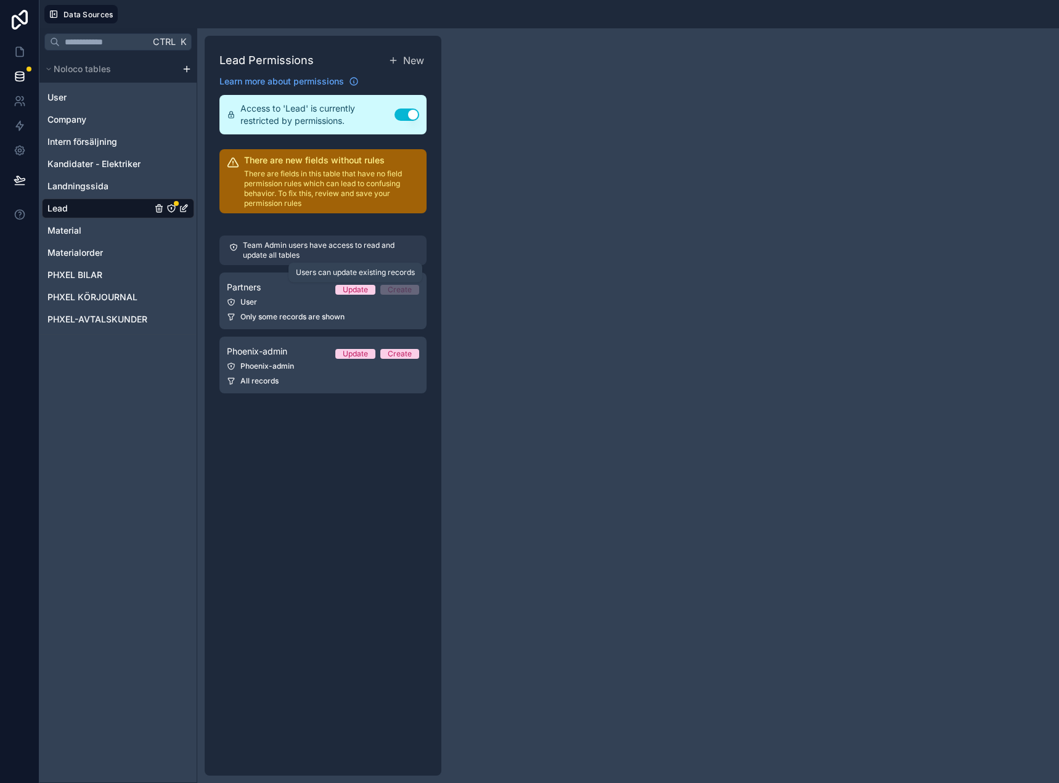
drag, startPoint x: 365, startPoint y: 289, endPoint x: 7, endPoint y: 260, distance: 359.3
click at [364, 289] on div "Update" at bounding box center [355, 290] width 25 height 10
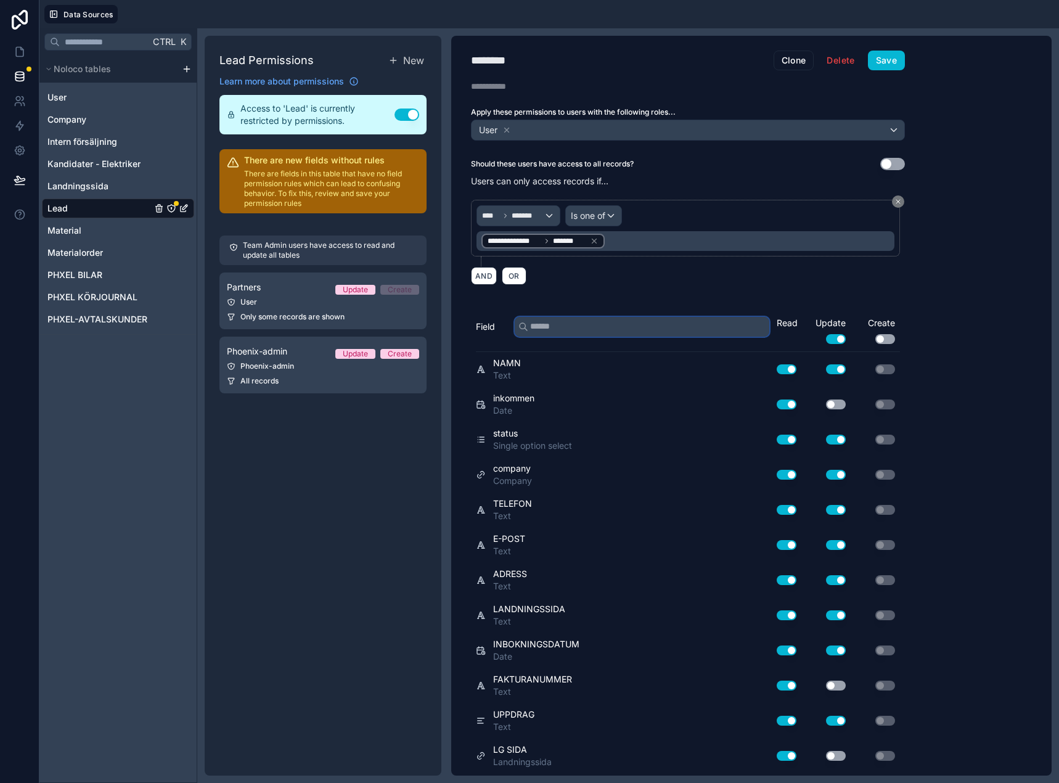
click at [582, 328] on input "text" at bounding box center [642, 327] width 255 height 20
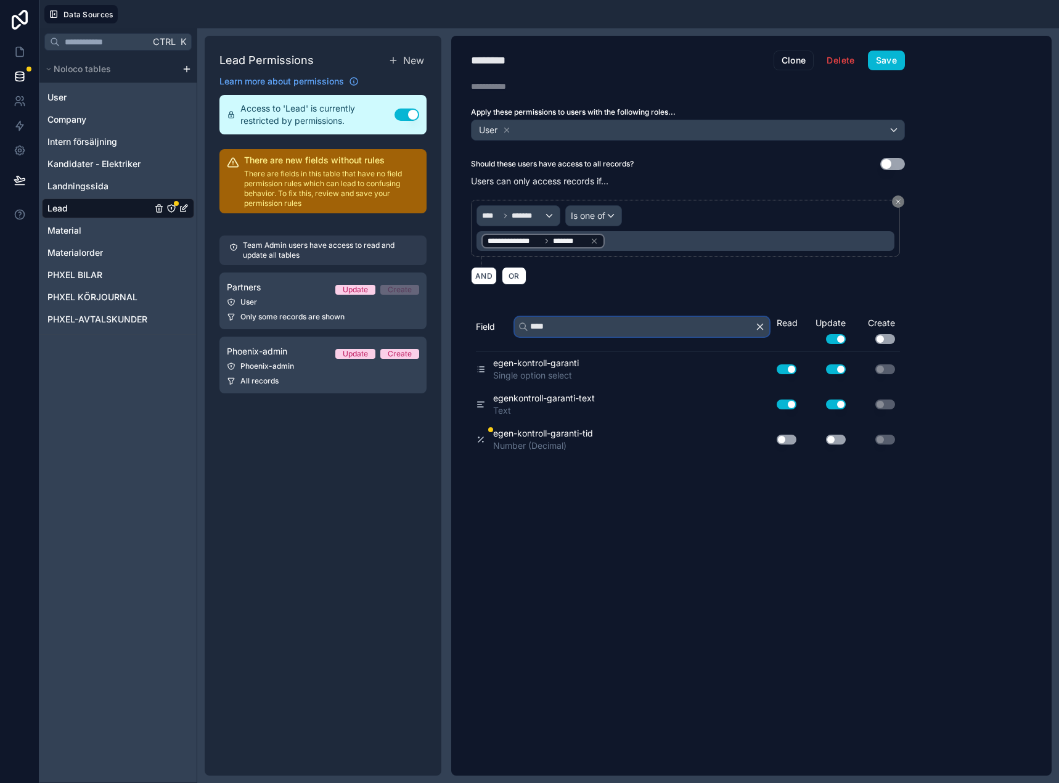
type input "****"
click at [831, 434] on div "Use setting" at bounding box center [825, 440] width 49 height 20
drag, startPoint x: 831, startPoint y: 434, endPoint x: 799, endPoint y: 439, distance: 32.4
click at [832, 435] on button "Use setting" at bounding box center [836, 440] width 20 height 10
click at [774, 440] on div "Use setting" at bounding box center [779, 440] width 35 height 10
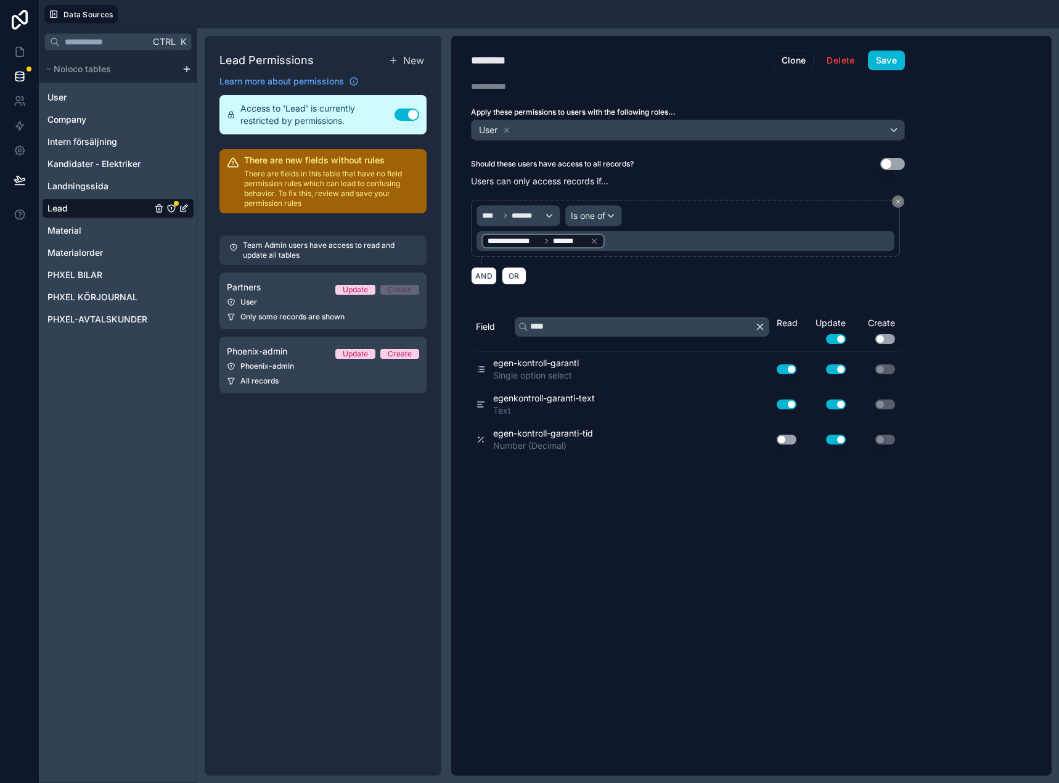
click at [788, 443] on button "Use setting" at bounding box center [787, 440] width 20 height 10
click at [558, 323] on input "****" at bounding box center [642, 327] width 255 height 20
click at [885, 65] on button "Save" at bounding box center [886, 61] width 37 height 20
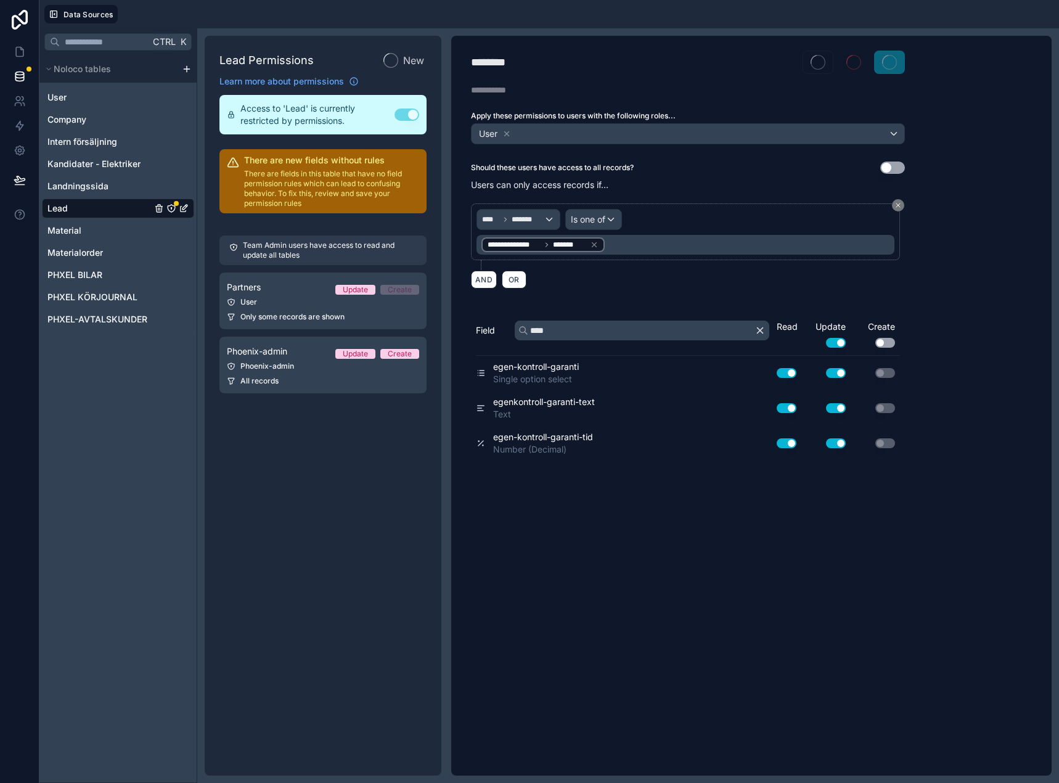
drag, startPoint x: 271, startPoint y: 354, endPoint x: 288, endPoint y: 359, distance: 18.1
click at [272, 354] on div "Lead Permissions New Learn more about permissions Access to 'Lead' is currently…" at bounding box center [323, 406] width 237 height 740
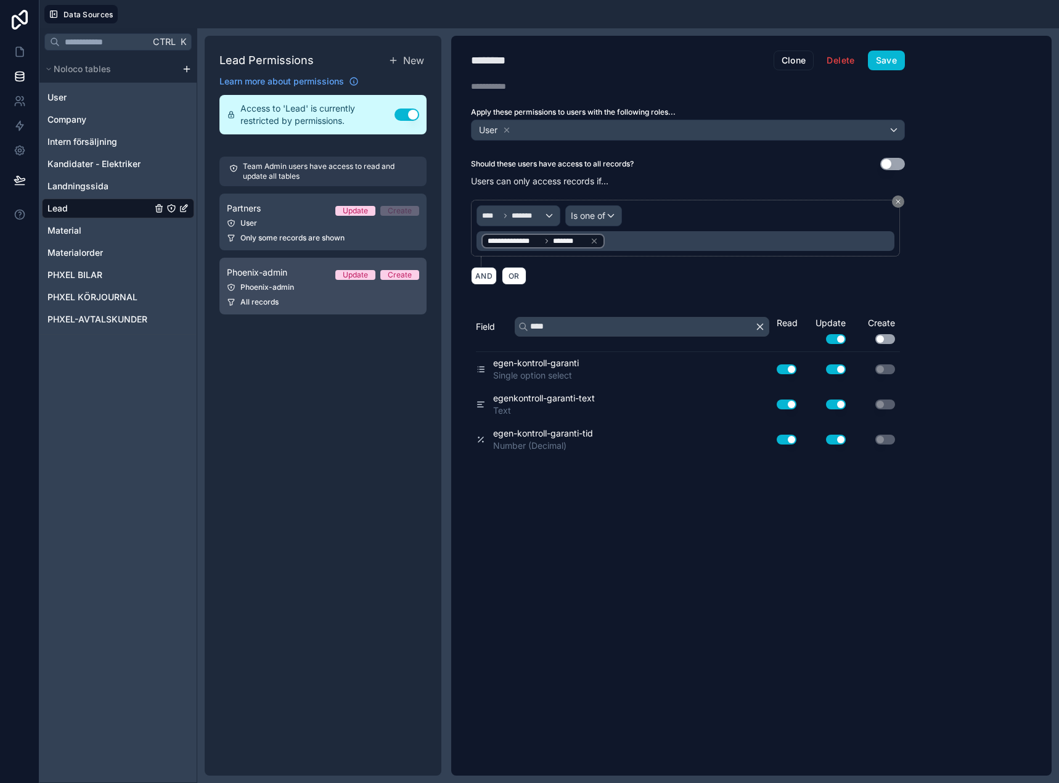
click at [332, 267] on div "Phoenix-admin Update Create" at bounding box center [323, 272] width 192 height 15
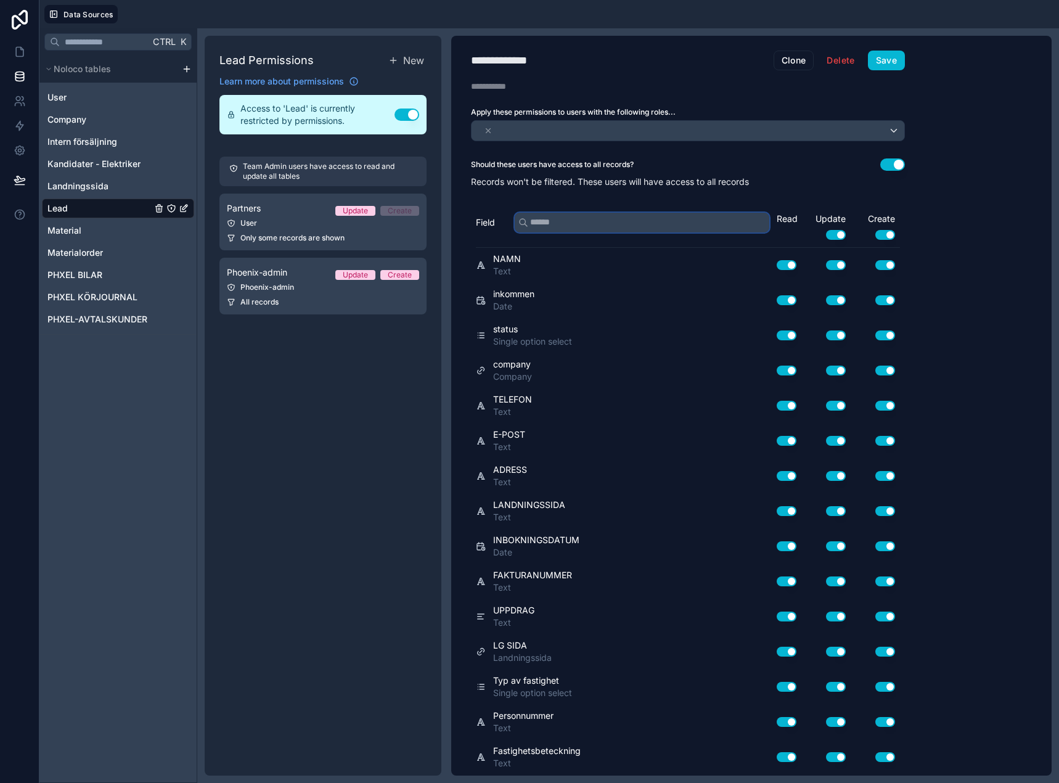
click at [557, 229] on input "text" at bounding box center [642, 223] width 255 height 20
paste input "****"
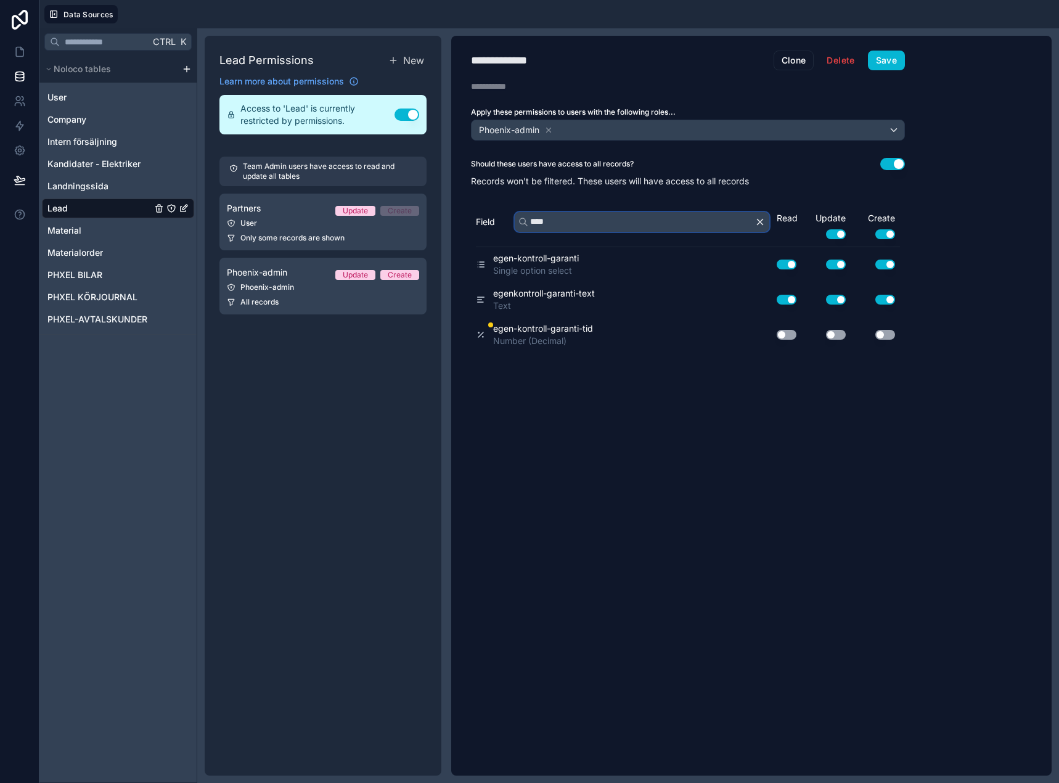
type input "****"
drag, startPoint x: 891, startPoint y: 333, endPoint x: 858, endPoint y: 332, distance: 32.7
click at [886, 333] on button "Use setting" at bounding box center [885, 335] width 20 height 10
drag, startPoint x: 854, startPoint y: 331, endPoint x: 842, endPoint y: 331, distance: 12.3
click at [849, 331] on div "Use setting Use setting Use setting" at bounding box center [831, 335] width 138 height 20
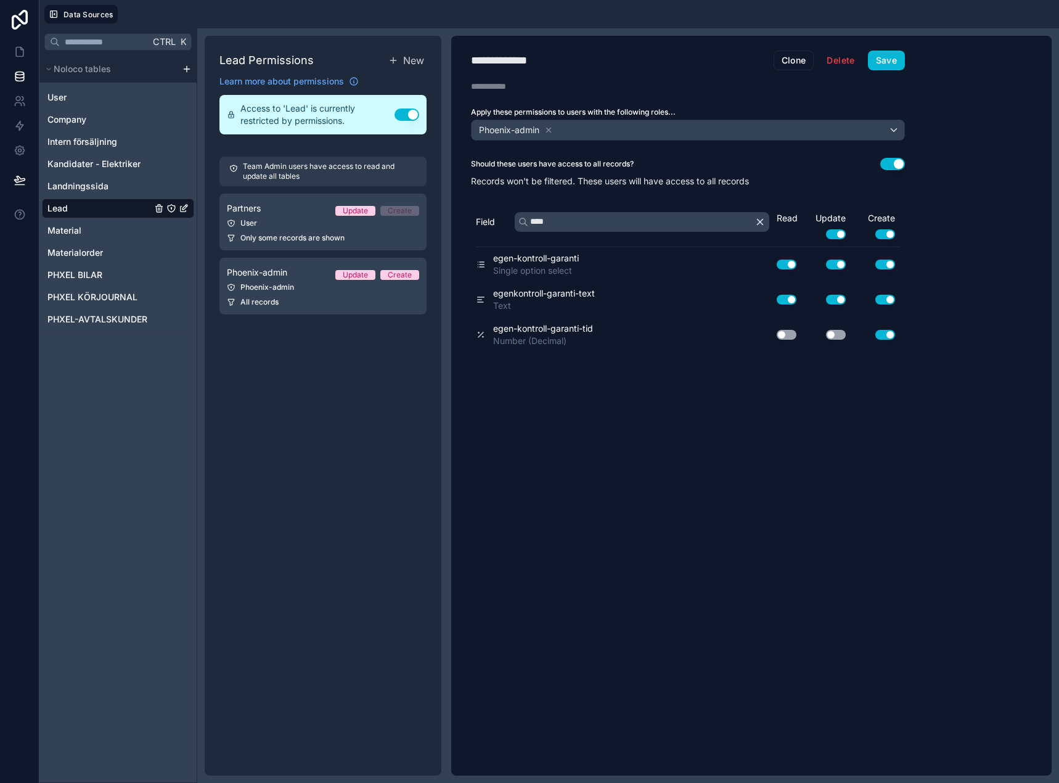
click at [838, 331] on button "Use setting" at bounding box center [836, 335] width 20 height 10
click at [786, 333] on button "Use setting" at bounding box center [787, 335] width 20 height 10
click at [876, 59] on button "Save" at bounding box center [886, 61] width 37 height 20
click at [22, 52] on icon at bounding box center [20, 52] width 12 height 12
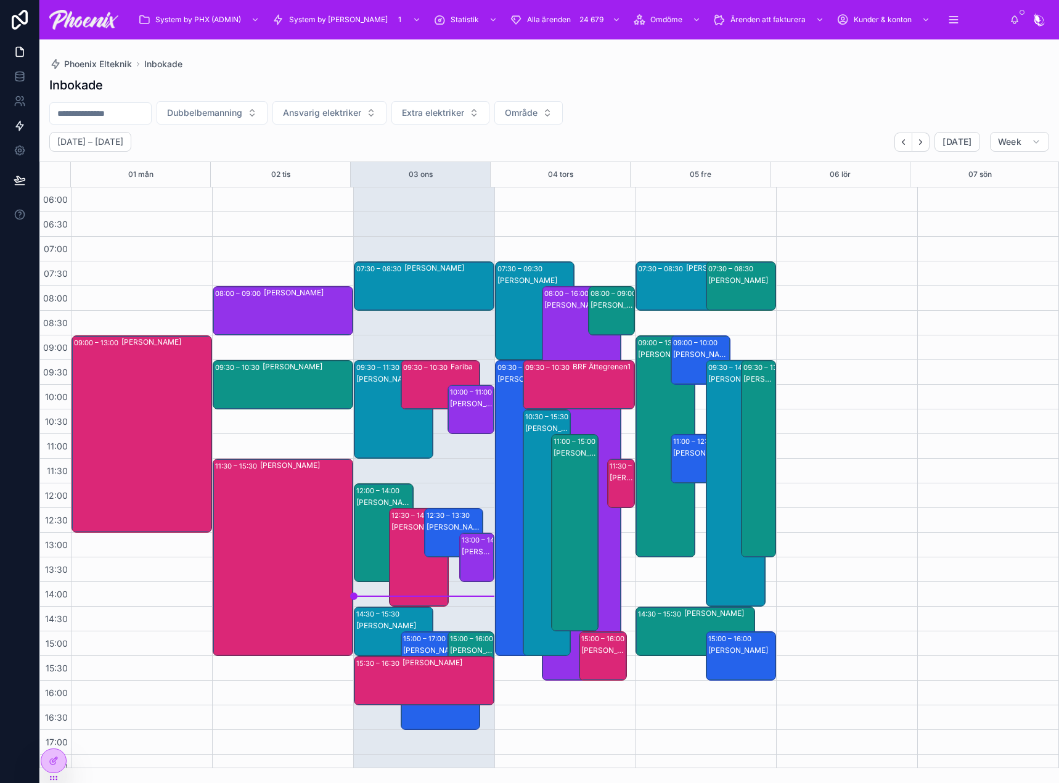
scroll to position [296, 0]
